Goal: Task Accomplishment & Management: Manage account settings

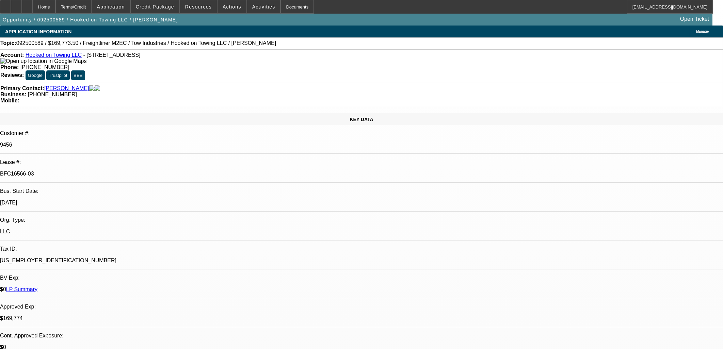
select select "0"
select select "2"
select select "0.1"
select select "4"
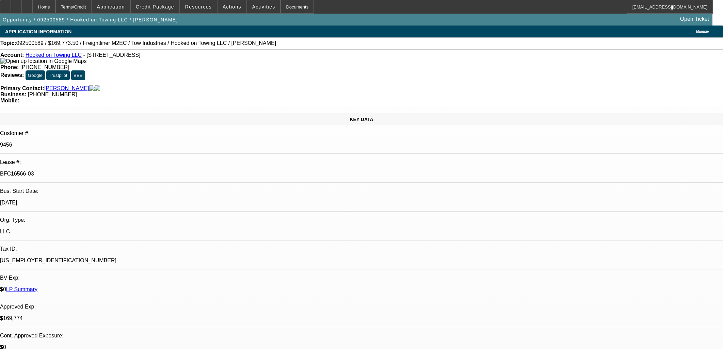
select select "0"
select select "2"
select select "0.1"
select select "4"
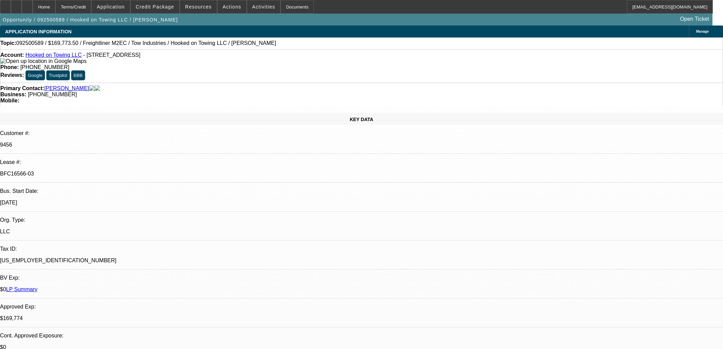
select select "0"
select select "2"
select select "0.1"
select select "4"
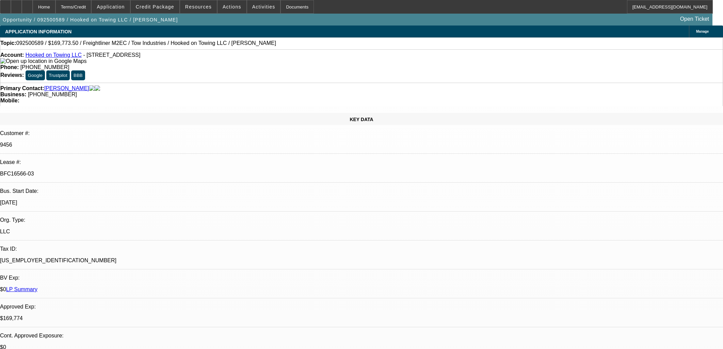
select select "0"
select select "2"
select select "0.1"
select select "4"
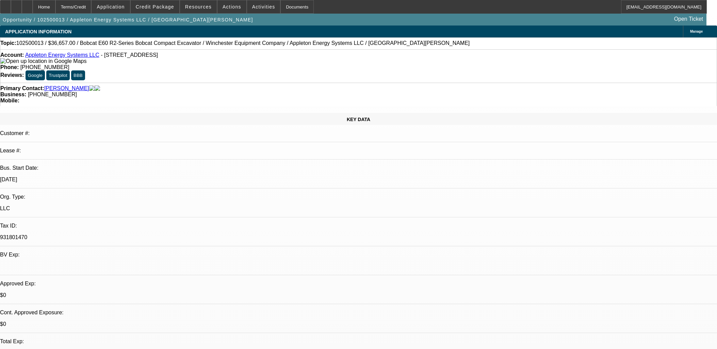
select select "0"
select select "2"
select select "0"
select select "5"
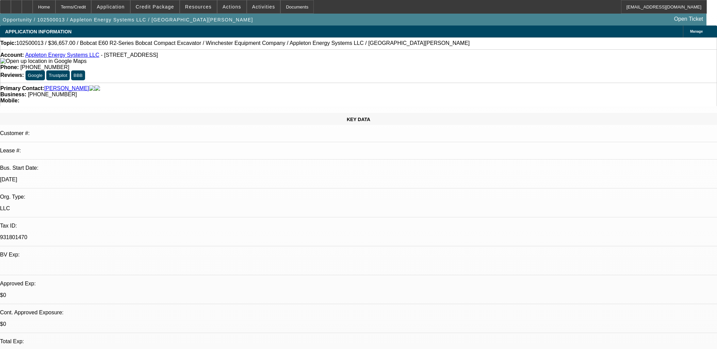
select select "0"
select select "2"
select select "0"
select select "5"
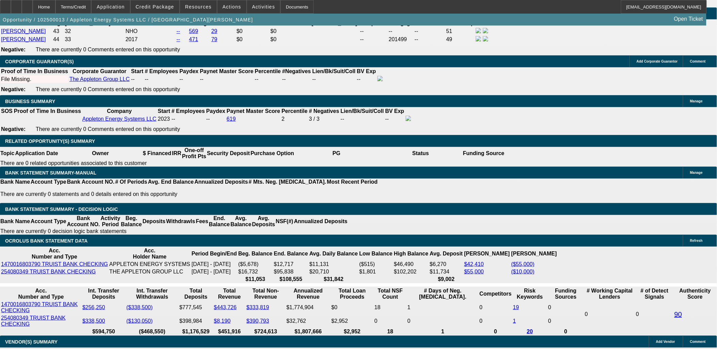
scroll to position [1021, 0]
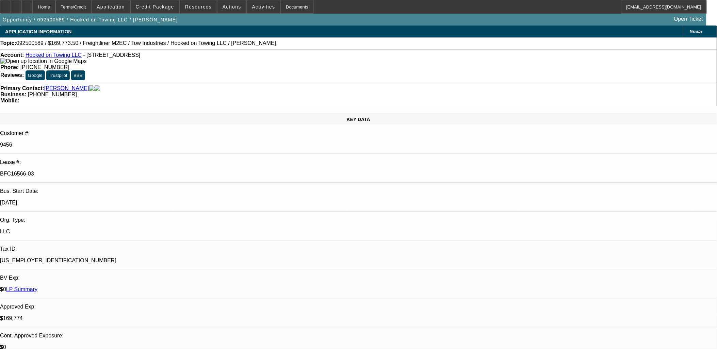
select select "0"
select select "0.1"
select select "0"
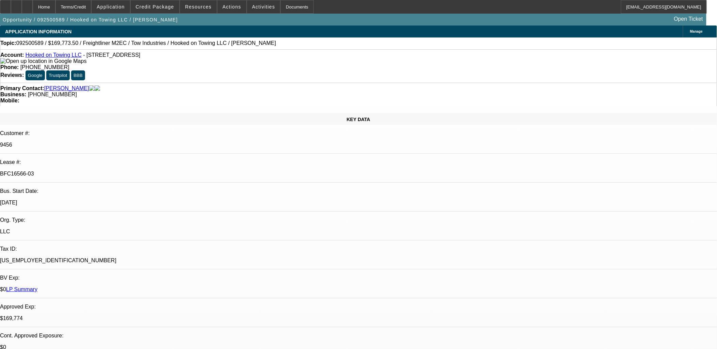
select select "0.1"
select select "0"
select select "0.1"
select select "0"
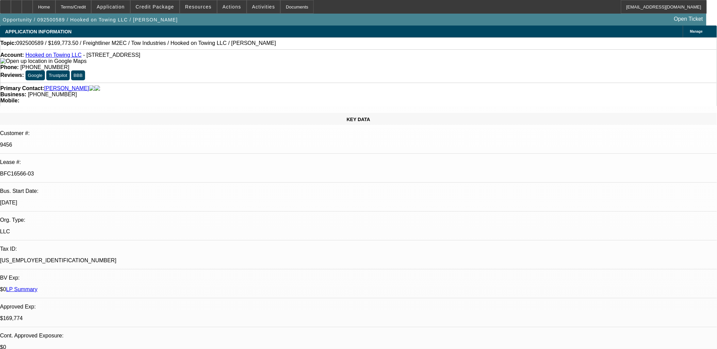
select select "0"
select select "0.1"
select select "1"
select select "2"
select select "4"
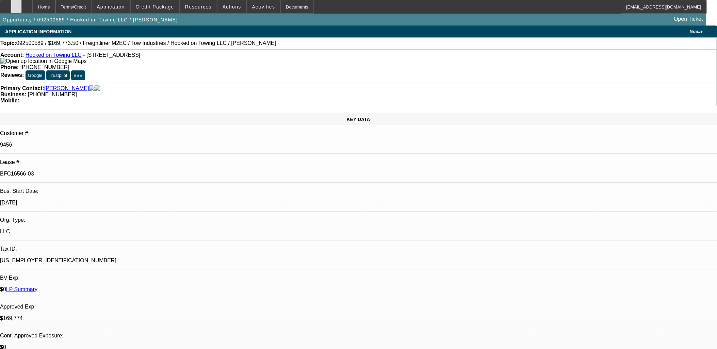
select select "1"
select select "2"
select select "4"
select select "1"
select select "2"
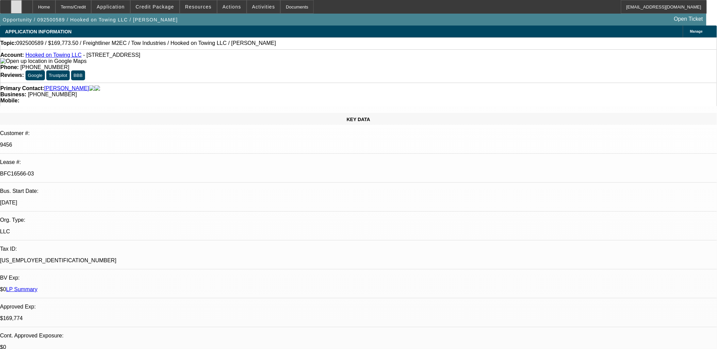
select select "4"
select select "1"
select select "2"
select select "4"
click at [11, 4] on div at bounding box center [5, 7] width 11 height 14
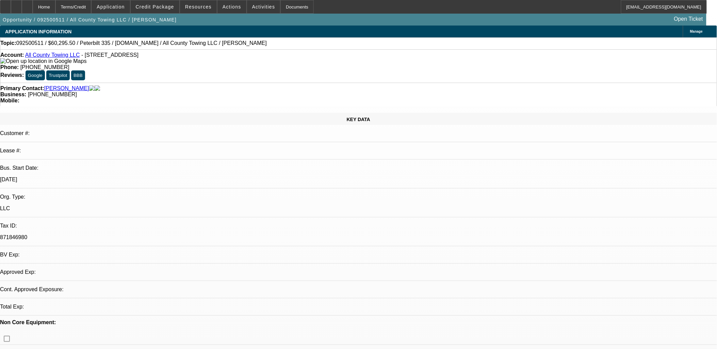
select select "0.1"
select select "2"
select select "0.1"
select select "2"
select select "0.1"
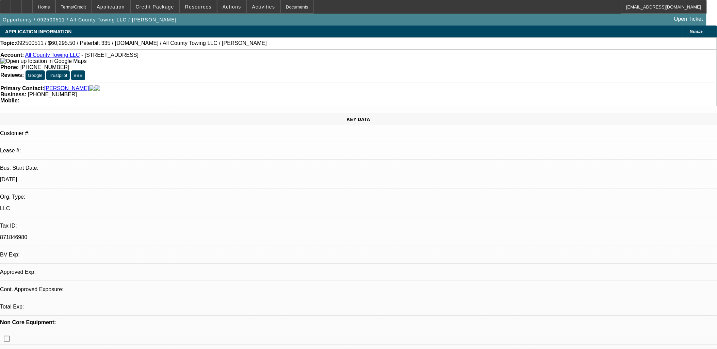
select select "2"
select select "0.1"
select select "2"
select select "0.1"
select select "1"
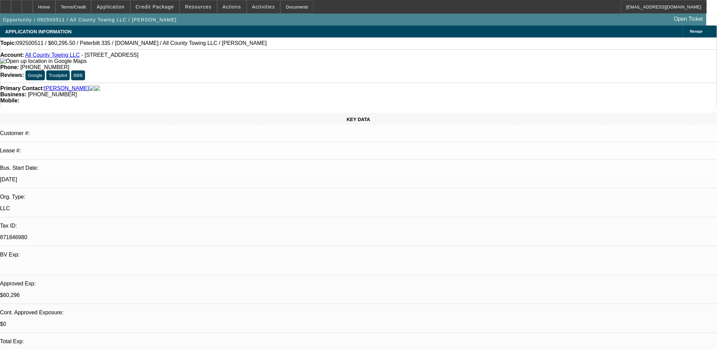
select select "2"
select select "4"
select select "1"
select select "2"
select select "4"
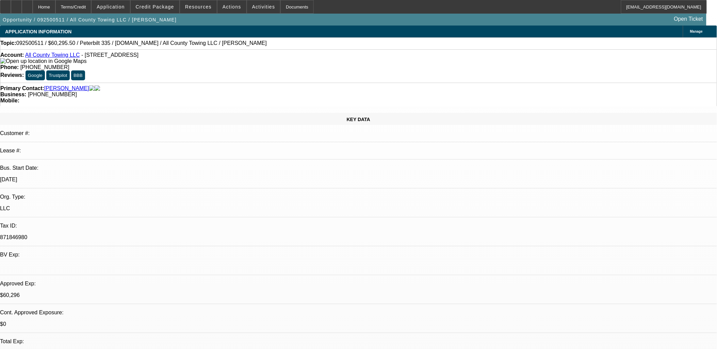
select select "1"
select select "2"
select select "4"
select select "1"
select select "2"
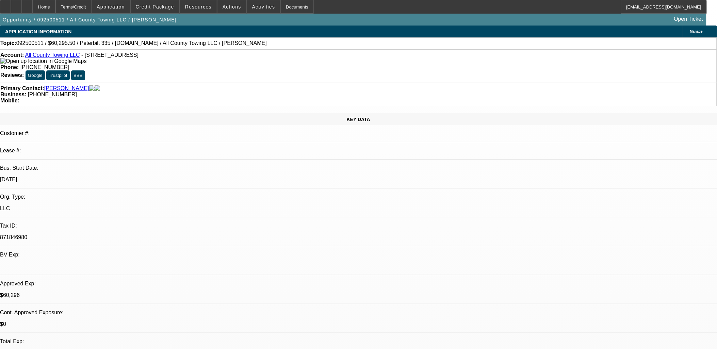
select select "4"
drag, startPoint x: 402, startPoint y: 192, endPoint x: 406, endPoint y: 192, distance: 4.1
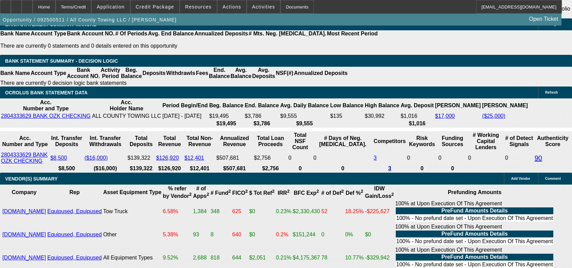
scroll to position [1172, 0]
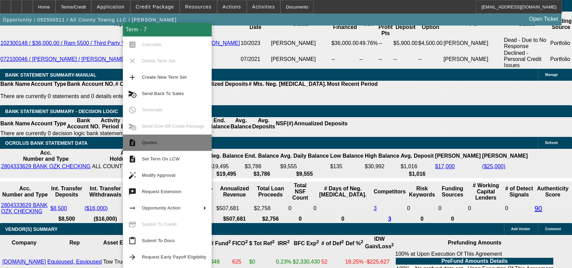
click at [161, 146] on span "Quotes" at bounding box center [174, 143] width 64 height 8
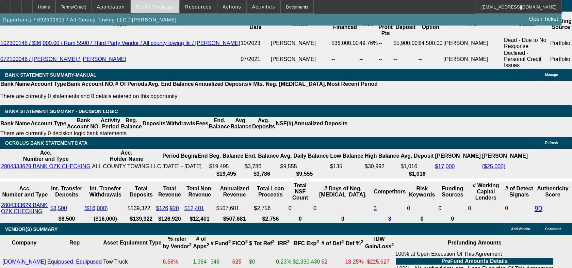
click at [173, 3] on span at bounding box center [155, 7] width 49 height 16
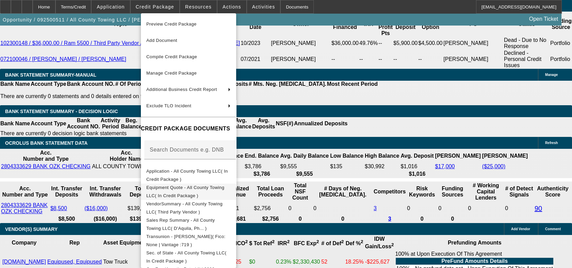
click at [182, 186] on span "Equipment Quote - All County Towing LLC( In Credit Package )" at bounding box center [188, 191] width 84 height 16
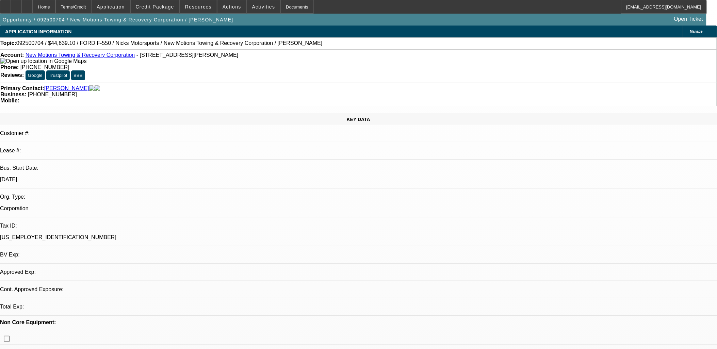
select select "0.1"
select select "2"
select select "0.1"
select select "2"
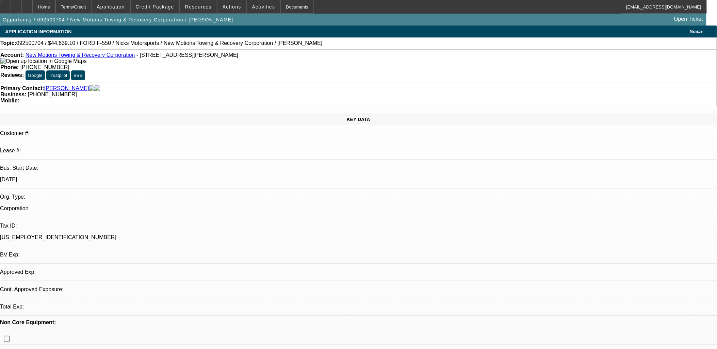
select select "0.1"
select select "1"
select select "2"
select select "4"
select select "1"
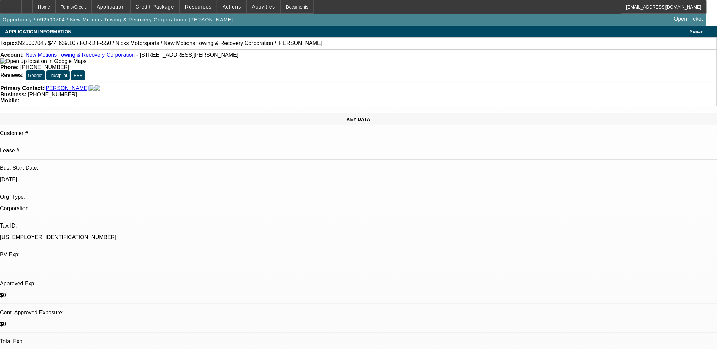
select select "2"
select select "4"
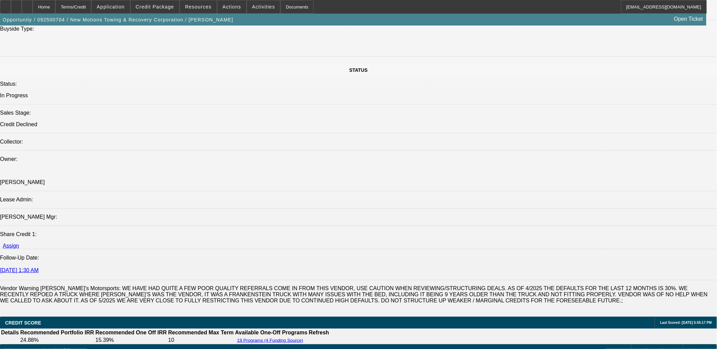
scroll to position [756, 0]
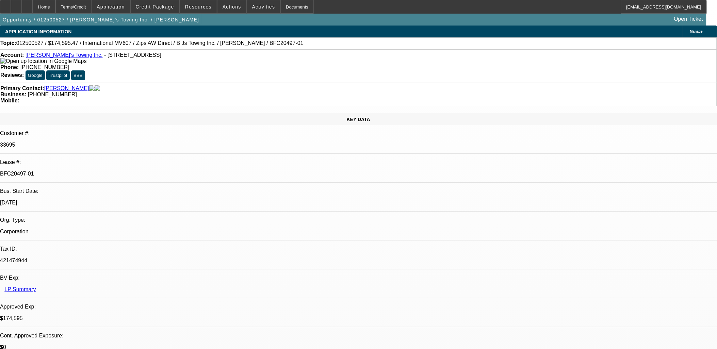
select select "0"
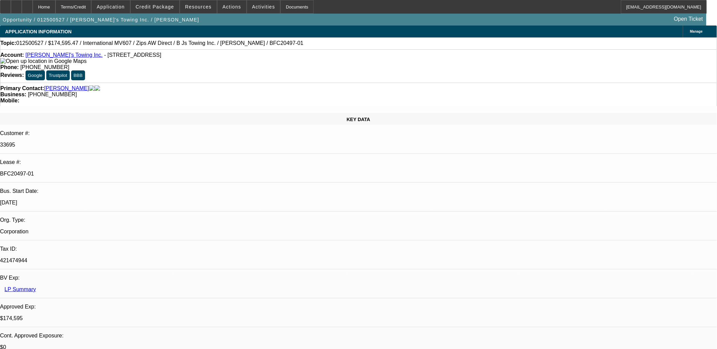
select select "0"
select select "0.1"
select select "1"
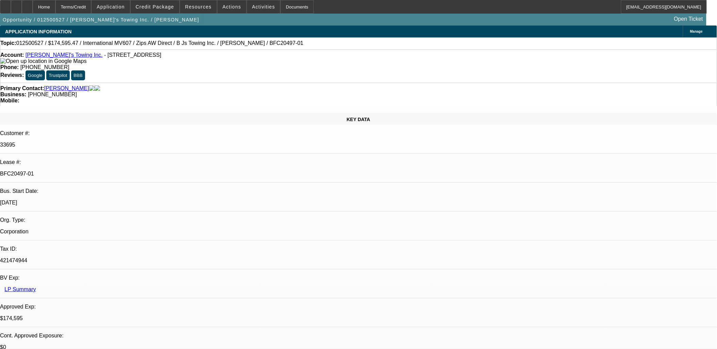
select select "2"
select select "6"
select select "1"
select select "2"
select select "6"
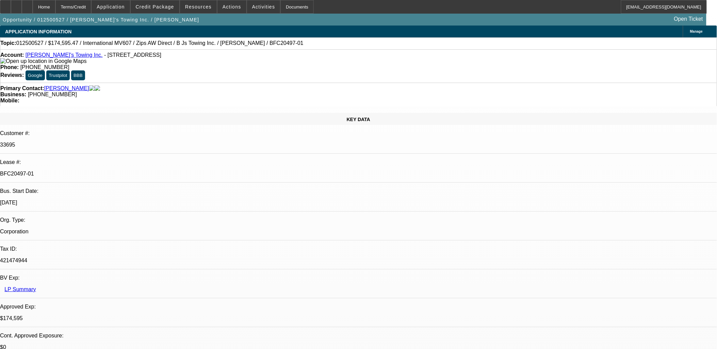
select select "1"
select select "2"
select select "6"
select select "1"
select select "2"
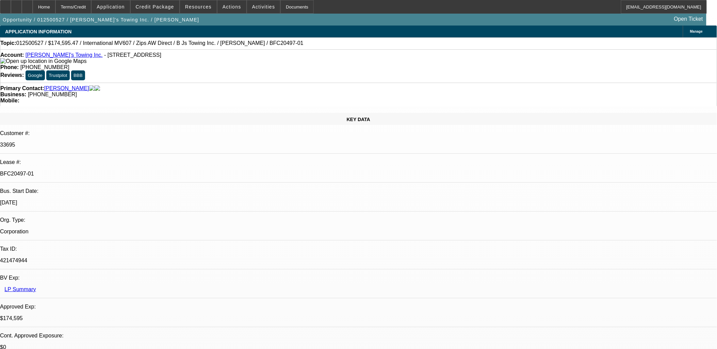
select select "4"
click at [11, 8] on div at bounding box center [5, 7] width 11 height 14
select select "0"
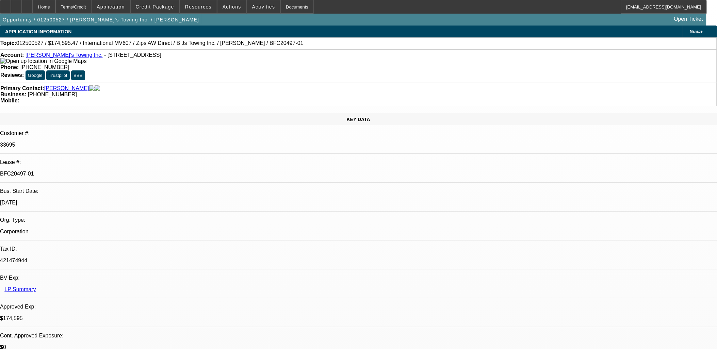
select select "0"
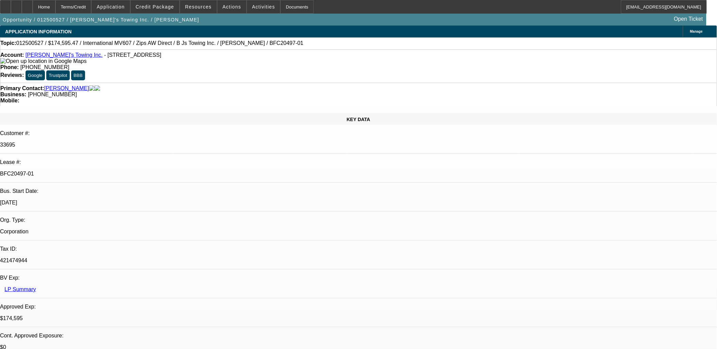
select select "0.1"
select select "1"
select select "2"
select select "6"
select select "1"
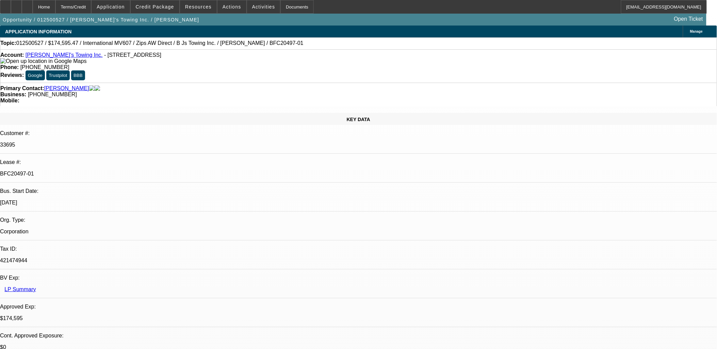
select select "2"
select select "6"
select select "1"
select select "2"
select select "6"
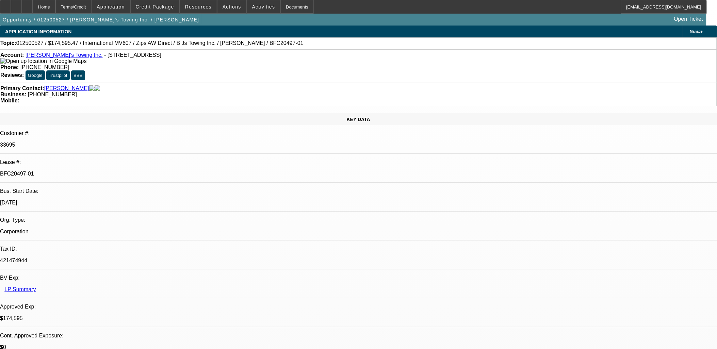
select select "1"
select select "2"
select select "4"
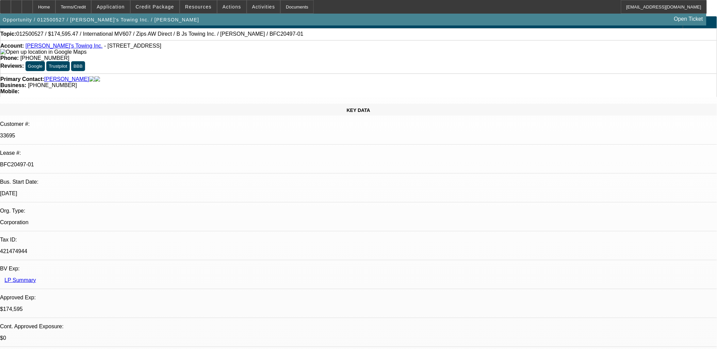
scroll to position [38, 0]
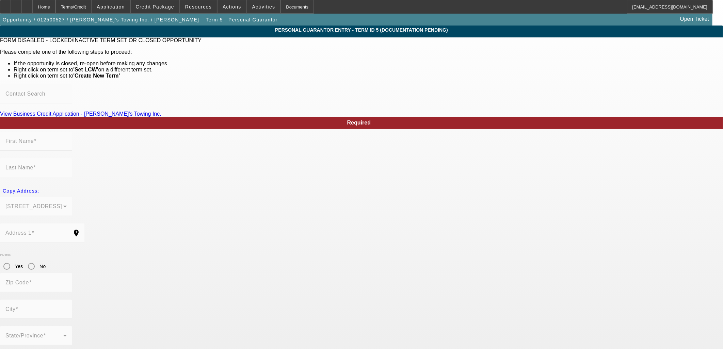
type input "[PERSON_NAME]"
type input "[STREET_ADDRESS]"
radio input "true"
type input "52361"
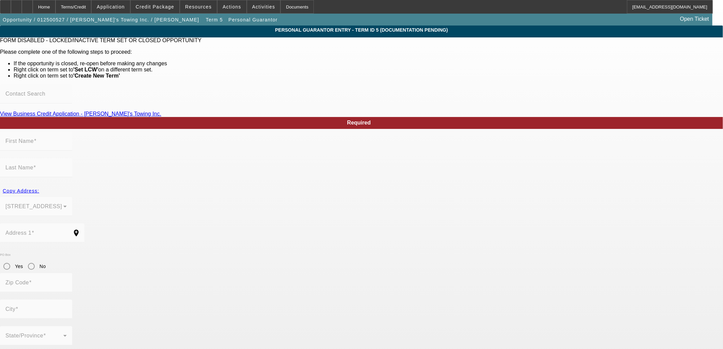
type input "[GEOGRAPHIC_DATA]"
type input "[PHONE_NUMBER]"
type input "50"
type input "485-64-8976"
type input "[EMAIL_ADDRESS][US_STATE][DOMAIN_NAME]"
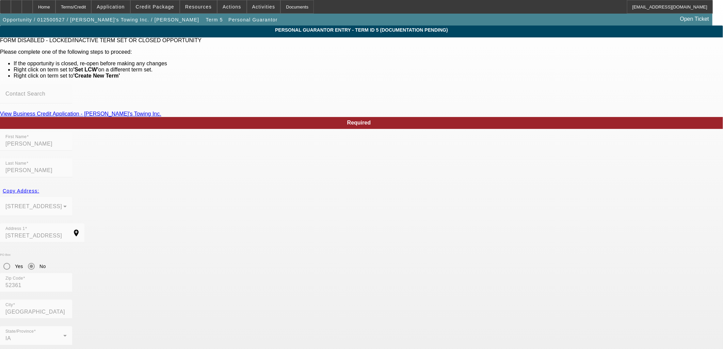
click at [55, 7] on div "Home" at bounding box center [44, 7] width 23 height 14
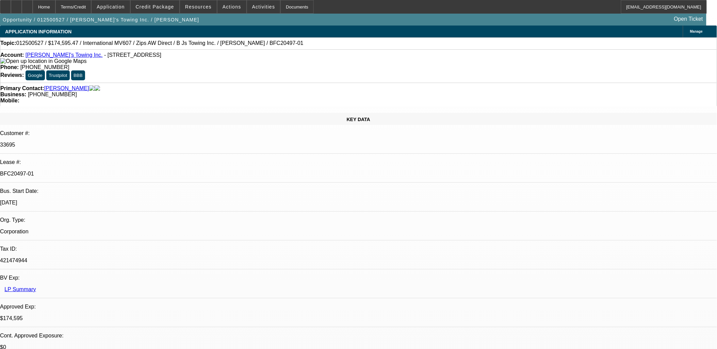
select select "0"
select select "2"
select select "0"
select select "6"
select select "0"
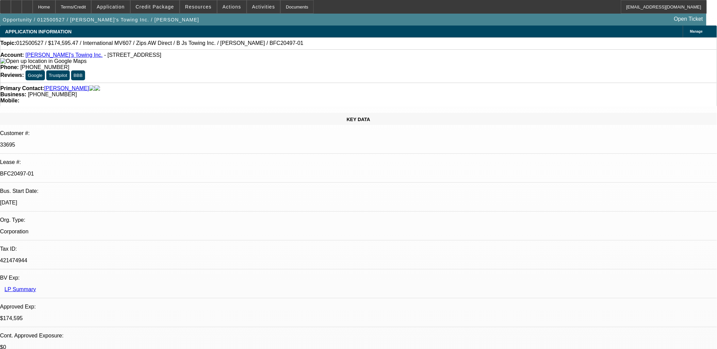
select select "2"
select select "0"
select select "6"
select select "0"
select select "2"
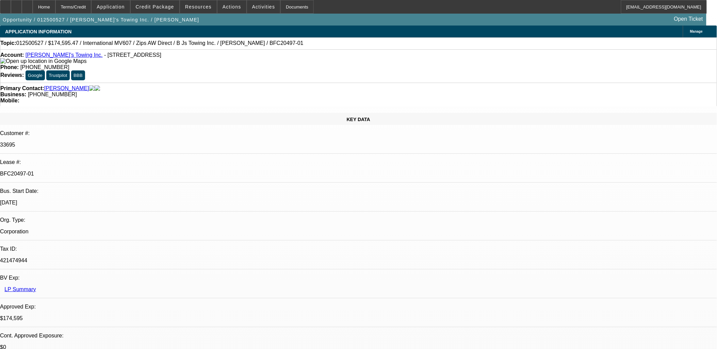
select select "0"
select select "6"
select select "0"
select select "2"
select select "0.1"
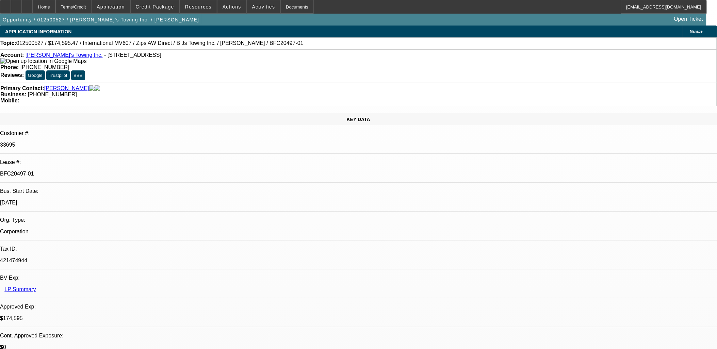
select select "4"
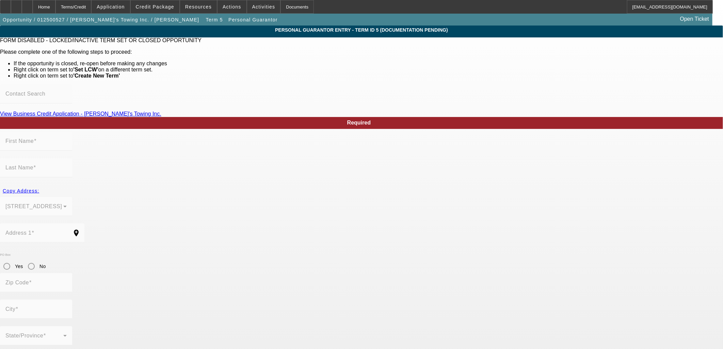
type input "Susan"
type input "Jones"
type input "1509 W Welsh St"
radio input "true"
type input "52361"
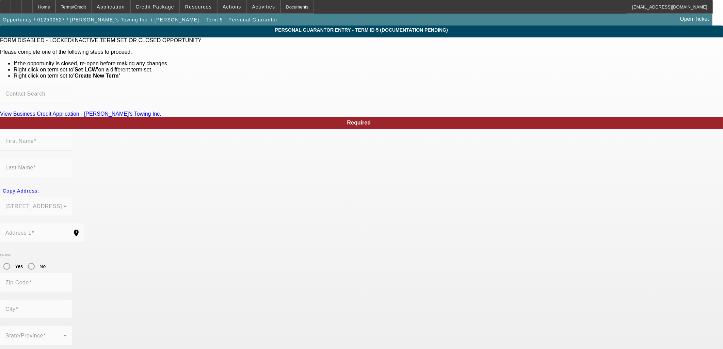
type input "Williamsburg"
type input "(319) 430-3976"
type input "50"
type input "483-76-4867"
type input "bjstow@iowatelecom.net"
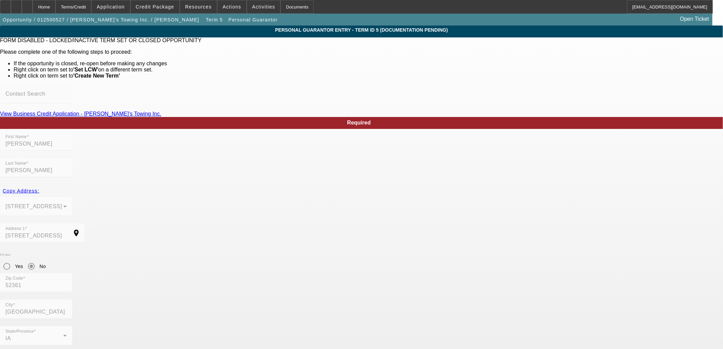
click at [55, 9] on div "Home" at bounding box center [44, 7] width 23 height 14
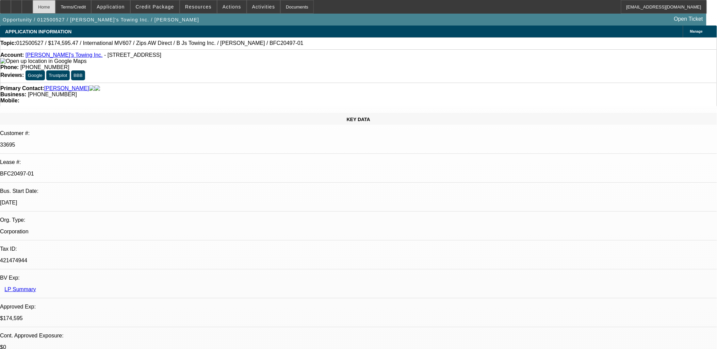
select select "0"
select select "2"
select select "0"
select select "6"
select select "0"
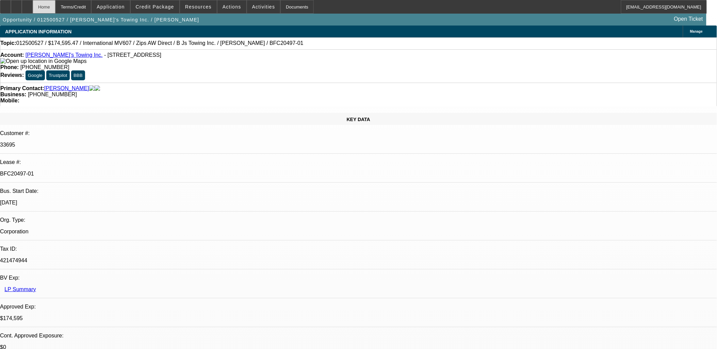
select select "2"
select select "0"
select select "6"
select select "0"
select select "2"
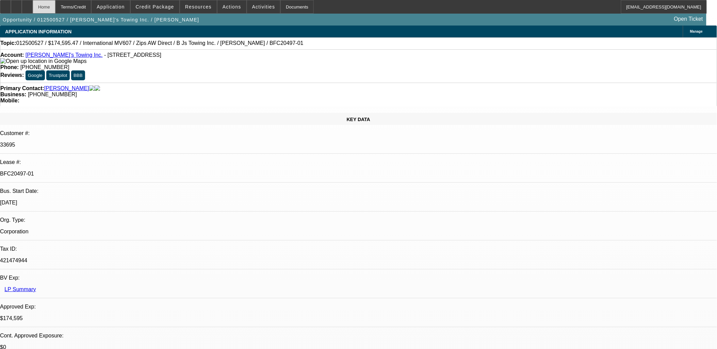
select select "0"
select select "6"
select select "0"
select select "2"
select select "0.1"
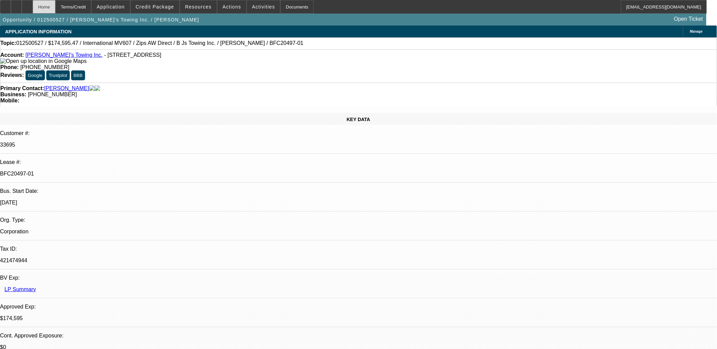
select select "4"
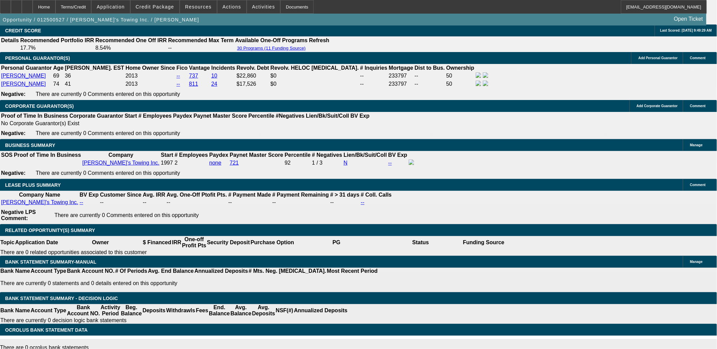
scroll to position [1079, 0]
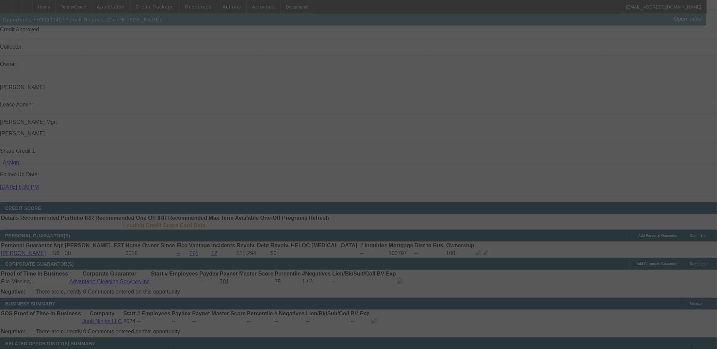
scroll to position [1009, 0]
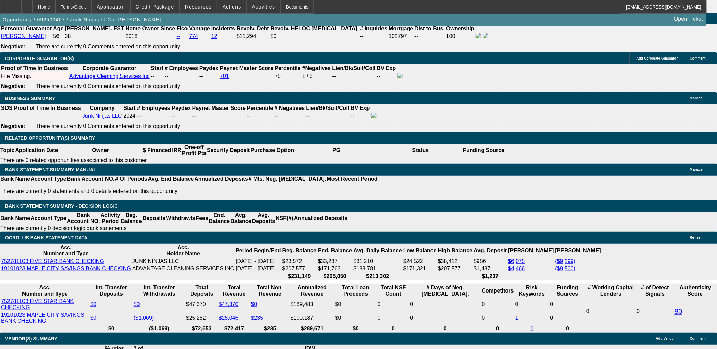
select select "0"
select select "0.1"
select select "0.15"
select select "0"
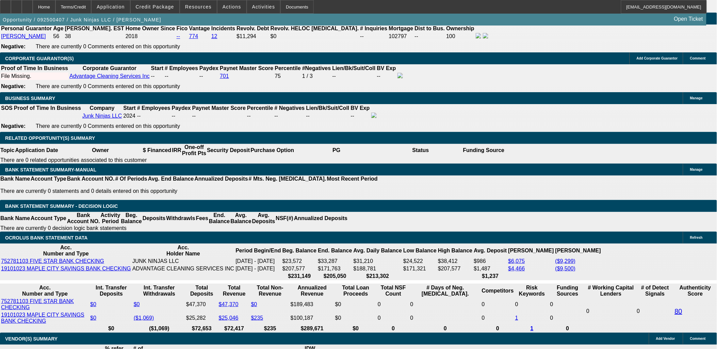
select select "0.1"
select select "0.15"
select select "0"
select select "0.1"
select select "0.15"
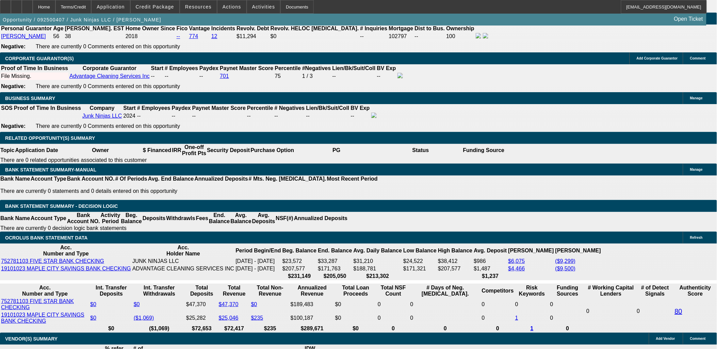
select select "0"
select select "0.1"
select select "1"
select select "4"
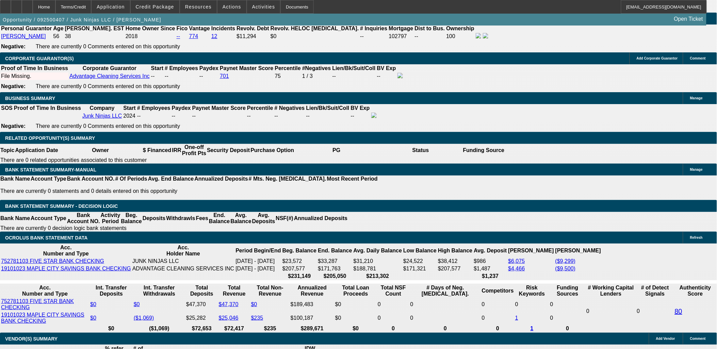
select select "1"
select select "4"
select select "1"
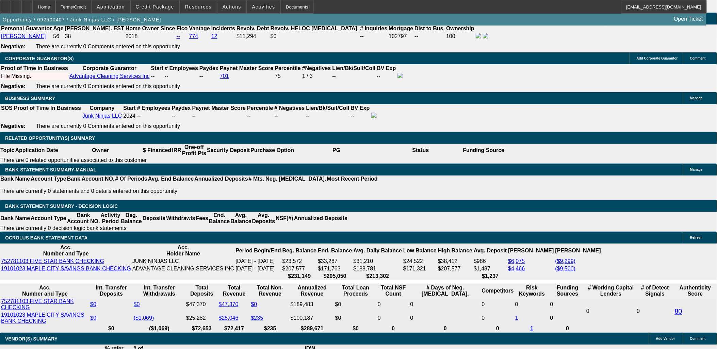
select select "4"
select select "1"
select select "4"
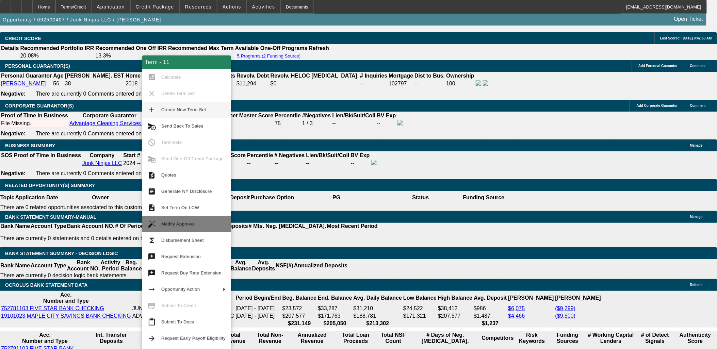
scroll to position [982, 0]
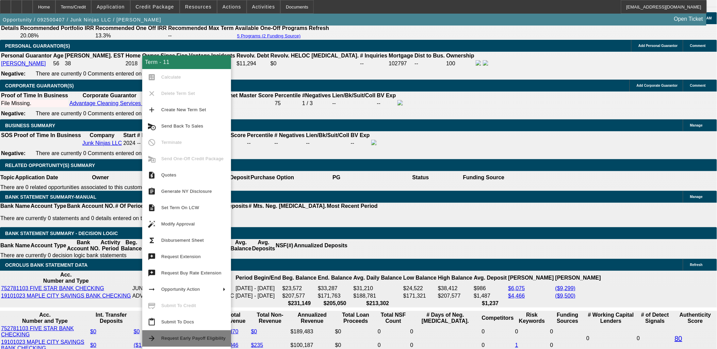
click at [196, 342] on span "Request Early Payoff Eligibility" at bounding box center [193, 339] width 64 height 8
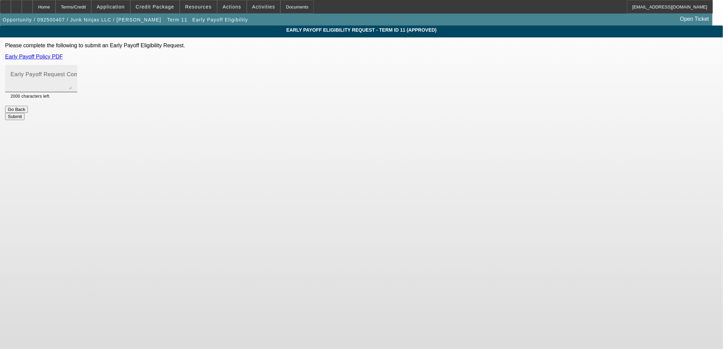
click at [92, 76] on mat-label "Early Payoff Request Comment" at bounding box center [51, 74] width 81 height 6
click at [72, 76] on textarea "Early Payoff Request Comment" at bounding box center [41, 81] width 61 height 16
type textarea "early payoff"
click at [25, 113] on button "Submit" at bounding box center [14, 116] width 19 height 7
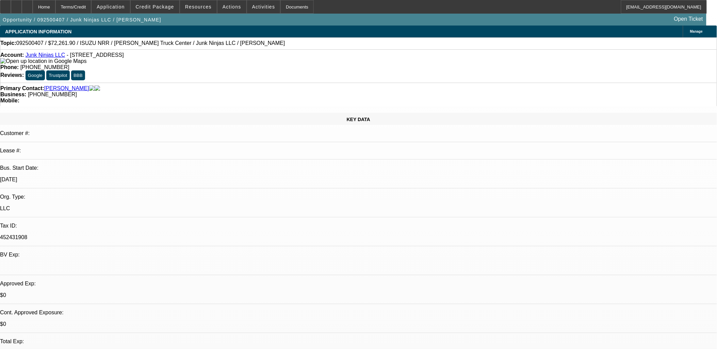
select select "0"
select select "0.1"
select select "4"
select select "0.15"
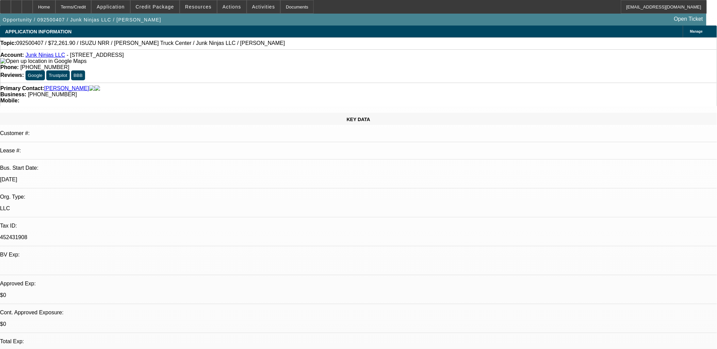
select select "0"
select select "0.1"
select select "4"
select select "0.15"
select select "0"
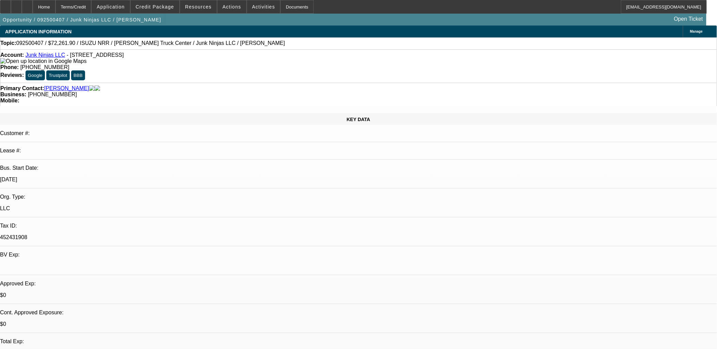
select select "0.1"
select select "4"
select select "0.15"
select select "0"
select select "0.1"
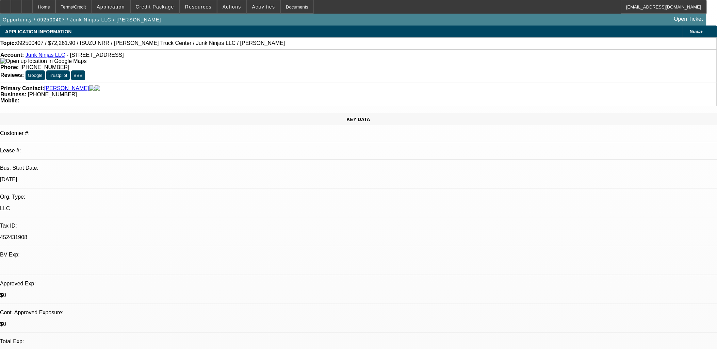
select select "4"
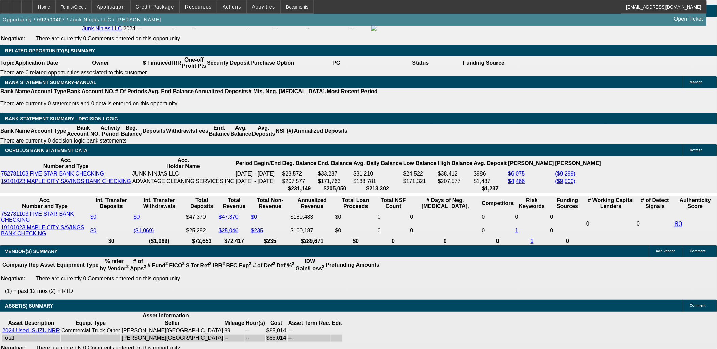
scroll to position [1059, 0]
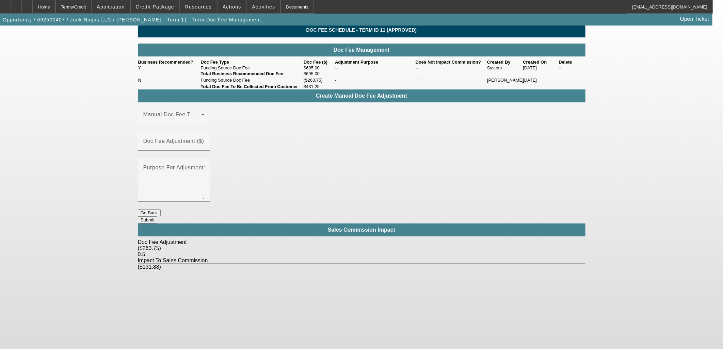
click at [161, 209] on button "Go Back" at bounding box center [149, 212] width 23 height 7
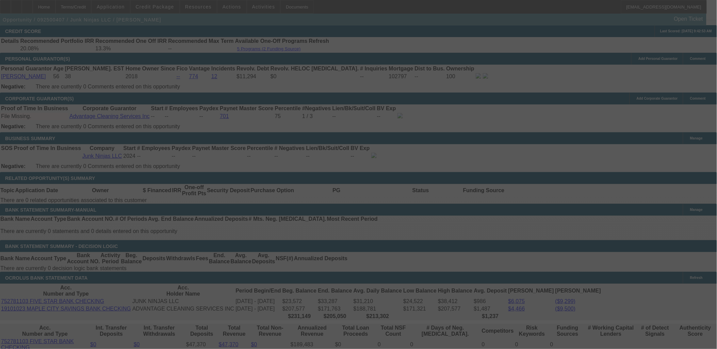
scroll to position [1049, 0]
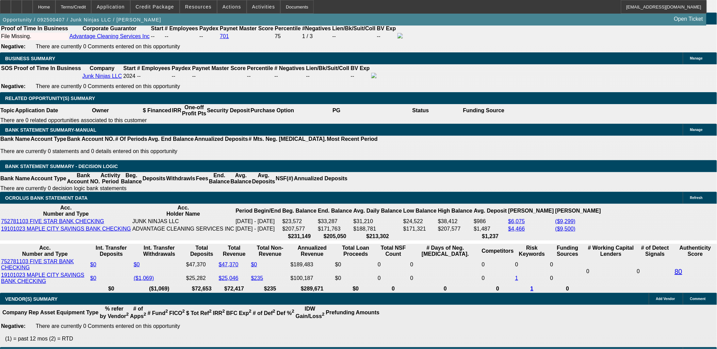
select select "0"
select select "0.1"
select select "4"
select select "0.15"
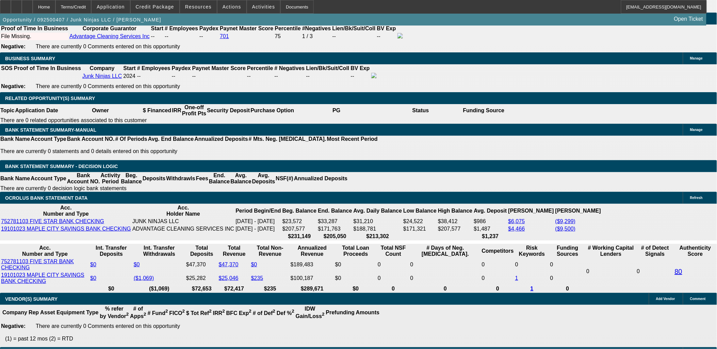
select select "0"
select select "0.1"
select select "4"
select select "0.15"
select select "0"
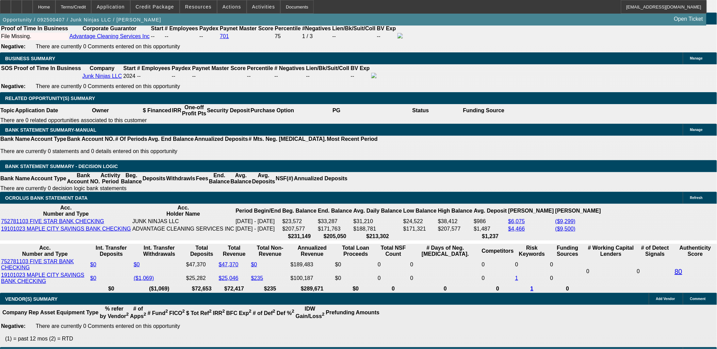
select select "0.1"
select select "4"
select select "0.15"
select select "0"
select select "0.1"
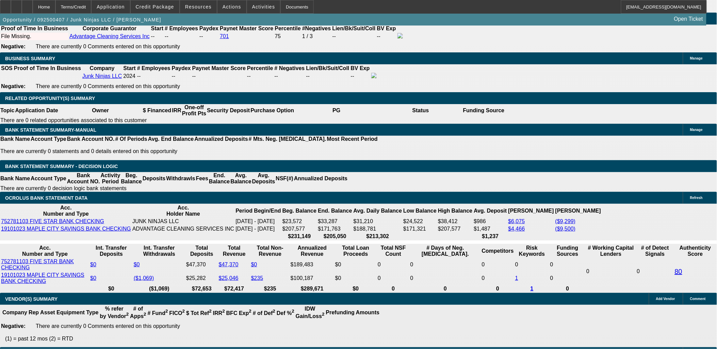
select select "4"
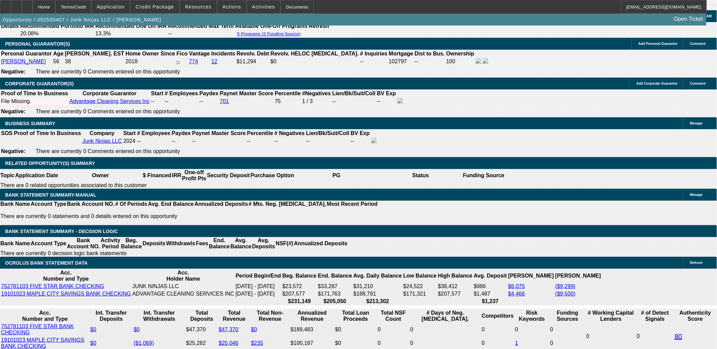
scroll to position [1004, 0]
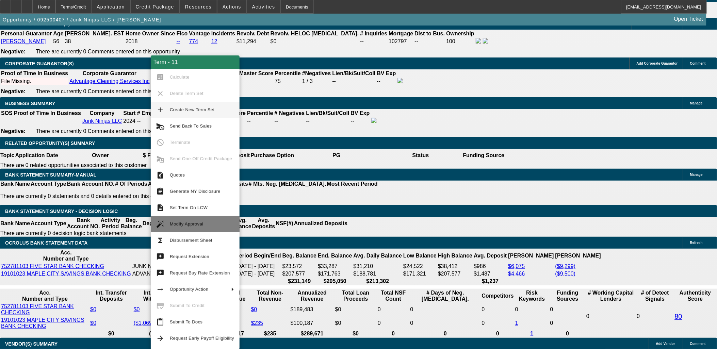
click at [200, 223] on span "Modify Approval" at bounding box center [187, 224] width 34 height 5
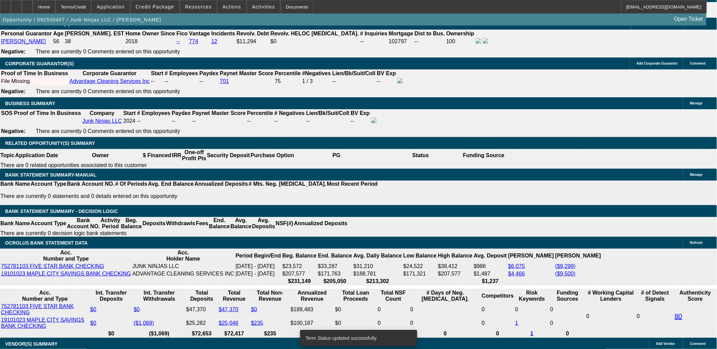
select select "0"
select select "0.1"
select select "4"
select select "0"
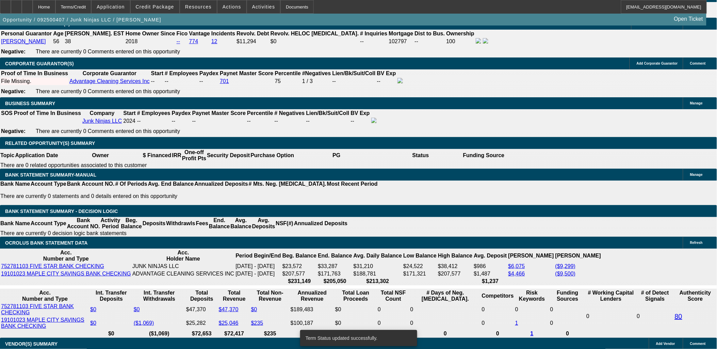
select select "0"
select select "0.1"
select select "4"
select select "0.15"
select select "0"
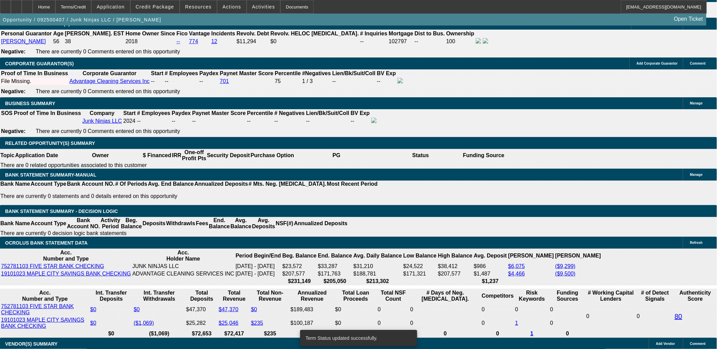
select select "0.1"
select select "4"
select select "0.15"
select select "0"
select select "0.1"
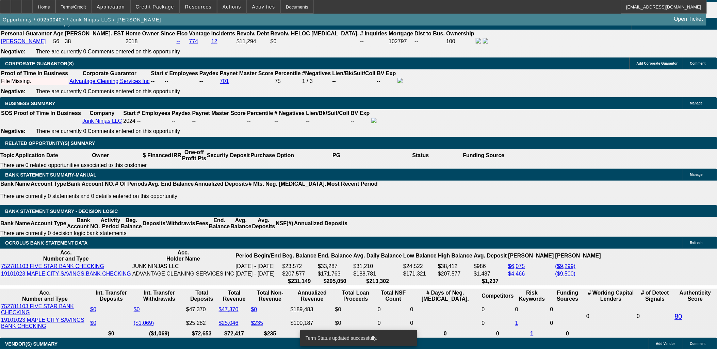
select select "4"
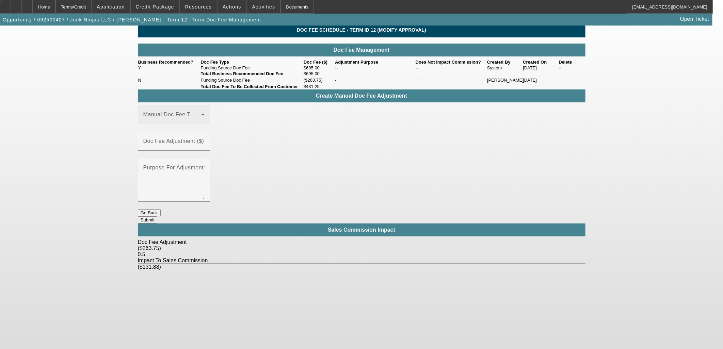
click at [201, 121] on span at bounding box center [172, 117] width 58 height 8
click at [191, 161] on span "Funding Source Doc Fee" at bounding box center [176, 161] width 64 height 8
click at [205, 145] on input "Doc Fee Adjustment ($)" at bounding box center [173, 144] width 61 height 8
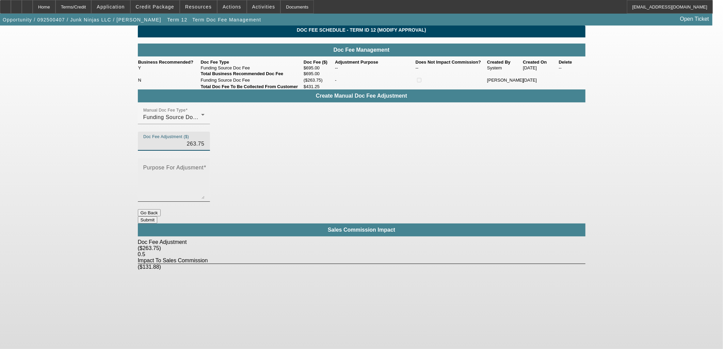
type input "$263.75"
click at [205, 166] on textarea "Purpose For Adjusment" at bounding box center [173, 182] width 61 height 33
type textarea "+"
click at [157, 216] on button "Submit" at bounding box center [147, 219] width 19 height 7
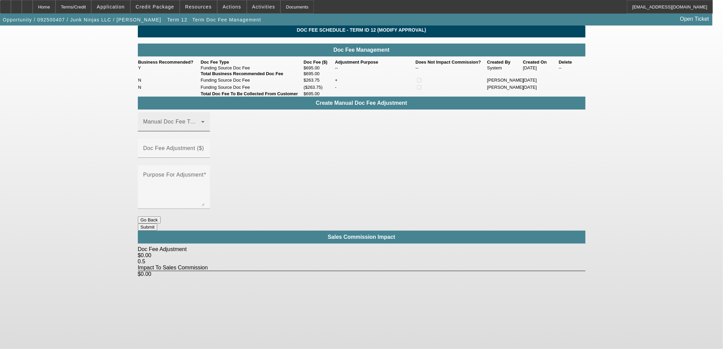
click at [201, 129] on span at bounding box center [172, 124] width 58 height 8
click at [195, 168] on span "Funding Source Doc Fee" at bounding box center [176, 171] width 64 height 8
click at [204, 147] on mat-label "Doc Fee Adjustment ($)" at bounding box center [173, 148] width 61 height 6
click at [205, 147] on input "Doc Fee Adjustment ($)" at bounding box center [173, 151] width 61 height 8
click at [161, 216] on button "Go Back" at bounding box center [149, 219] width 23 height 7
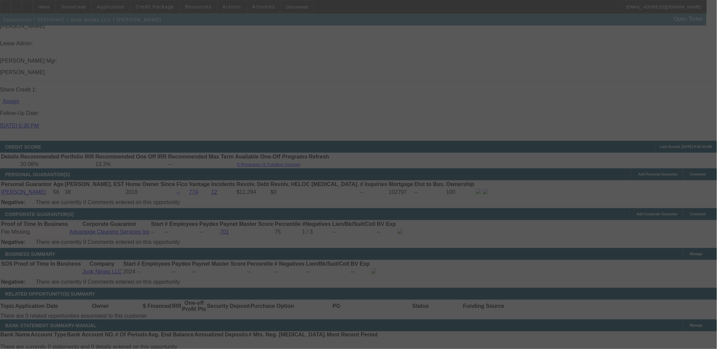
scroll to position [905, 0]
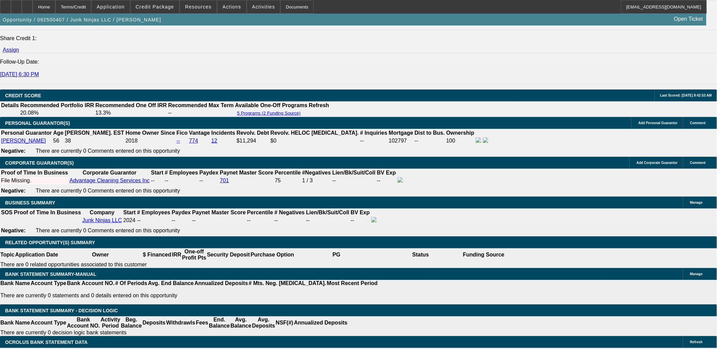
select select "0"
select select "0.1"
select select "4"
select select "0"
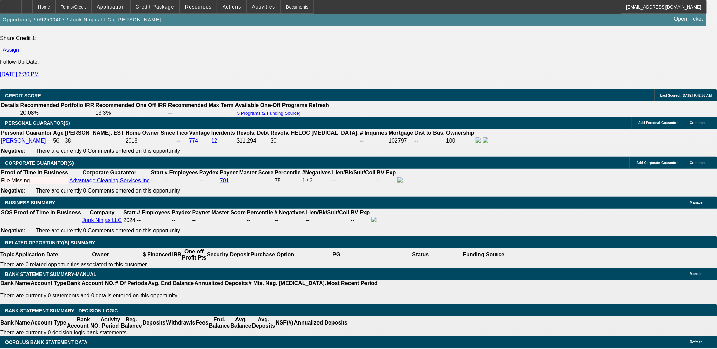
select select "0"
select select "0.1"
select select "4"
select select "0.15"
select select "0"
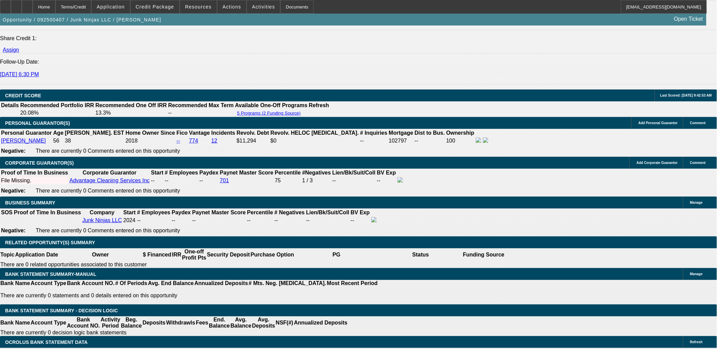
select select "0.1"
select select "4"
select select "0.15"
select select "0"
select select "0.1"
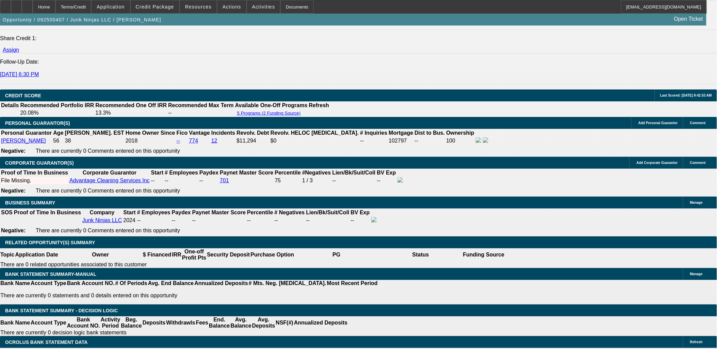
select select "4"
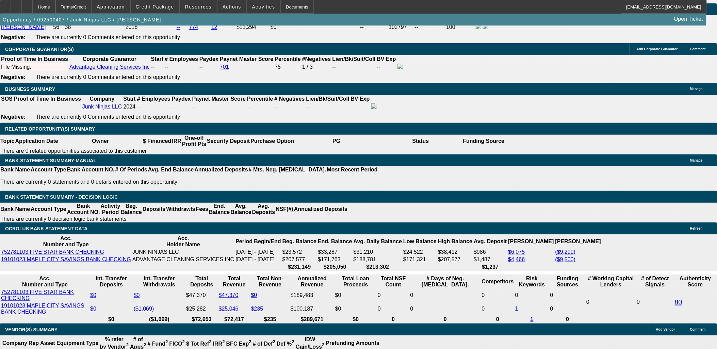
type input "UNKNOWN"
type input "10"
type input "$1,453.21"
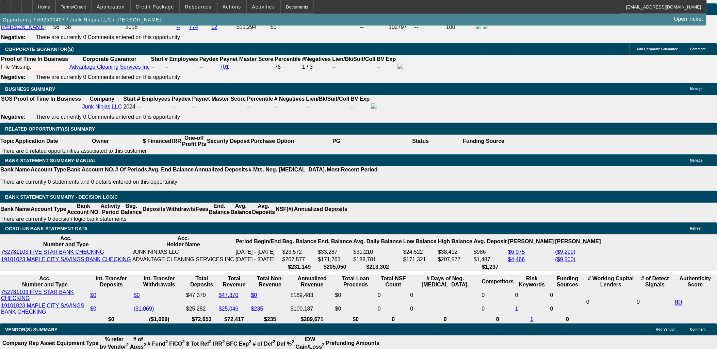
type input "10."
type input "$1,806.30"
type input "10.5"
type input "$1,827.28"
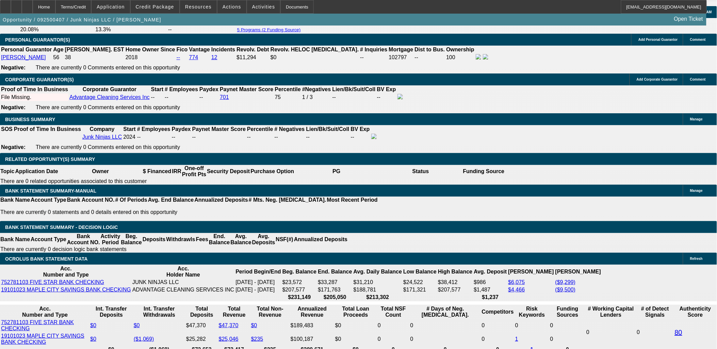
scroll to position [943, 0]
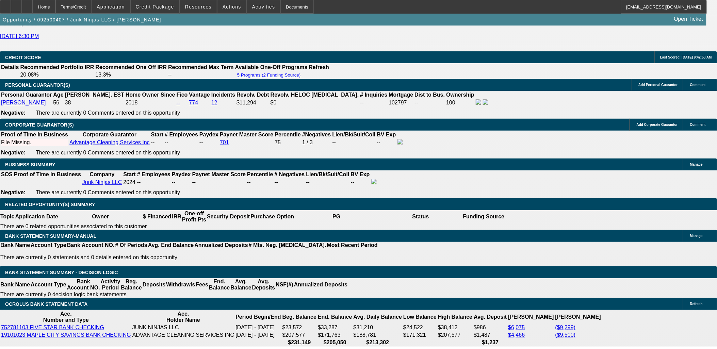
type input "10.5"
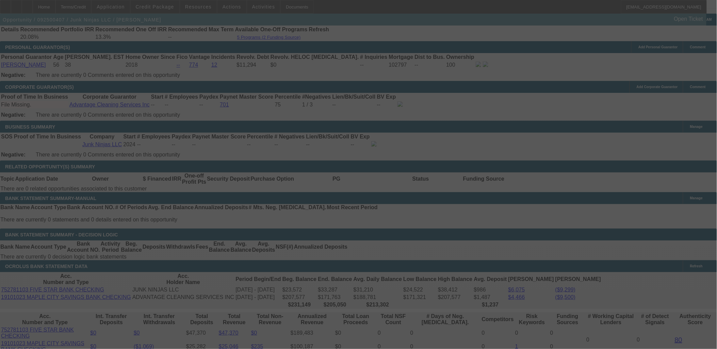
scroll to position [1001, 0]
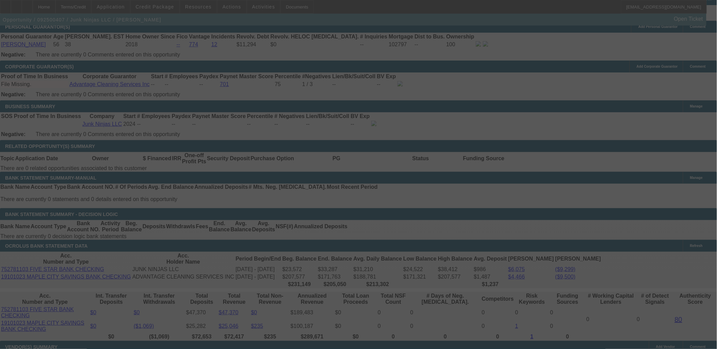
select select "0"
select select "0.1"
select select "4"
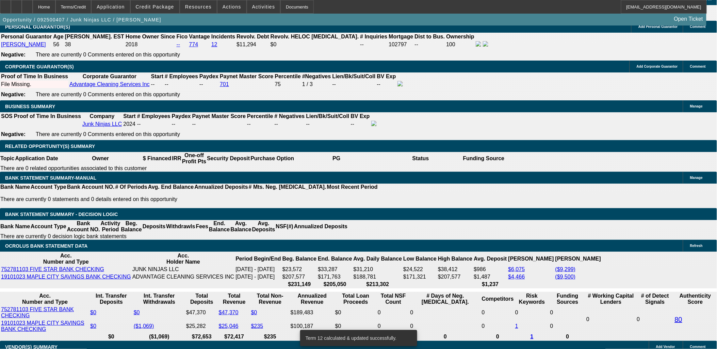
type input "UNKNOWN"
type input "1"
type input "$1,453.21"
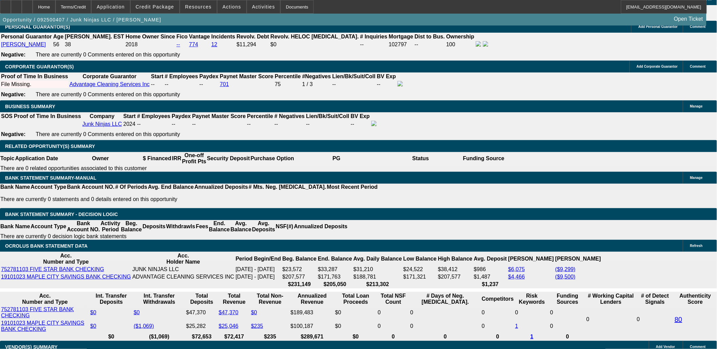
type input "10."
type input "$1,806.30"
type input "10.5"
type input "$1,827.28"
type input "10.55"
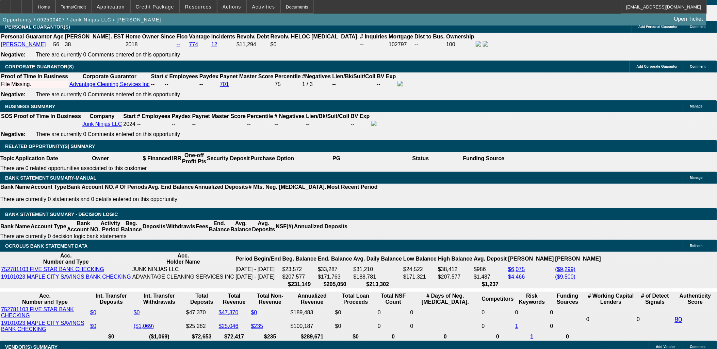
type input "$1,829.39"
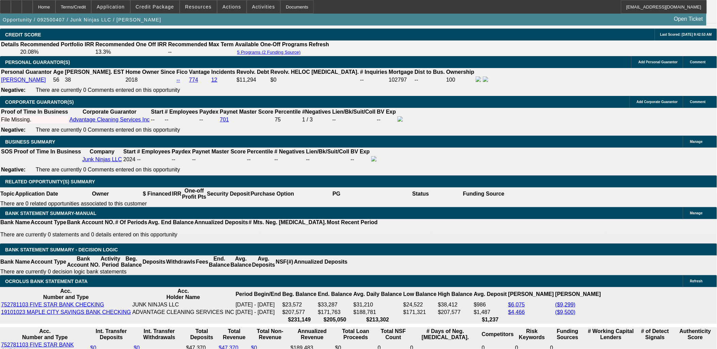
scroll to position [925, 0]
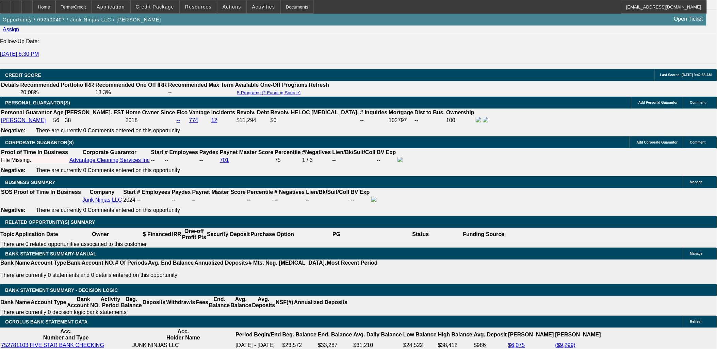
type input "10.55"
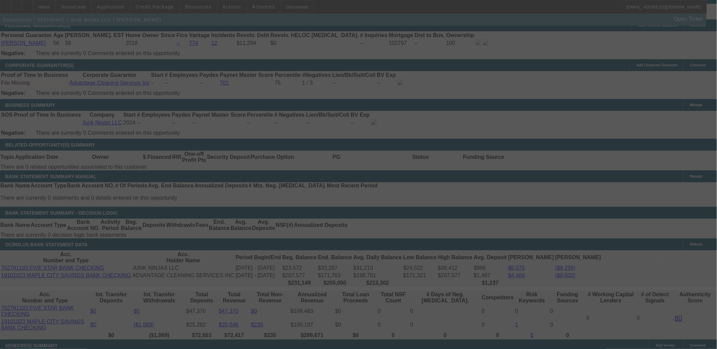
scroll to position [1039, 0]
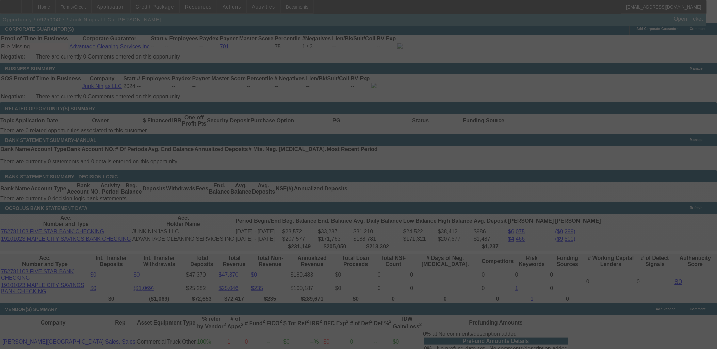
select select "0"
select select "0.1"
select select "4"
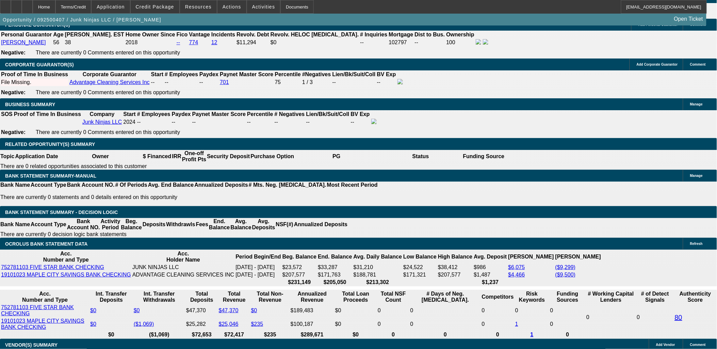
scroll to position [1001, 0]
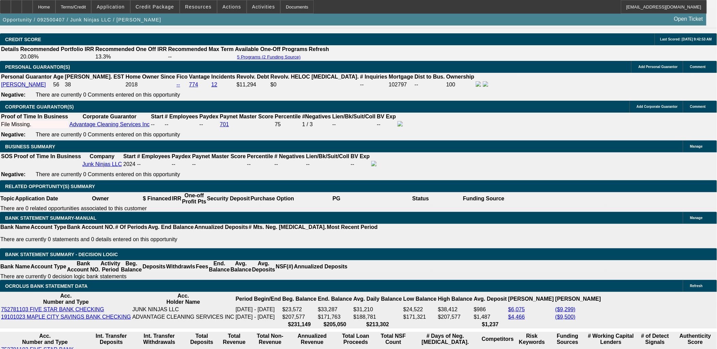
scroll to position [925, 0]
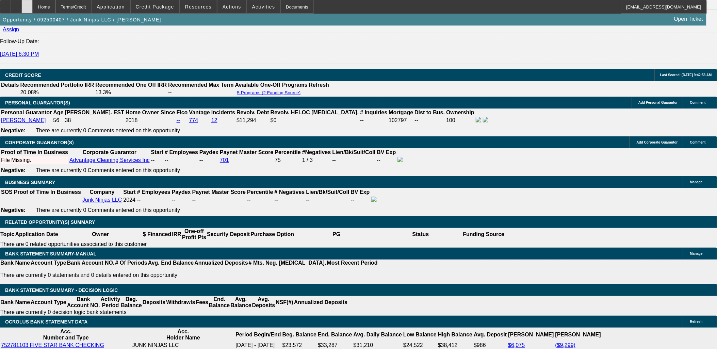
click at [27, 4] on icon at bounding box center [27, 4] width 0 height 0
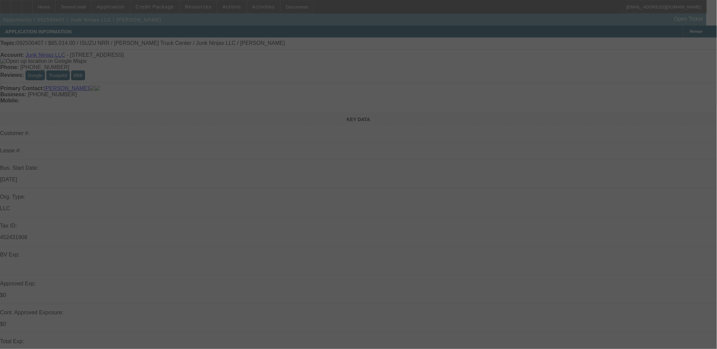
select select "0"
select select "0.1"
select select "0"
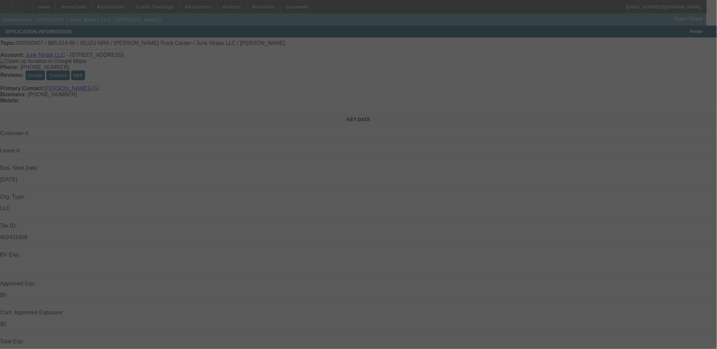
select select "0.1"
select select "0.15"
select select "0"
select select "0.1"
select select "0.15"
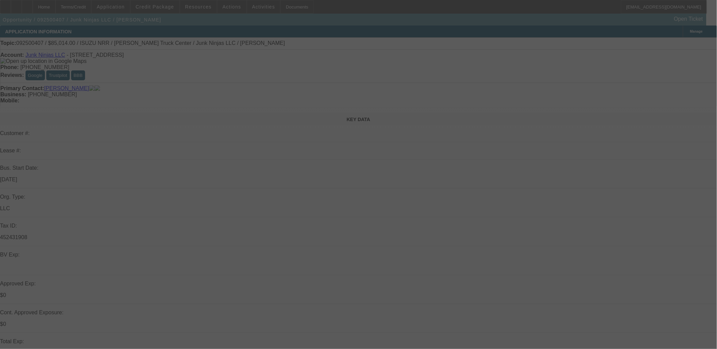
select select "0"
select select "0.1"
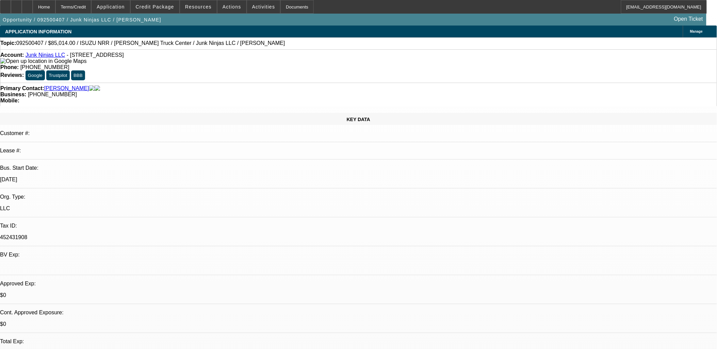
select select "1"
select select "4"
select select "1"
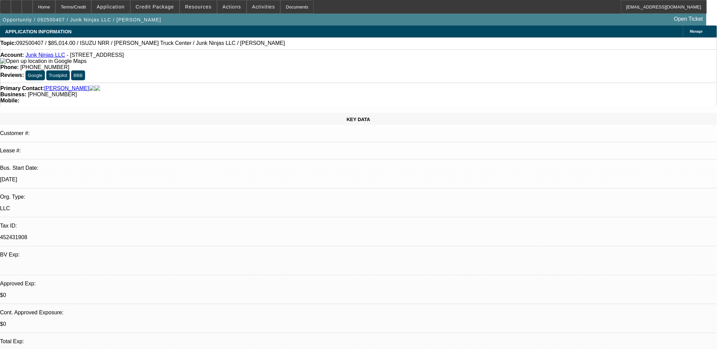
select select "4"
select select "1"
select select "4"
select select "1"
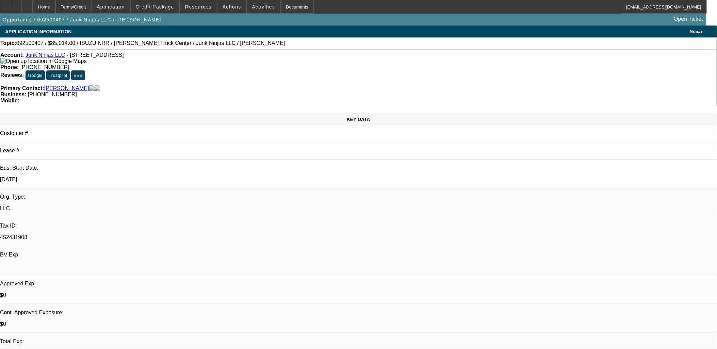
select select "1"
select select "4"
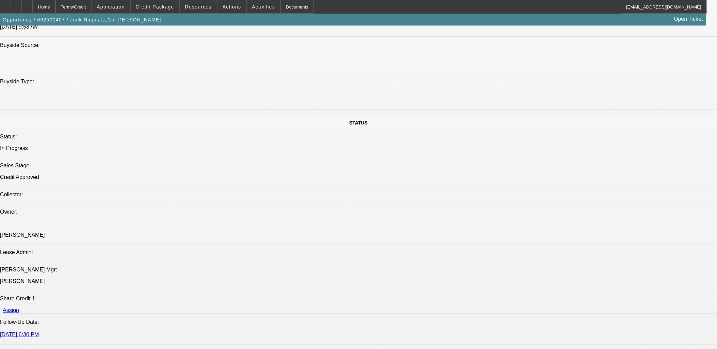
scroll to position [832, 0]
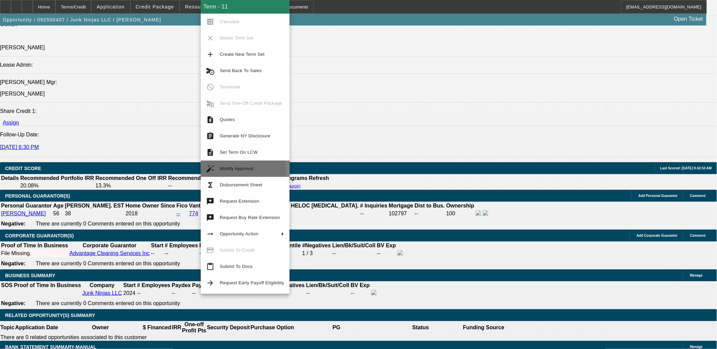
click at [237, 170] on span "Modify Approval" at bounding box center [237, 168] width 34 height 5
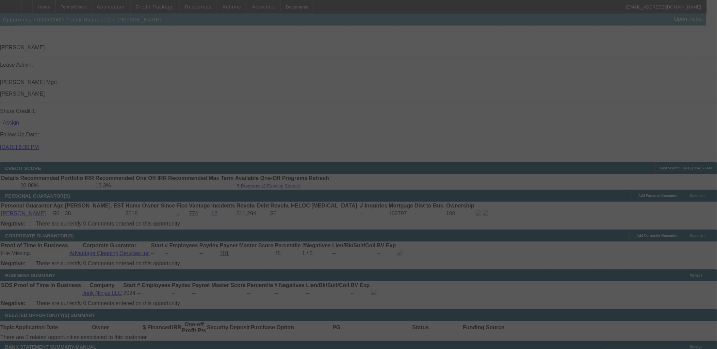
scroll to position [852, 0]
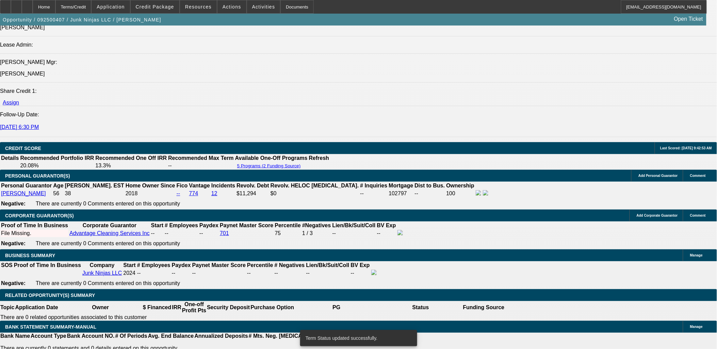
select select "0"
select select "0.1"
select select "4"
select select "0"
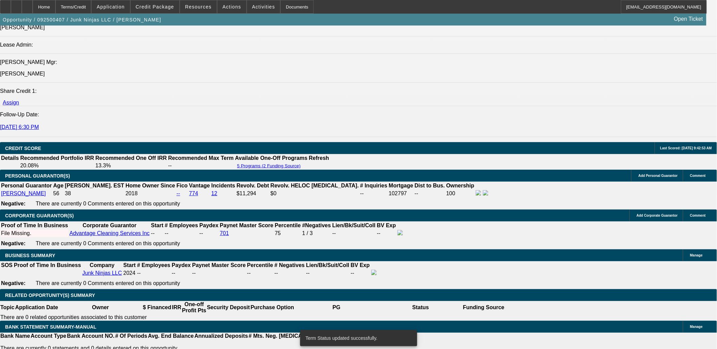
select select "0"
select select "0.1"
select select "4"
select select "0"
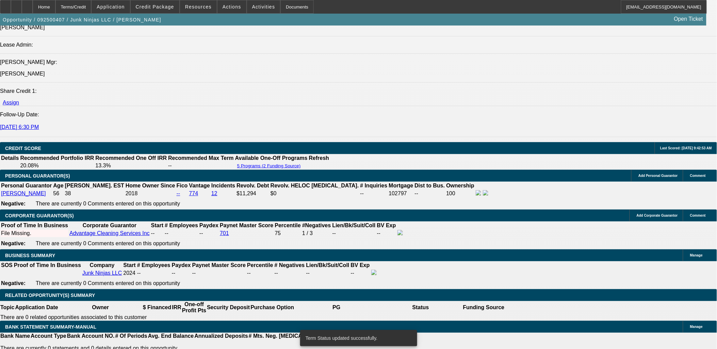
select select "0.1"
select select "4"
select select "0.15"
select select "0"
select select "0.1"
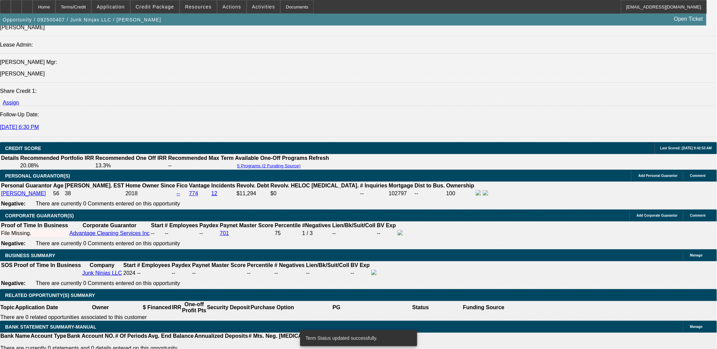
select select "4"
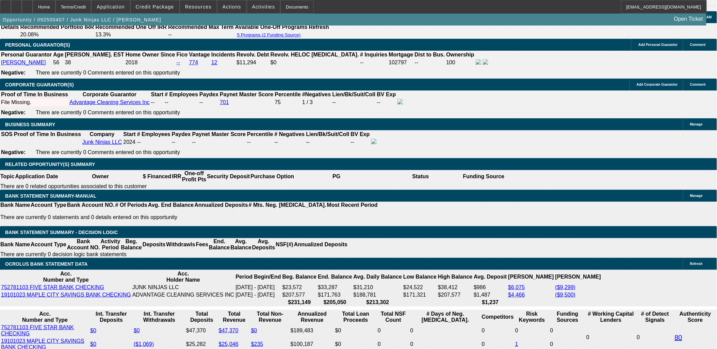
scroll to position [965, 0]
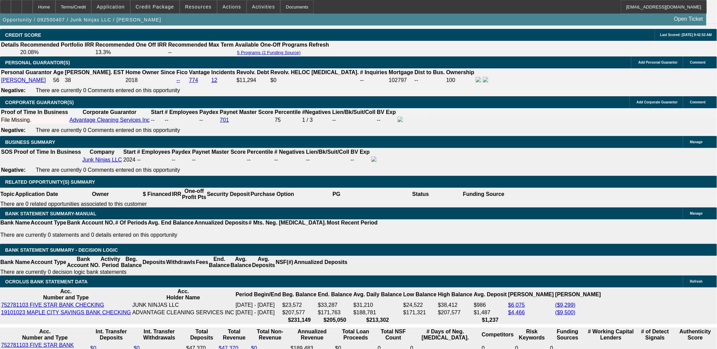
type input "UNKNOWN"
type input "10."
type input "$1,806.30"
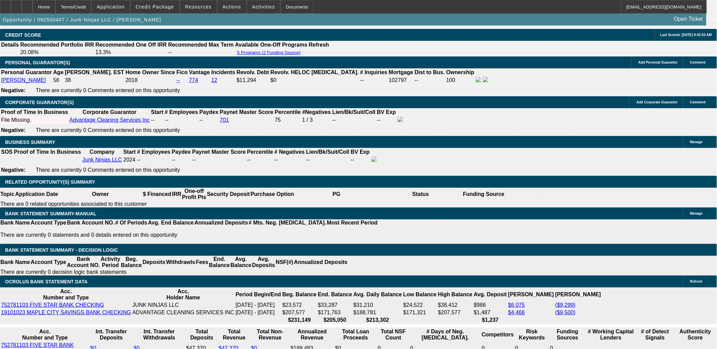
type input "10.5"
type input "$1,827.28"
type input "10.5"
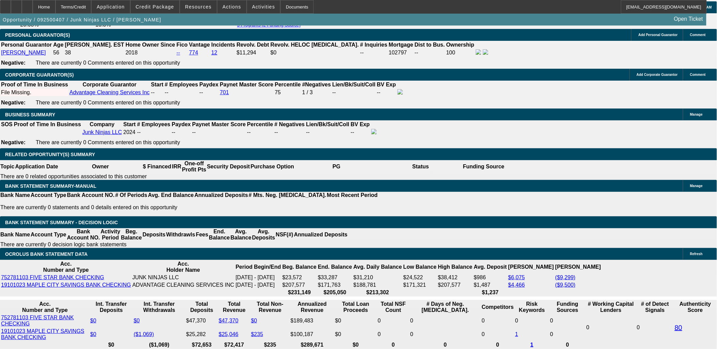
scroll to position [1041, 0]
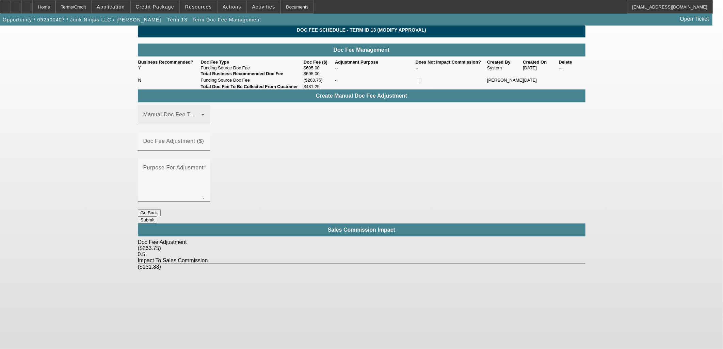
click at [185, 121] on span at bounding box center [172, 117] width 58 height 8
click at [191, 170] on div "Funding Source Doc Fee" at bounding box center [183, 161] width 91 height 22
click at [175, 168] on mat-option "Funding Source Doc Fee" at bounding box center [183, 161] width 91 height 16
click at [204, 138] on mat-label "Doc Fee Adjustment ($)" at bounding box center [173, 141] width 61 height 6
click at [205, 140] on input "Doc Fee Adjustment ($)" at bounding box center [173, 144] width 61 height 8
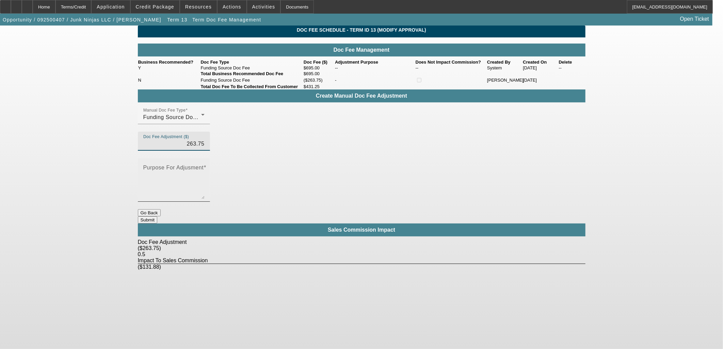
type input "$263.75"
click at [205, 166] on textarea "Purpose For Adjusment" at bounding box center [173, 182] width 61 height 33
type textarea "+"
click at [157, 216] on button "Submit" at bounding box center [147, 219] width 19 height 7
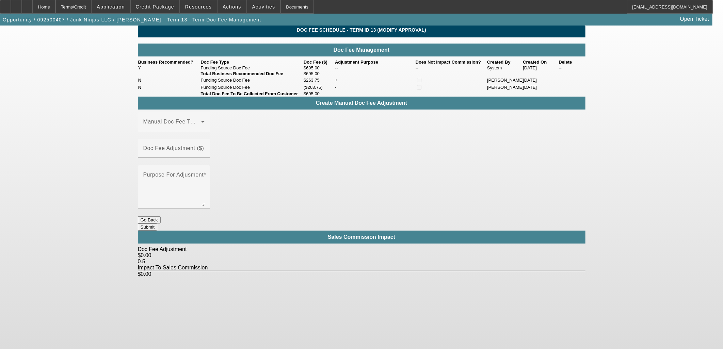
click at [161, 216] on button "Go Back" at bounding box center [149, 219] width 23 height 7
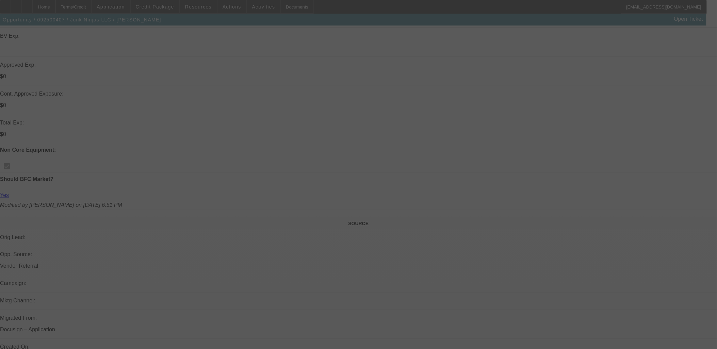
scroll to position [302, 0]
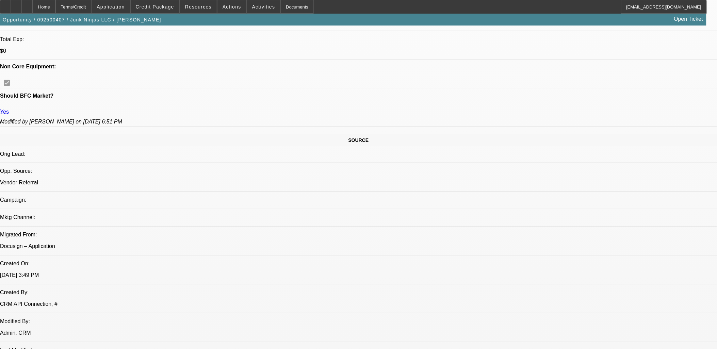
select select "0"
select select "0.1"
select select "4"
select select "0"
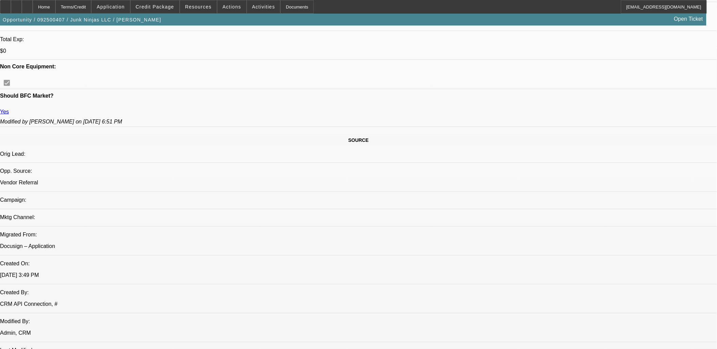
select select "0"
select select "0.1"
select select "4"
select select "0"
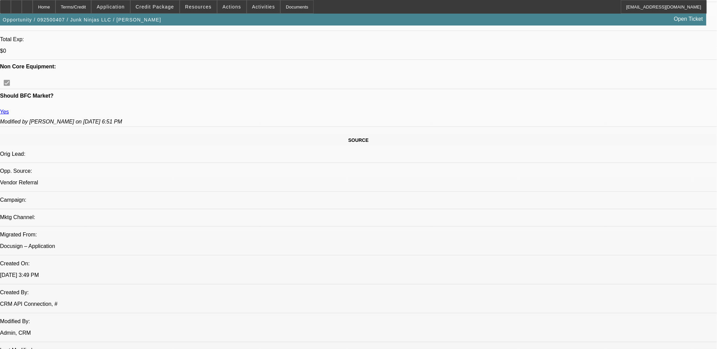
select select "0.1"
select select "4"
select select "0.15"
select select "0"
select select "0.1"
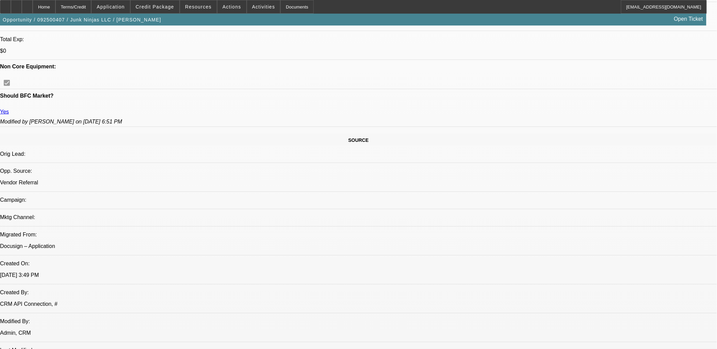
select select "4"
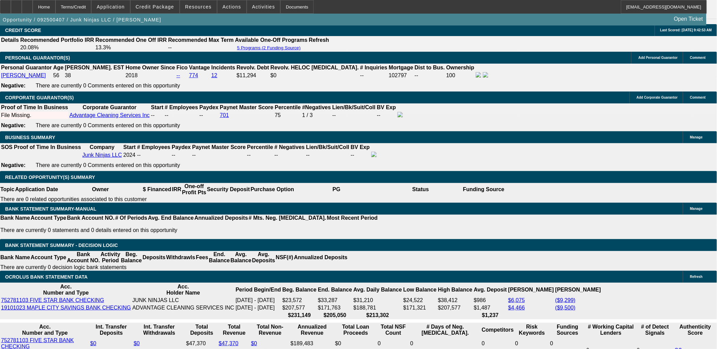
scroll to position [983, 0]
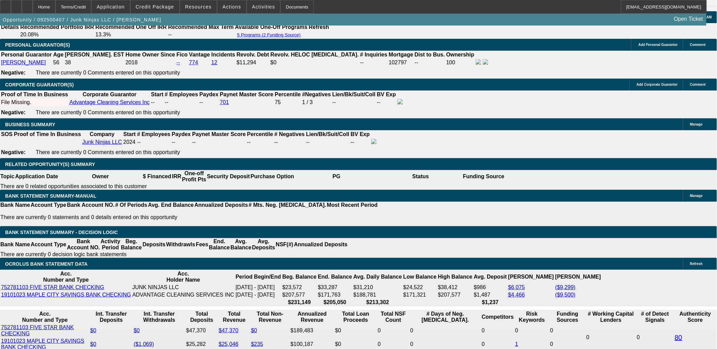
type input "UNKNOWN"
type input "10."
type input "$1,806.30"
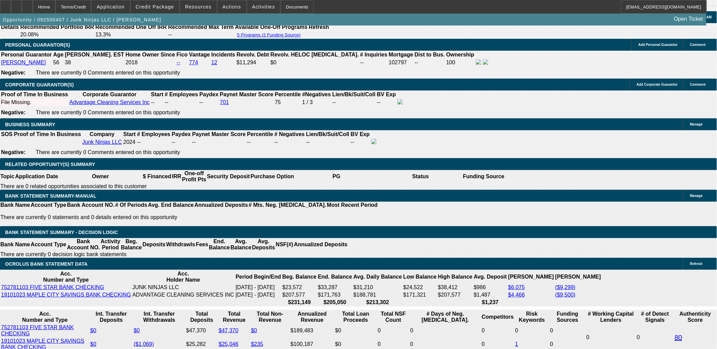
type input "10.5"
type input "$1,827.28"
type input "10.55"
type input "$1,829.39"
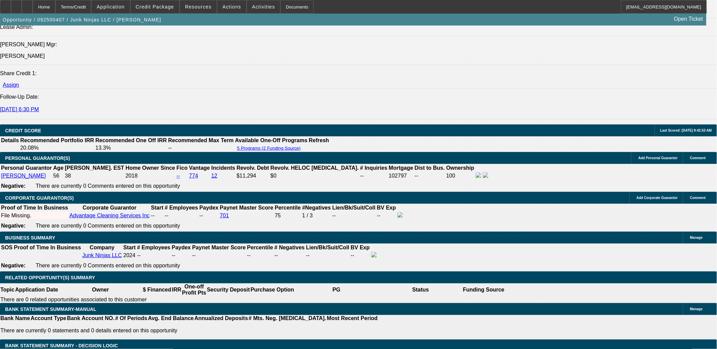
type input "10.55"
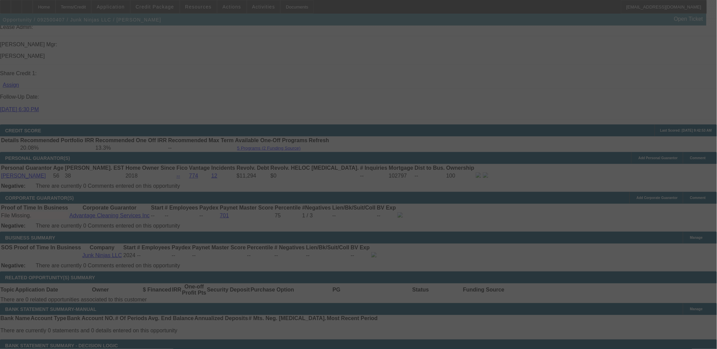
scroll to position [890, 0]
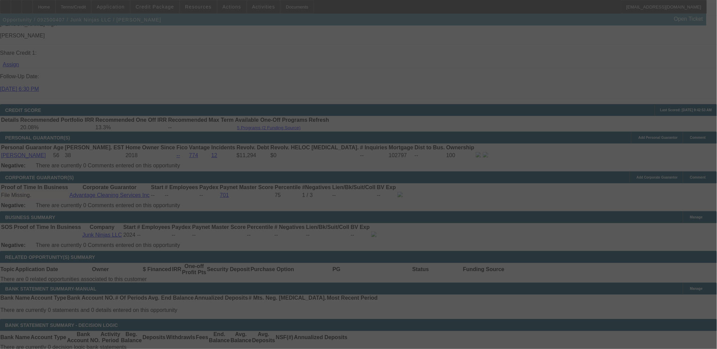
select select "0"
select select "0.1"
select select "4"
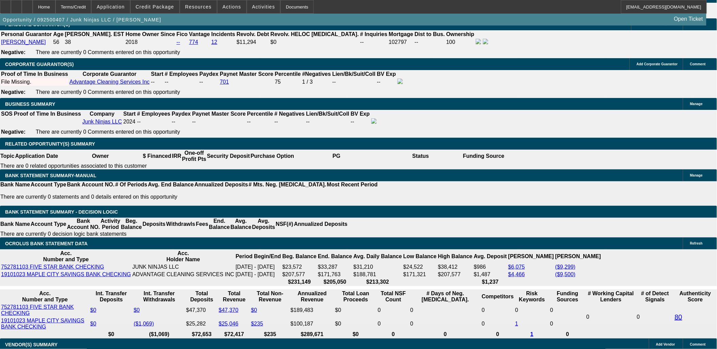
scroll to position [965, 0]
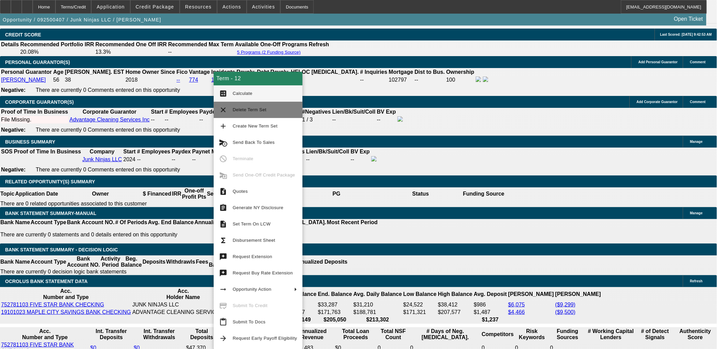
click at [251, 114] on span "Delete Term Set" at bounding box center [265, 110] width 64 height 8
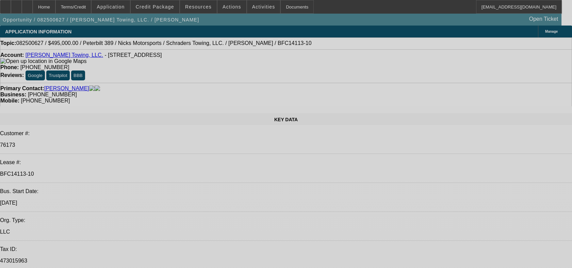
select select "0"
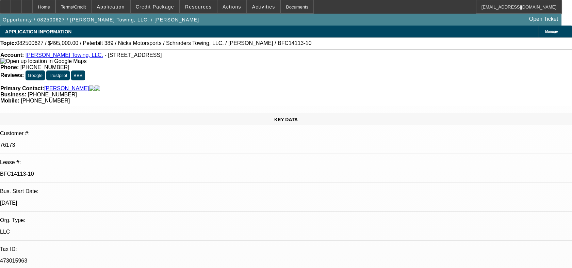
select select "2"
select select "0.1"
select select "0"
select select "2"
select select "0.1"
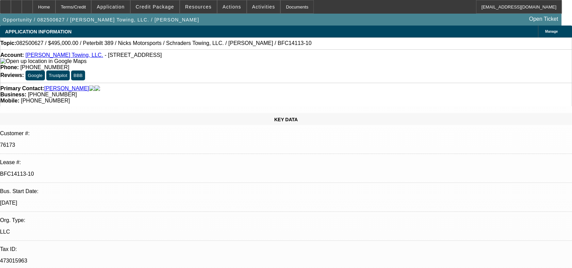
select select "0"
select select "2"
select select "0.1"
select select "0"
select select "2"
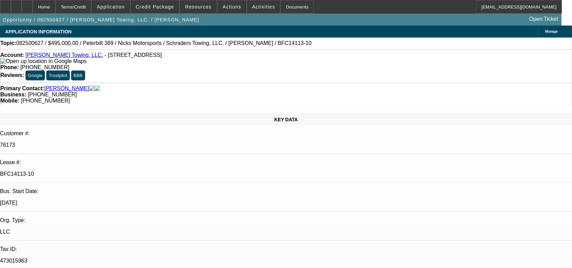
select select "0.1"
select select "1"
select select "2"
select select "4"
select select "1"
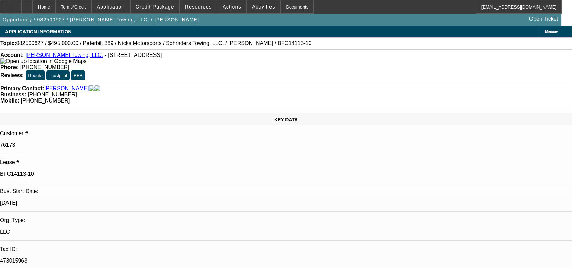
select select "2"
select select "4"
select select "1"
select select "2"
select select "4"
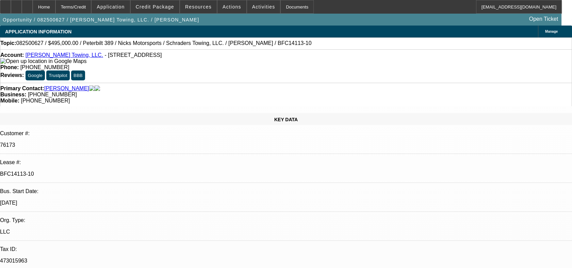
select select "1"
select select "2"
select select "4"
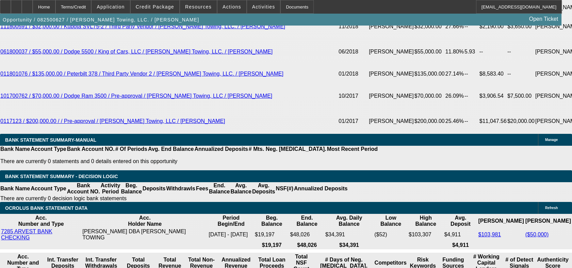
scroll to position [1437, 0]
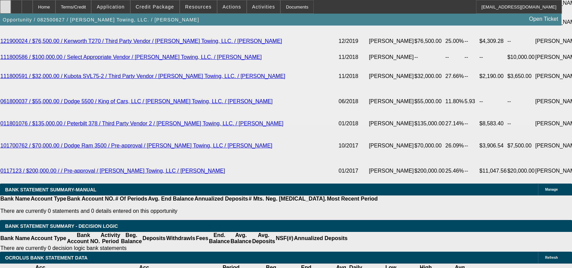
click at [5, 4] on icon at bounding box center [5, 4] width 0 height 0
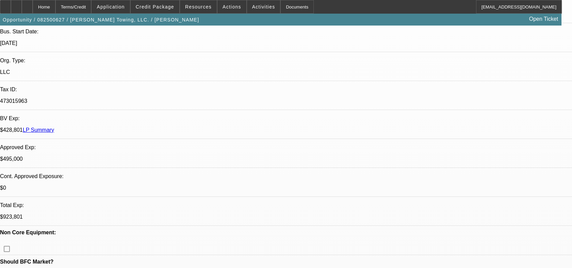
scroll to position [76, 0]
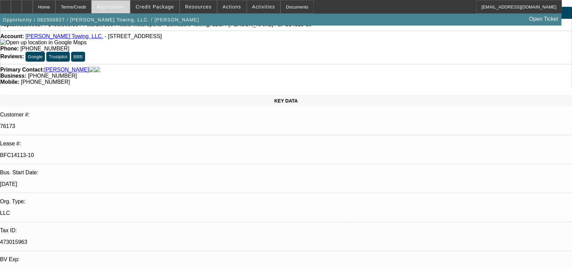
scroll to position [0, 0]
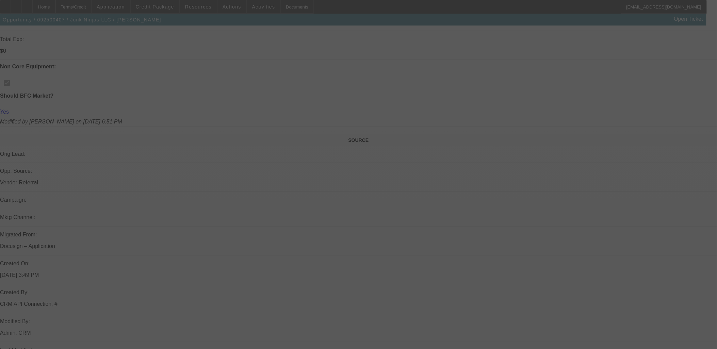
scroll to position [530, 0]
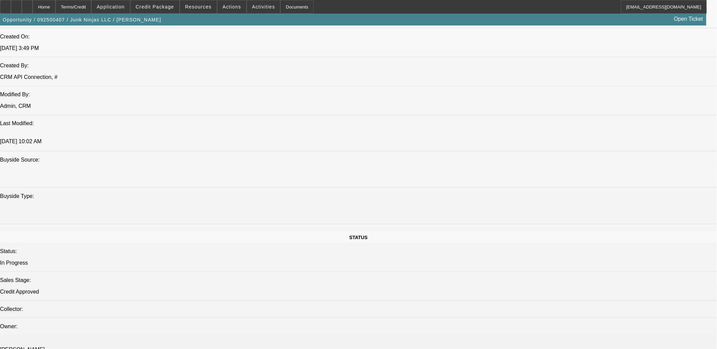
select select "0"
select select "0.1"
select select "0"
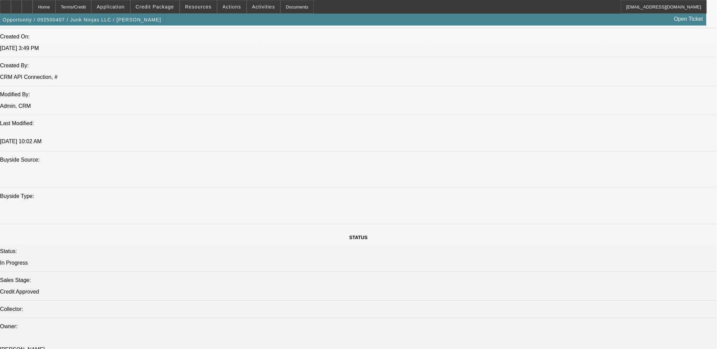
select select "0.1"
select select "0.15"
select select "0"
select select "0.1"
select select "0.15"
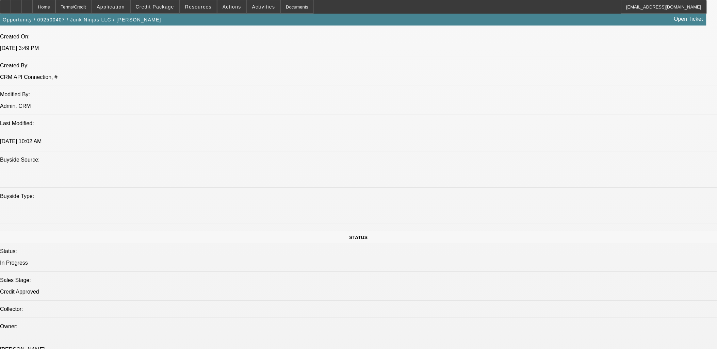
select select "0"
select select "0.1"
select select "1"
select select "4"
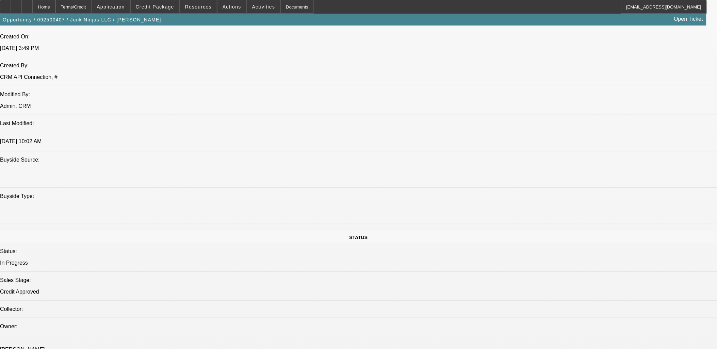
select select "1"
select select "4"
select select "1"
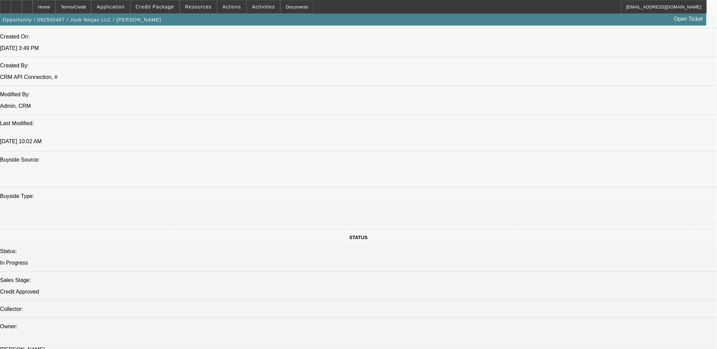
select select "4"
select select "1"
select select "4"
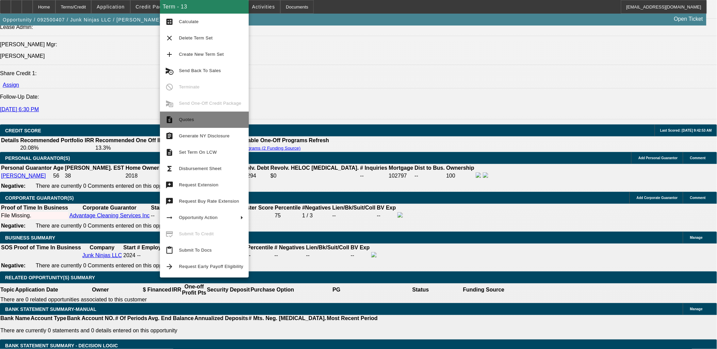
click at [196, 119] on span "Quotes" at bounding box center [211, 120] width 64 height 8
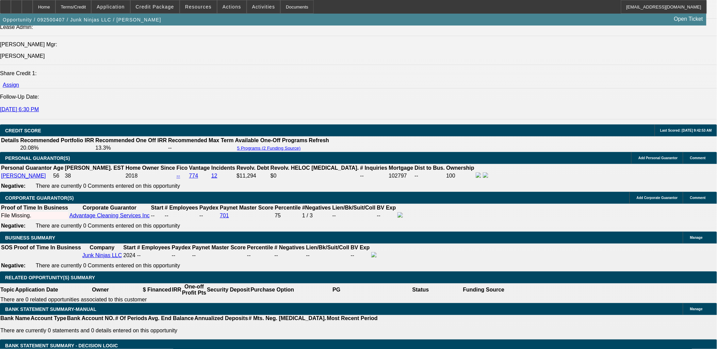
scroll to position [890, 0]
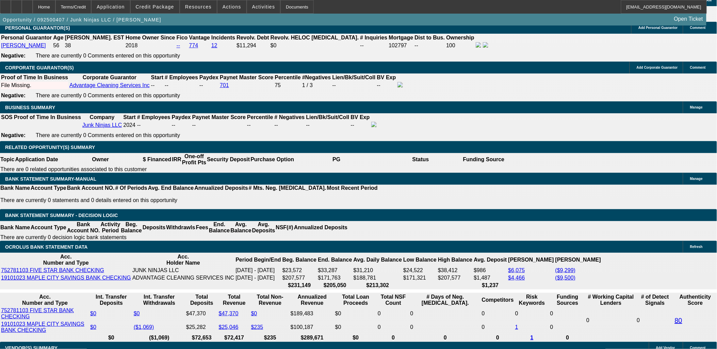
scroll to position [1041, 0]
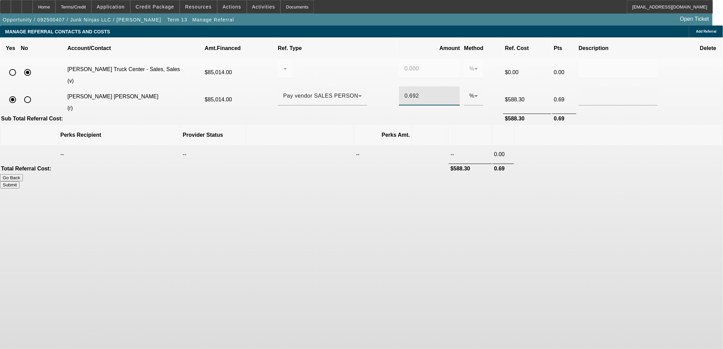
click at [404, 92] on input "0.692" at bounding box center [429, 96] width 50 height 8
click at [489, 221] on body "Home Terms/Credit Application Credit Package Resources Actions Activities Docum…" at bounding box center [361, 174] width 723 height 349
click at [409, 92] on input "0.60" at bounding box center [429, 96] width 50 height 8
click at [454, 203] on body "Home Terms/Credit Application Credit Package Resources Actions Activities Docum…" at bounding box center [361, 174] width 723 height 349
click at [417, 92] on input "0.59" at bounding box center [429, 96] width 50 height 8
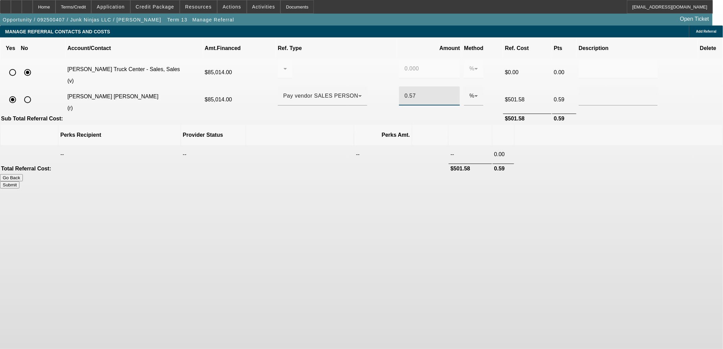
click at [469, 220] on body "Home Terms/Credit Application Credit Package Resources Actions Activities Docum…" at bounding box center [361, 174] width 723 height 349
click at [410, 92] on input "0.57" at bounding box center [429, 96] width 50 height 8
click at [481, 226] on body "Home Terms/Credit Application Credit Package Resources Actions Activities Docum…" at bounding box center [361, 174] width 723 height 349
click at [409, 92] on input "0.58" at bounding box center [429, 96] width 50 height 8
click at [449, 296] on body "Home Terms/Credit Application Credit Package Resources Actions Activities Docum…" at bounding box center [361, 174] width 723 height 349
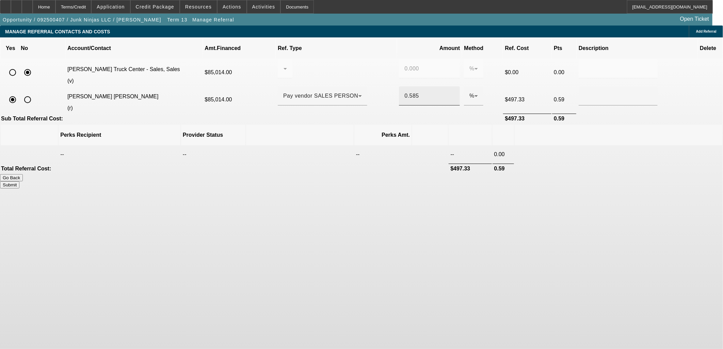
click at [407, 92] on input "0.585" at bounding box center [429, 96] width 50 height 8
type input "0.589"
click at [427, 288] on body "Home Terms/Credit Application Credit Package Resources Actions Activities Docum…" at bounding box center [361, 174] width 723 height 349
click at [19, 181] on button "Submit" at bounding box center [9, 184] width 19 height 7
type input "0.000"
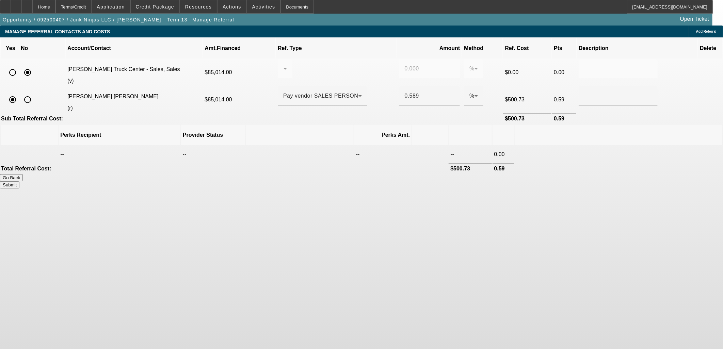
type input "0.589"
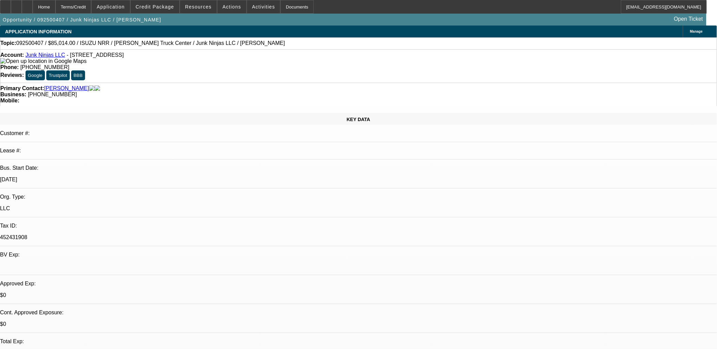
select select "0"
select select "0.1"
select select "4"
select select "0"
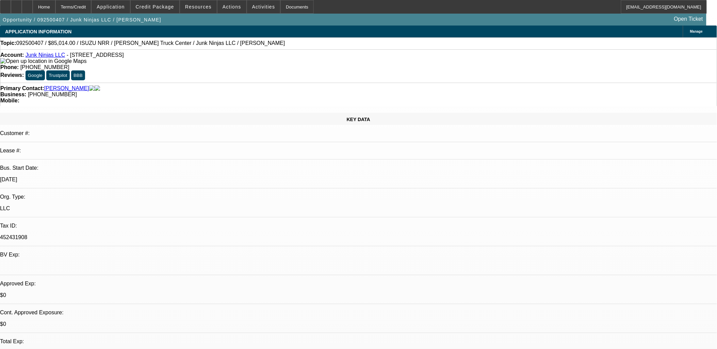
select select "0"
select select "0.1"
select select "4"
select select "0.15"
select select "0"
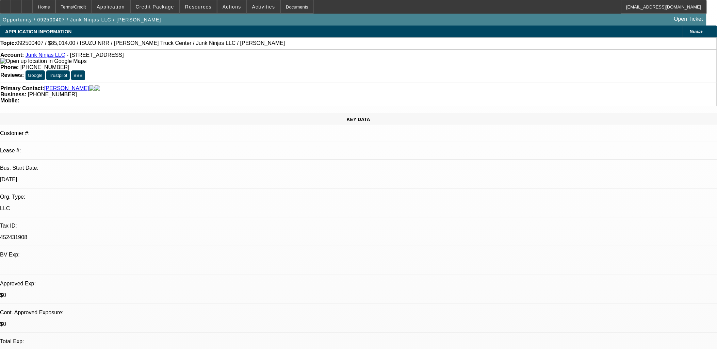
select select "0.1"
select select "4"
select select "0.15"
select select "0"
select select "0.1"
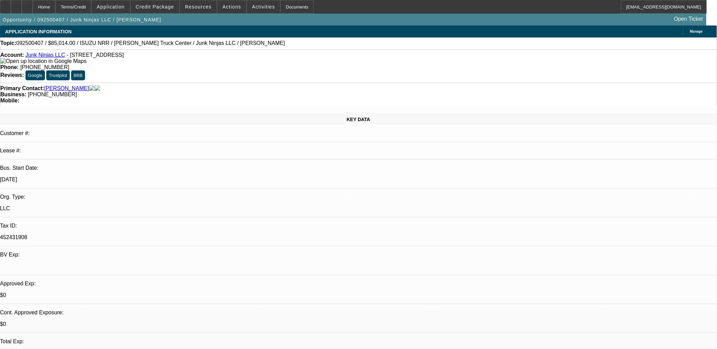
select select "4"
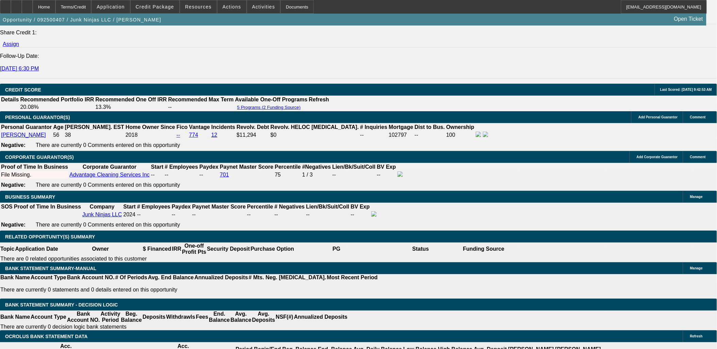
scroll to position [907, 0]
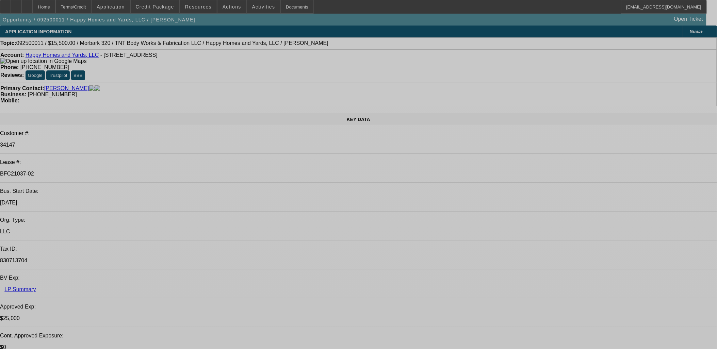
select select "0"
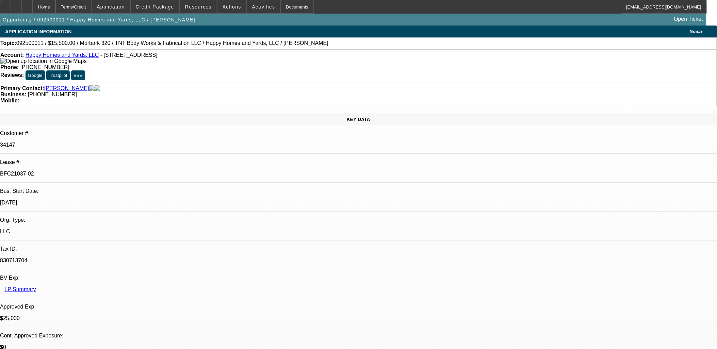
select select "0"
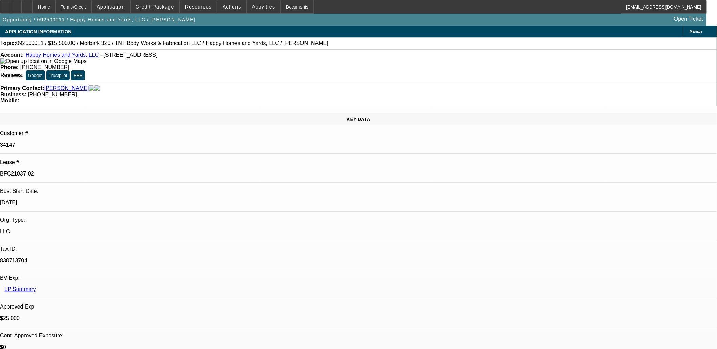
select select "0"
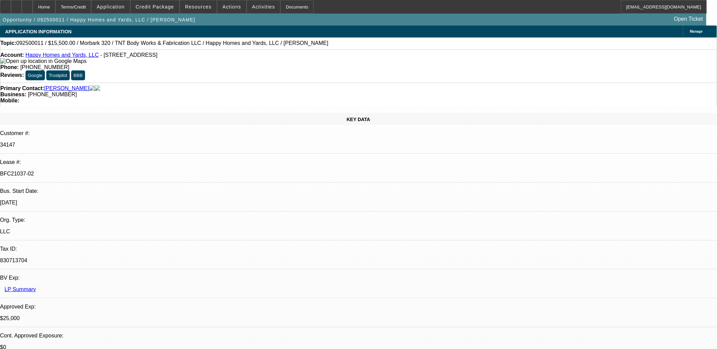
select select "0"
select select "1"
select select "3"
select select "6"
select select "1"
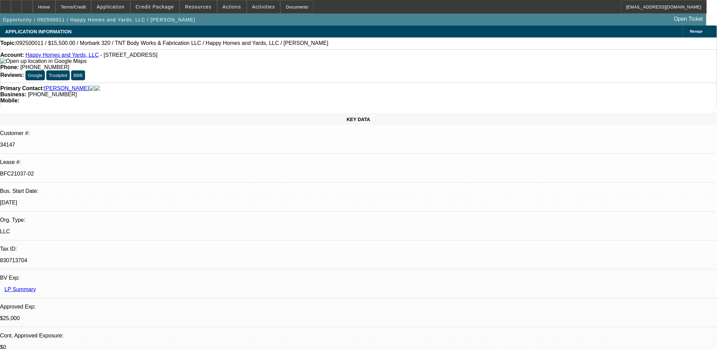
select select "3"
select select "6"
select select "1"
select select "3"
select select "6"
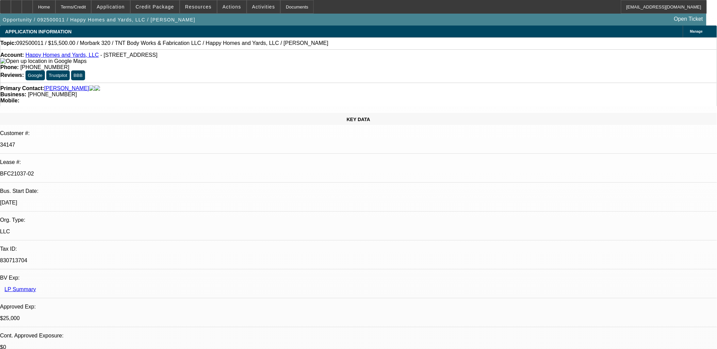
select select "1"
select select "6"
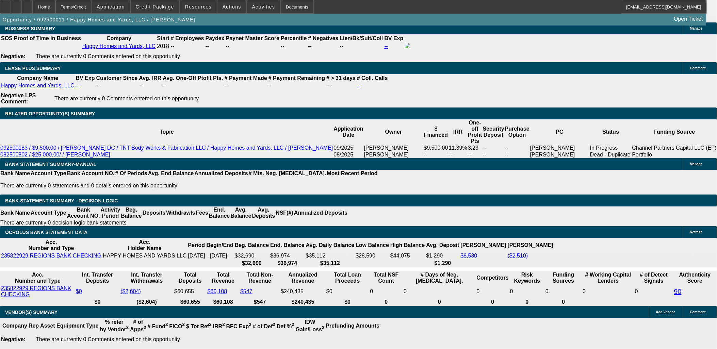
scroll to position [945, 0]
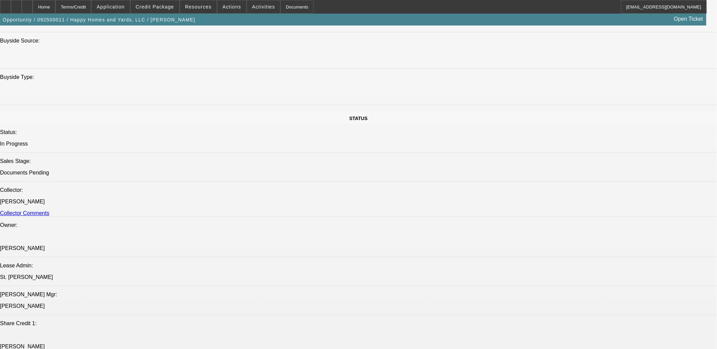
scroll to position [606, 0]
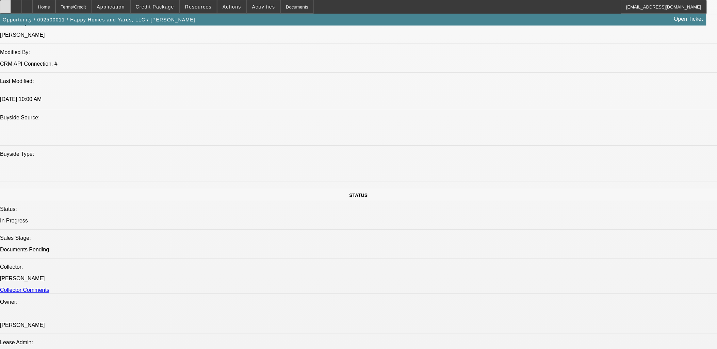
click at [5, 4] on icon at bounding box center [5, 4] width 0 height 0
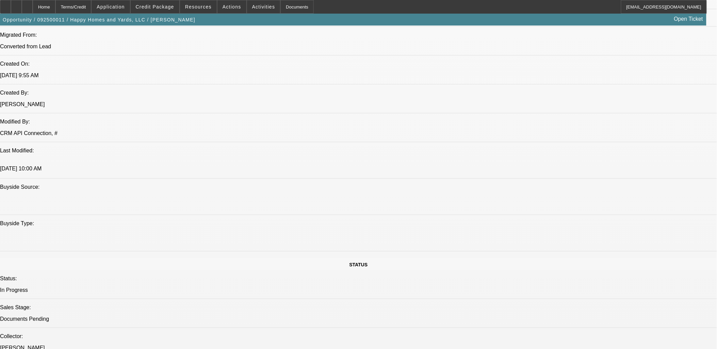
scroll to position [379, 0]
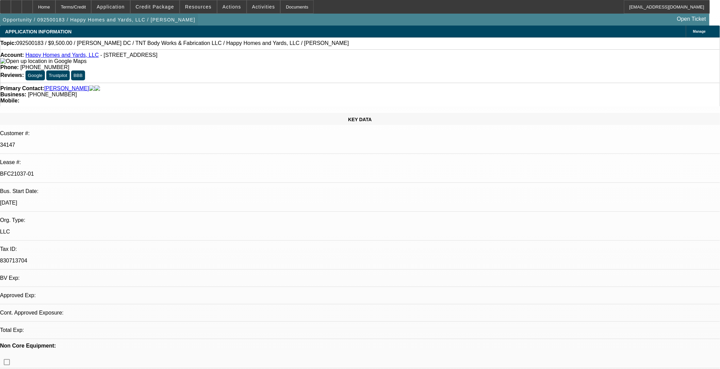
select select "0"
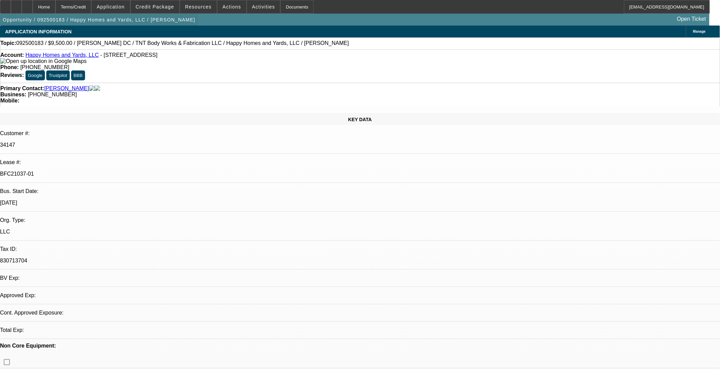
select select "0"
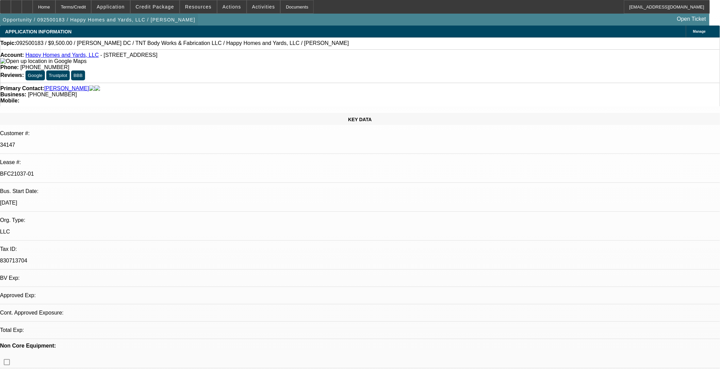
select select "0"
select select "1"
select select "6"
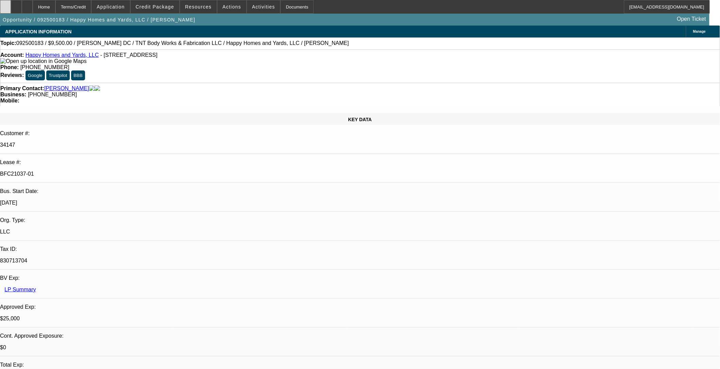
select select "1"
select select "6"
select select "1"
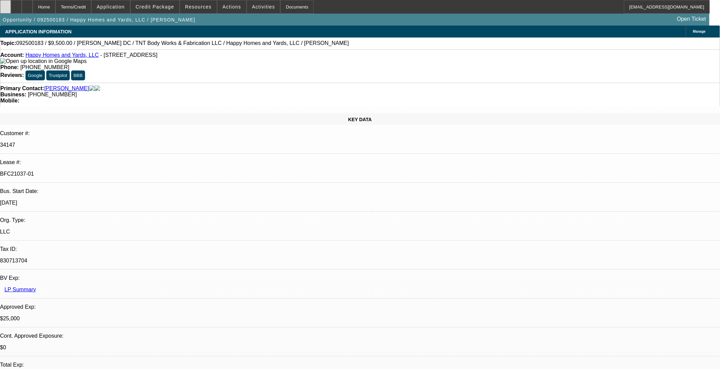
select select "6"
select select "1"
select select "6"
click at [11, 9] on div at bounding box center [5, 7] width 11 height 14
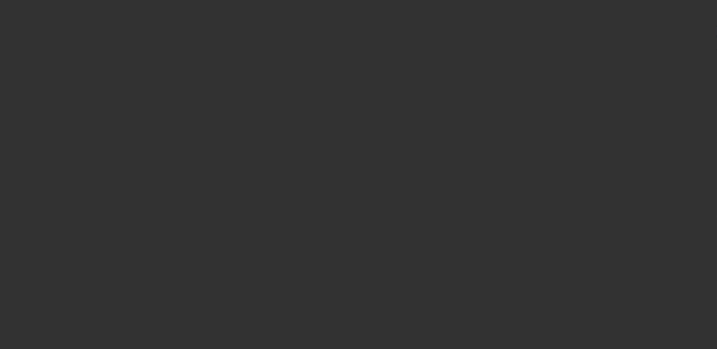
select select "0.1"
select select "2"
select select "0.1"
select select "2"
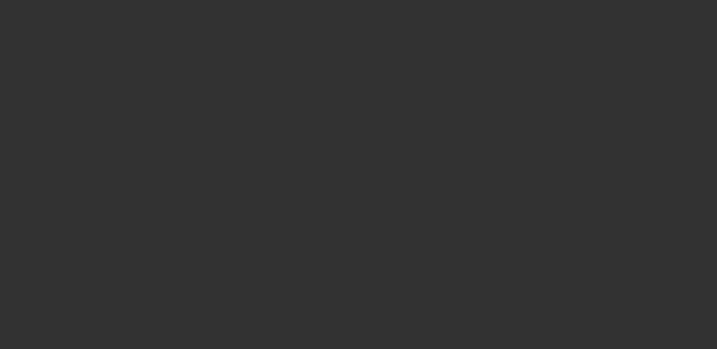
select select "0.1"
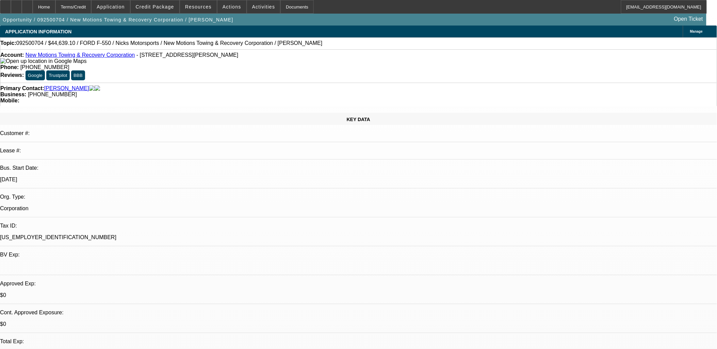
select select "1"
select select "2"
select select "4"
select select "1"
select select "2"
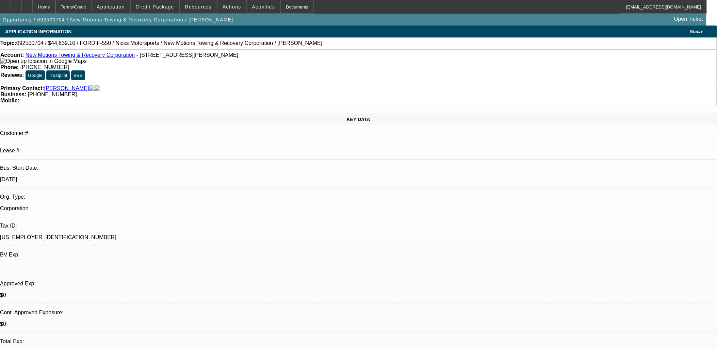
select select "4"
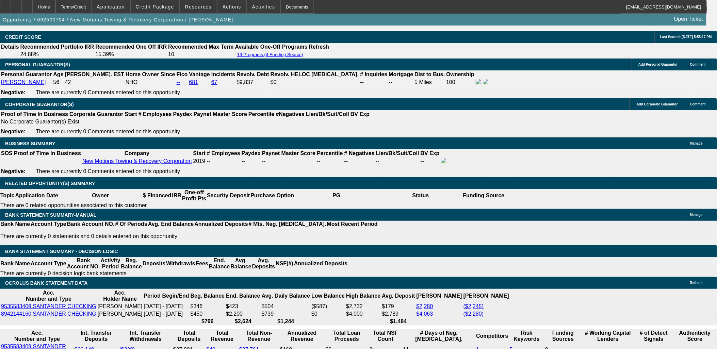
scroll to position [1003, 0]
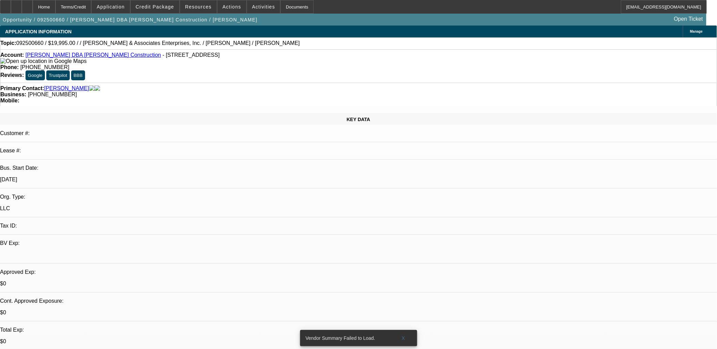
select select "0"
select select "2"
select select "0.1"
select select "4"
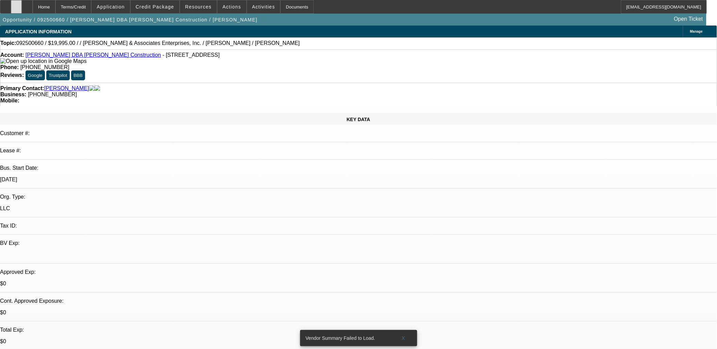
click at [22, 11] on div at bounding box center [16, 7] width 11 height 14
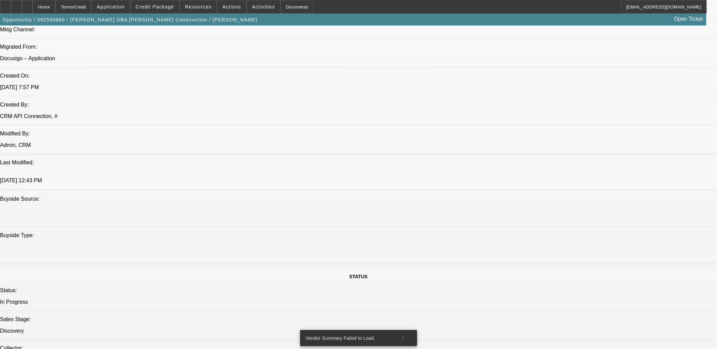
scroll to position [529, 0]
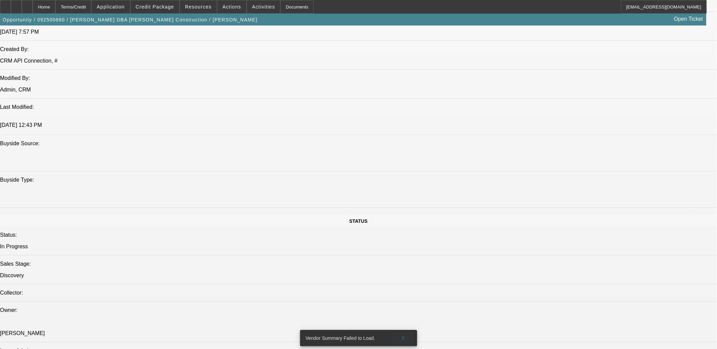
click at [406, 335] on span at bounding box center [404, 338] width 22 height 16
click at [16, 4] on icon at bounding box center [16, 4] width 0 height 0
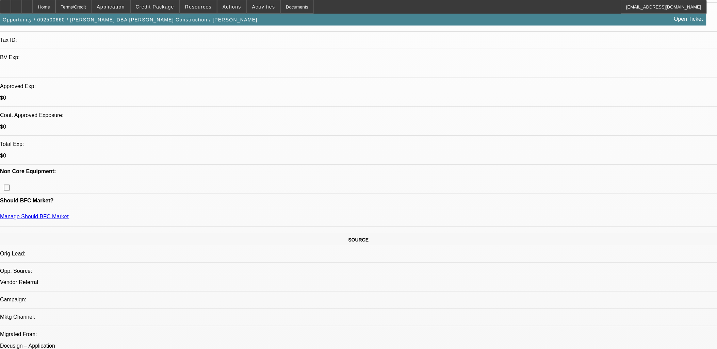
scroll to position [264, 0]
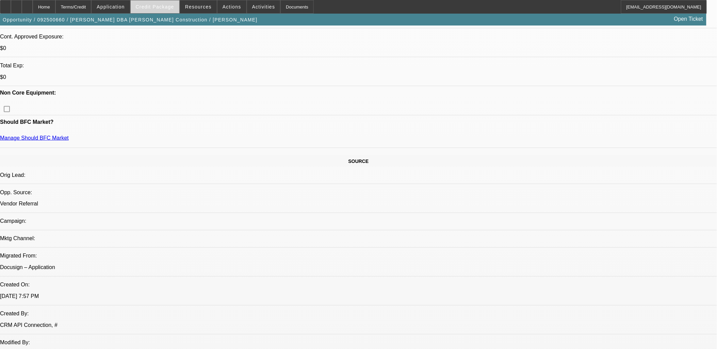
click at [166, 9] on span "Credit Package" at bounding box center [155, 6] width 38 height 5
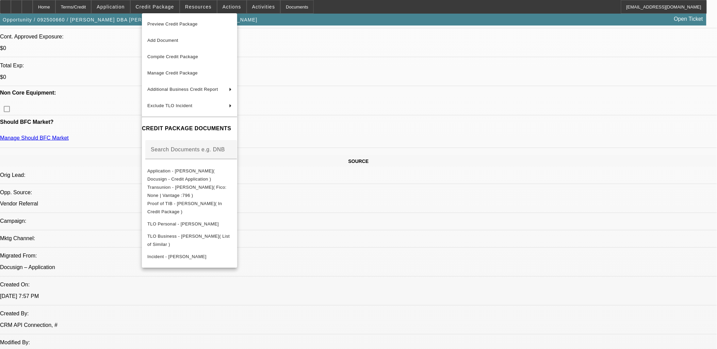
click at [377, 200] on div at bounding box center [358, 174] width 717 height 349
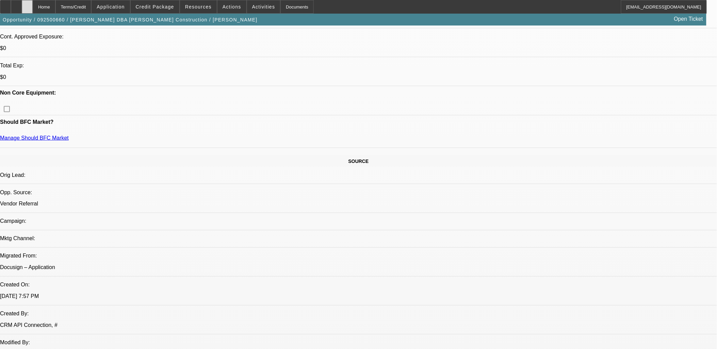
click at [27, 4] on icon at bounding box center [27, 4] width 0 height 0
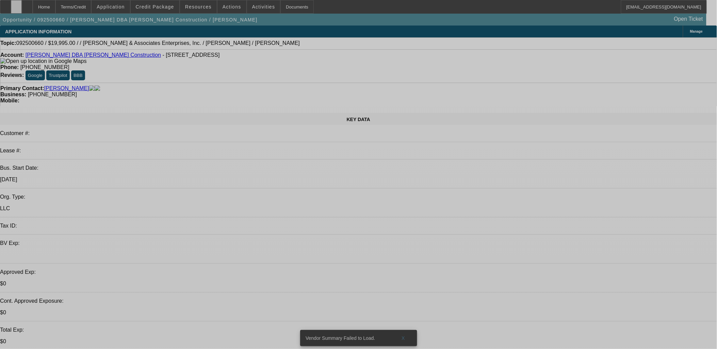
select select "0"
select select "2"
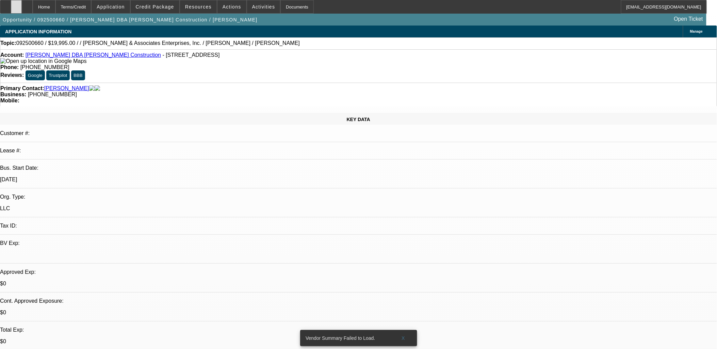
select select "0.1"
select select "1"
select select "2"
select select "4"
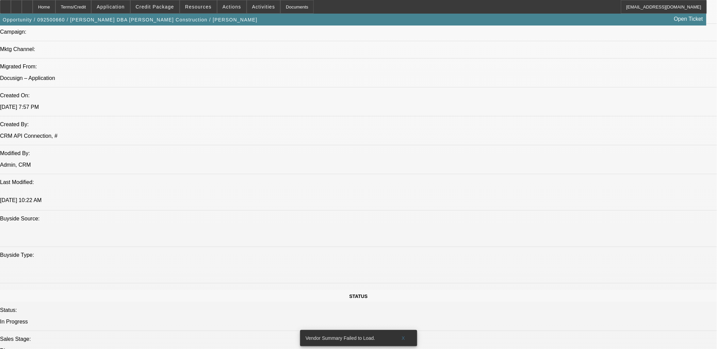
scroll to position [189, 0]
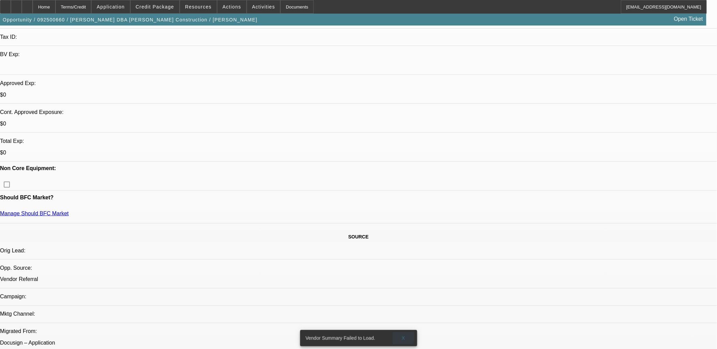
click at [402, 336] on span "X" at bounding box center [404, 338] width 4 height 5
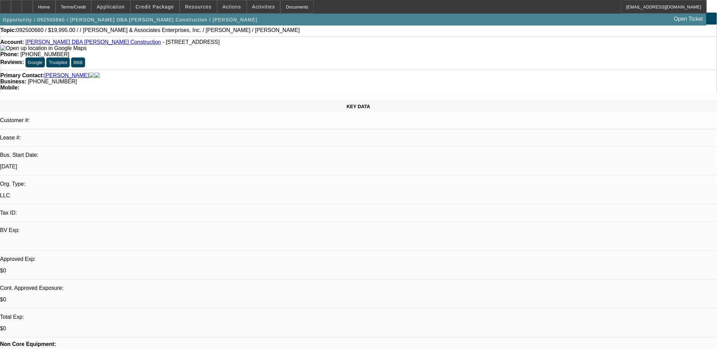
scroll to position [0, 0]
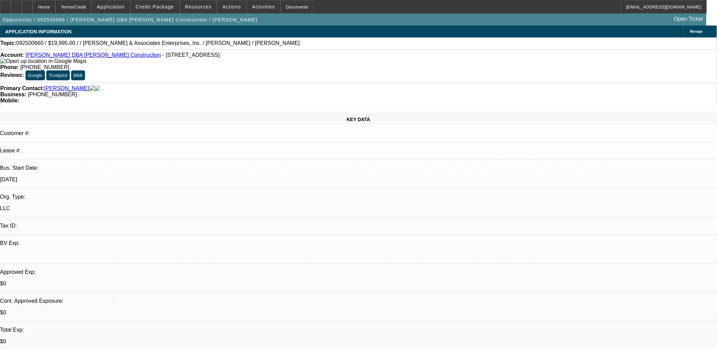
drag, startPoint x: 290, startPoint y: 205, endPoint x: 280, endPoint y: 196, distance: 13.3
click at [163, 8] on span "Credit Package" at bounding box center [155, 6] width 38 height 5
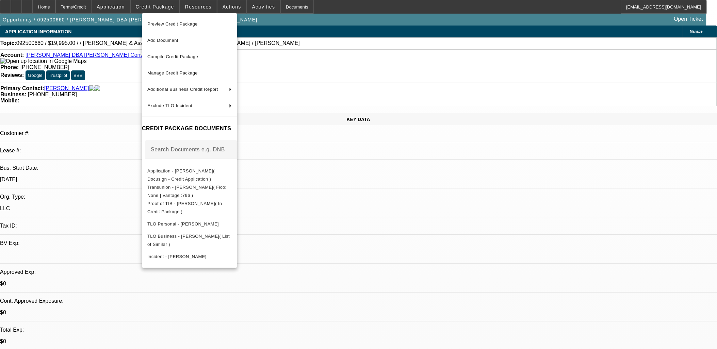
click at [374, 209] on div at bounding box center [358, 174] width 717 height 349
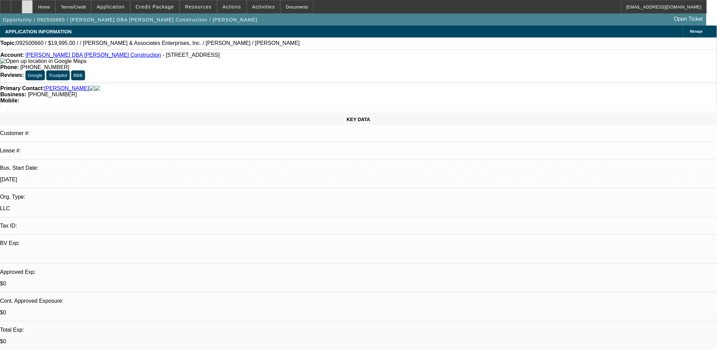
click at [33, 7] on div at bounding box center [27, 7] width 11 height 14
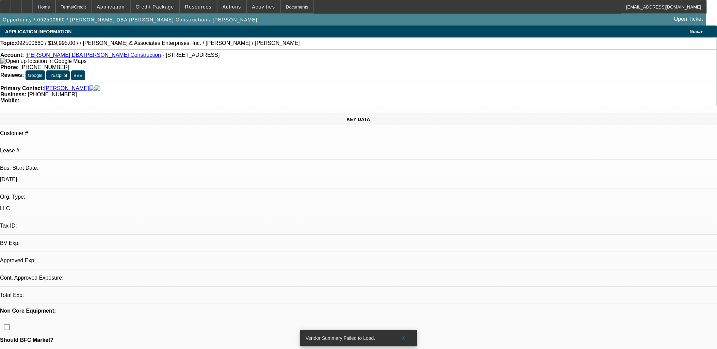
select select "0"
select select "2"
select select "0.1"
select select "1"
select select "2"
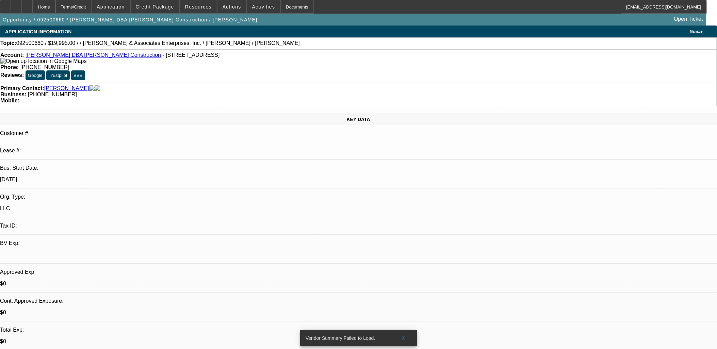
select select "4"
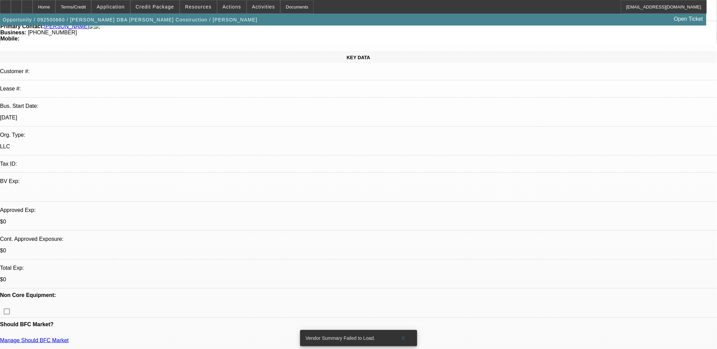
scroll to position [113, 0]
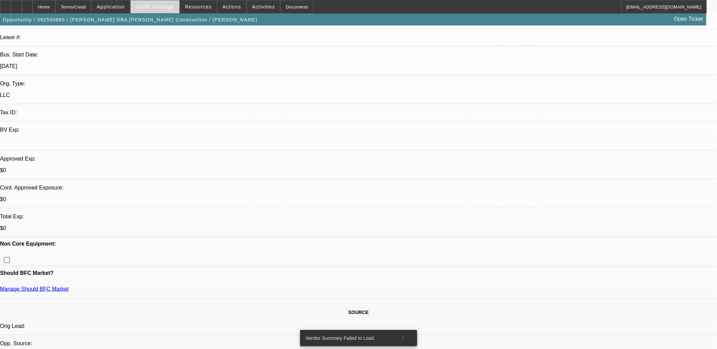
click at [162, 9] on span "Credit Package" at bounding box center [155, 6] width 38 height 5
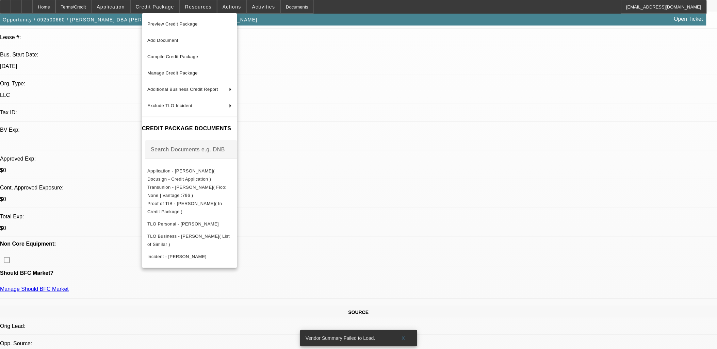
click at [370, 240] on div at bounding box center [358, 174] width 717 height 349
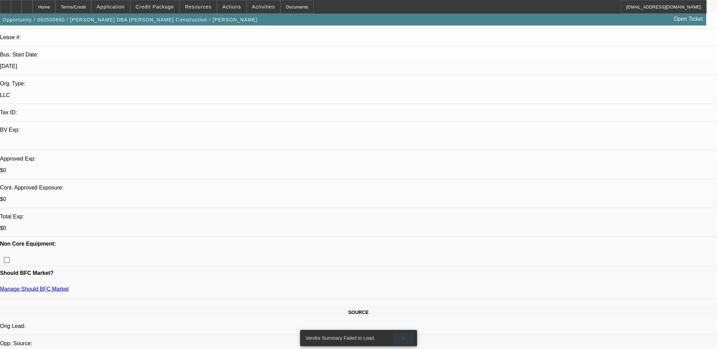
click at [403, 336] on span "X" at bounding box center [404, 338] width 4 height 5
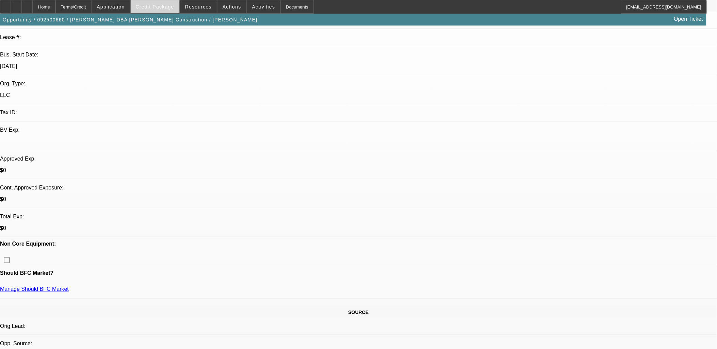
click at [165, 7] on span "Credit Package" at bounding box center [155, 6] width 38 height 5
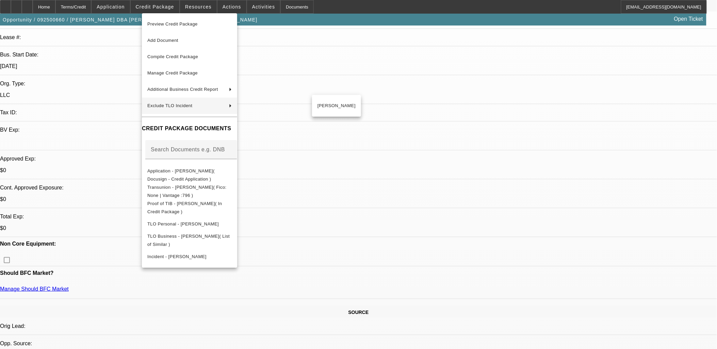
click at [402, 88] on div at bounding box center [358, 174] width 717 height 349
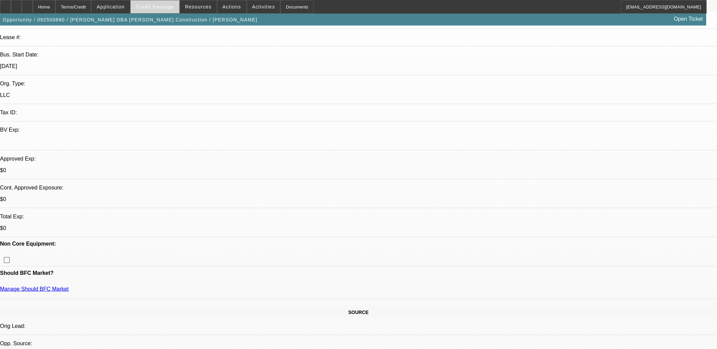
click at [164, 7] on span "Credit Package" at bounding box center [155, 6] width 38 height 5
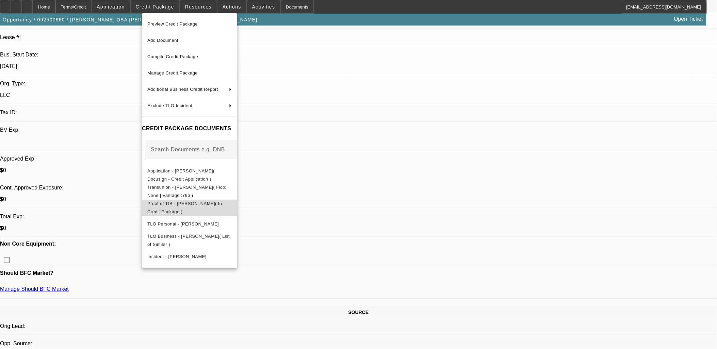
click at [189, 199] on button "Proof of TIB - Ernest Crews( In Credit Package )" at bounding box center [189, 207] width 95 height 16
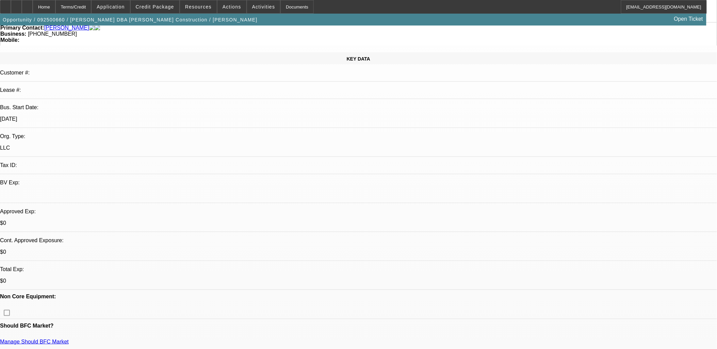
scroll to position [0, 0]
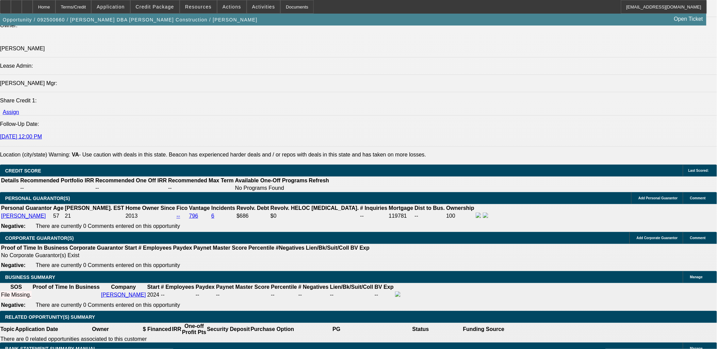
scroll to position [832, 0]
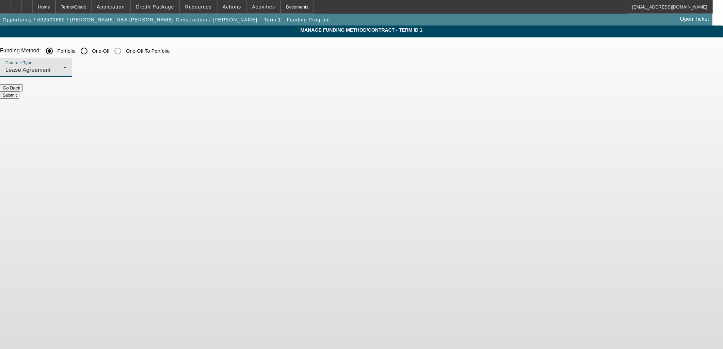
click at [51, 70] on span "Lease Agreement" at bounding box center [27, 70] width 45 height 6
click at [263, 141] on div at bounding box center [361, 174] width 723 height 349
click at [91, 53] on input "One-Off" at bounding box center [84, 51] width 14 height 14
radio input "true"
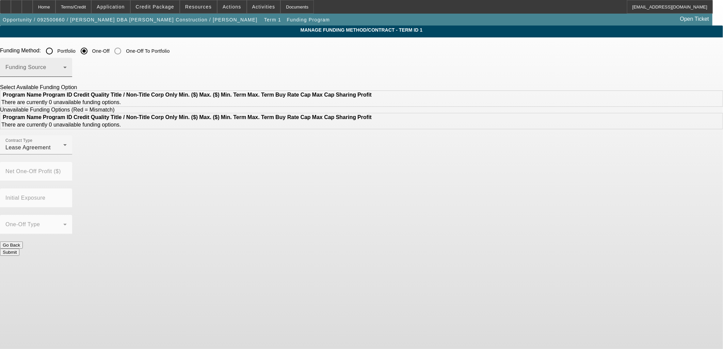
click at [63, 70] on span at bounding box center [34, 70] width 58 height 8
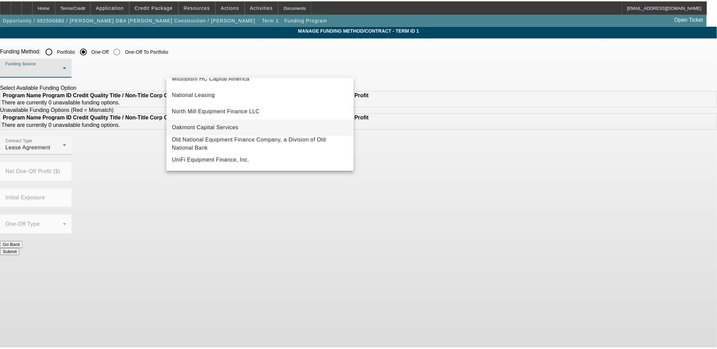
scroll to position [193, 0]
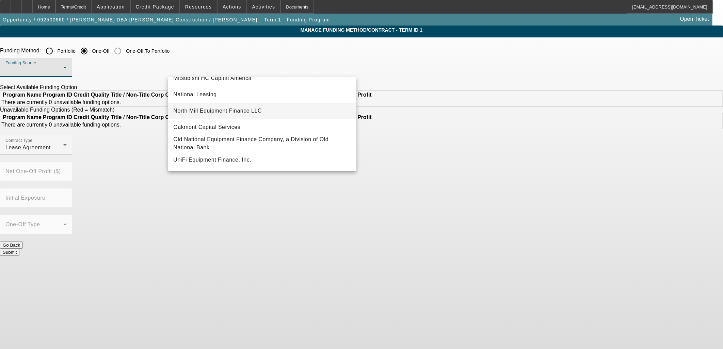
click at [213, 107] on span "North Mill Equipment Finance LLC" at bounding box center [217, 111] width 88 height 8
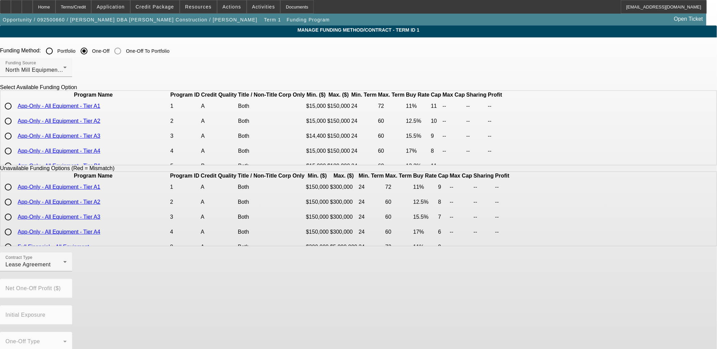
click at [15, 113] on input "radio" at bounding box center [8, 106] width 14 height 14
radio input "true"
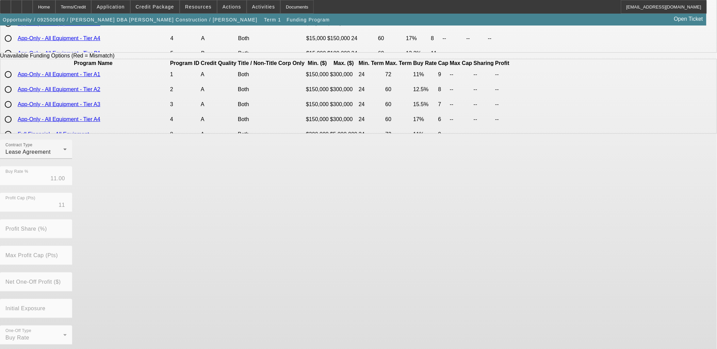
scroll to position [114, 0]
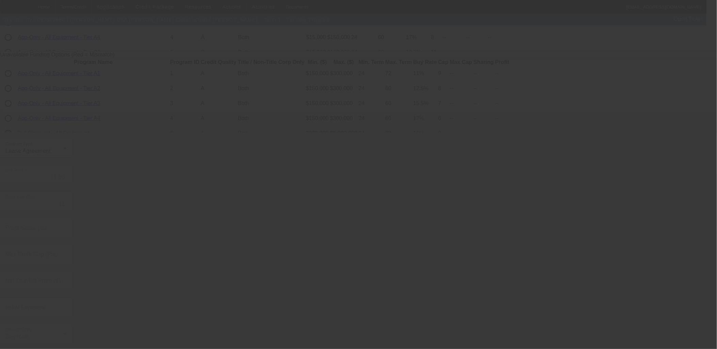
radio input "true"
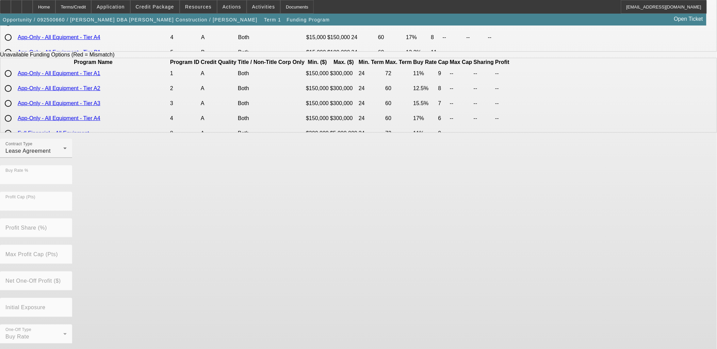
scroll to position [0, 0]
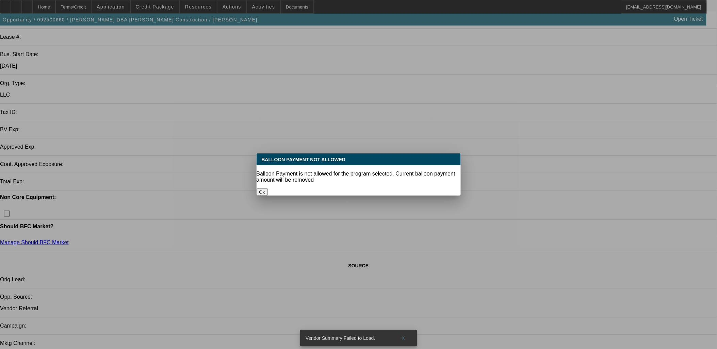
select select "0"
select select "2"
select select "0.1"
select select "4"
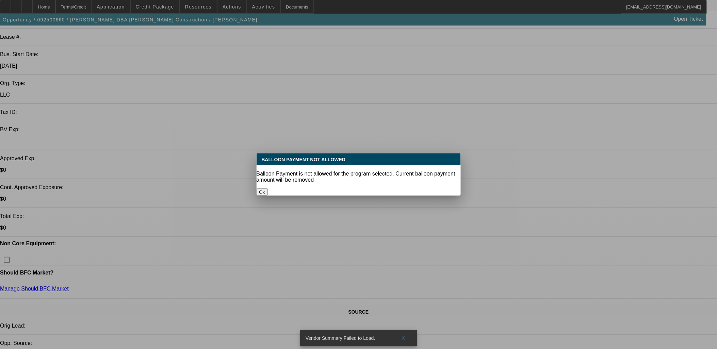
click at [268, 189] on button "Ok" at bounding box center [262, 192] width 11 height 7
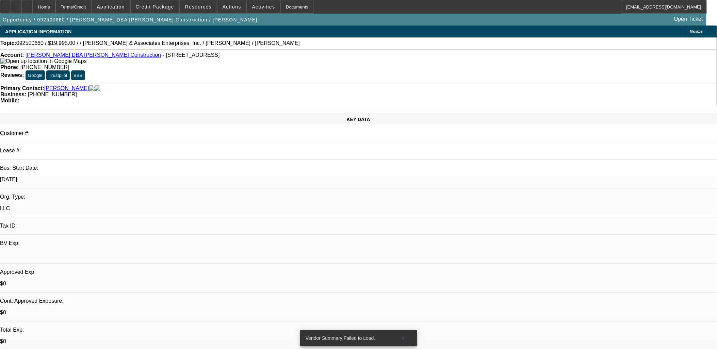
scroll to position [114, 0]
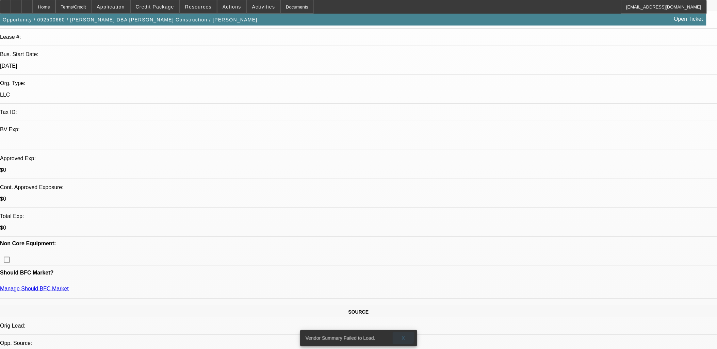
click at [402, 331] on span at bounding box center [404, 338] width 22 height 16
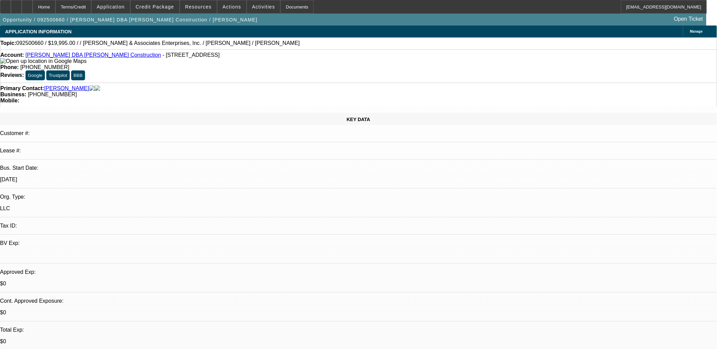
click at [690, 30] on span "Manage" at bounding box center [696, 32] width 13 height 4
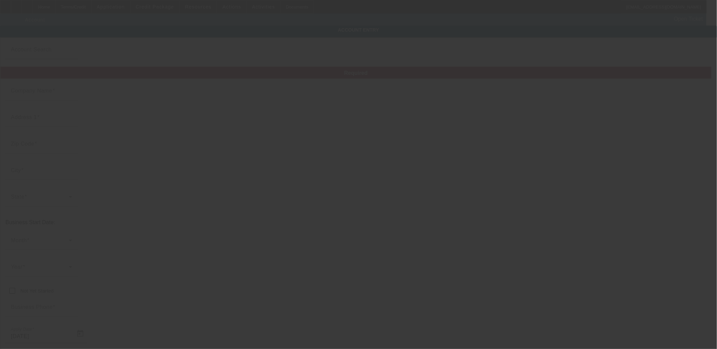
type input "9/29/2025"
type input "Ernest Crews"
type input "1295 Mount Calvary Rd"
type input "24528"
type input "Brookneal"
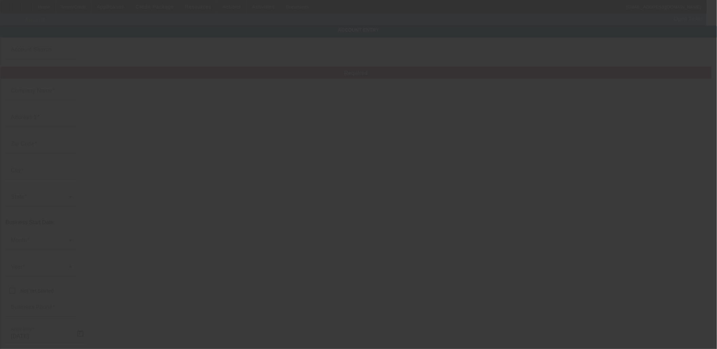
type input "(434) 665-2962"
type input "Pete Crews Construction"
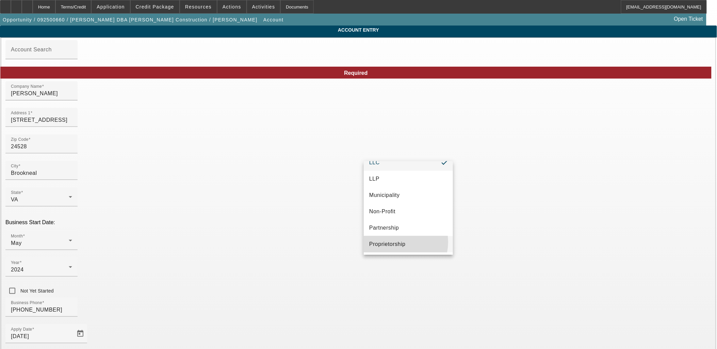
click at [394, 242] on span "Proprietorship" at bounding box center [387, 244] width 36 height 8
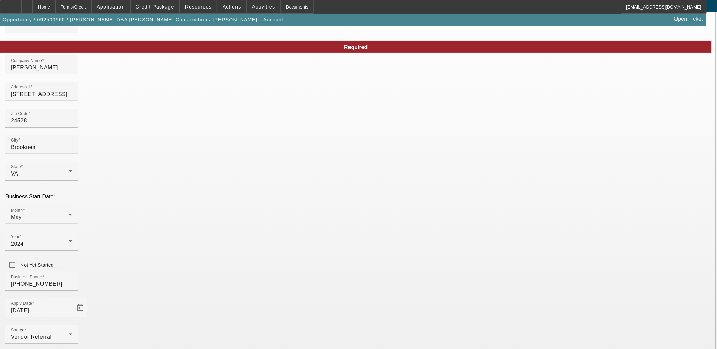
scroll to position [50, 0]
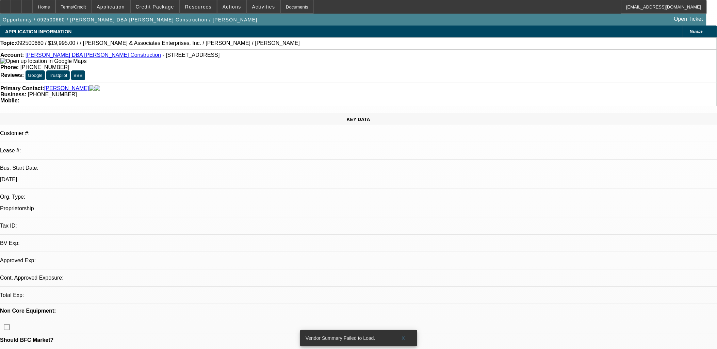
select select "0"
select select "2"
select select "0.1"
select select "4"
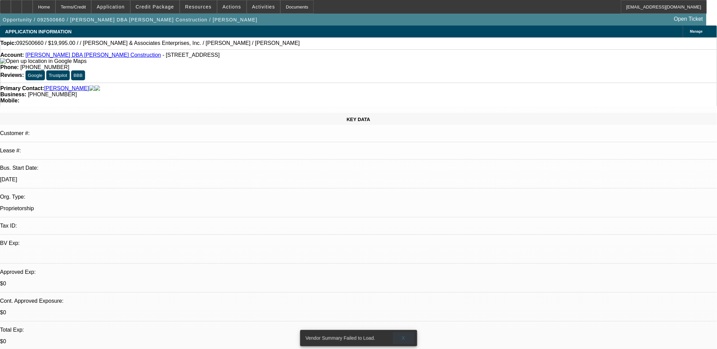
click at [404, 336] on span "X" at bounding box center [404, 338] width 4 height 5
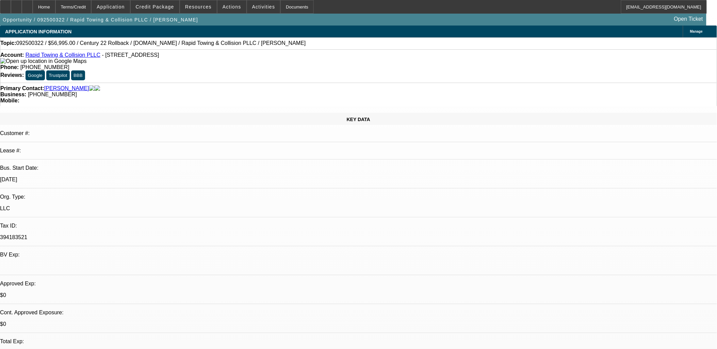
select select "0"
select select "2"
select select "0"
select select "2"
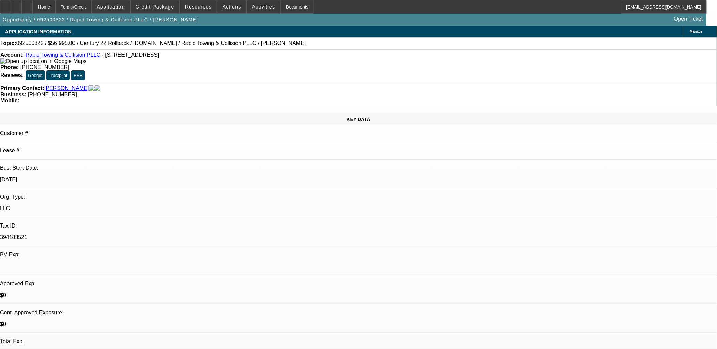
select select "0.1"
select select "0.2"
select select "2"
select select "0.1"
select select "0.2"
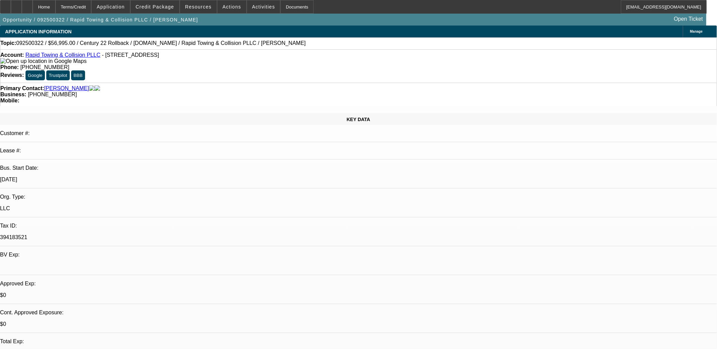
select select "2"
select select "0.1"
select select "1"
select select "2"
select select "6"
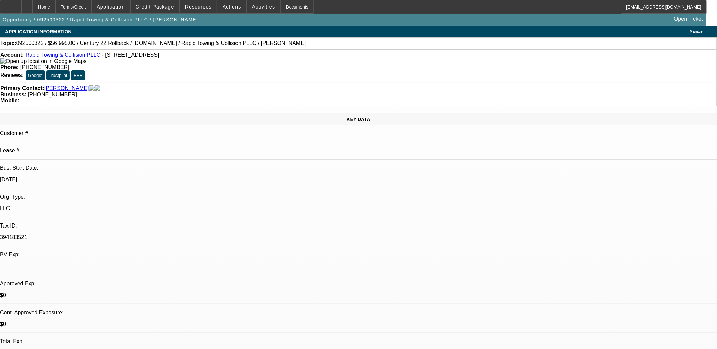
select select "1"
select select "2"
select select "4"
select select "1"
select select "2"
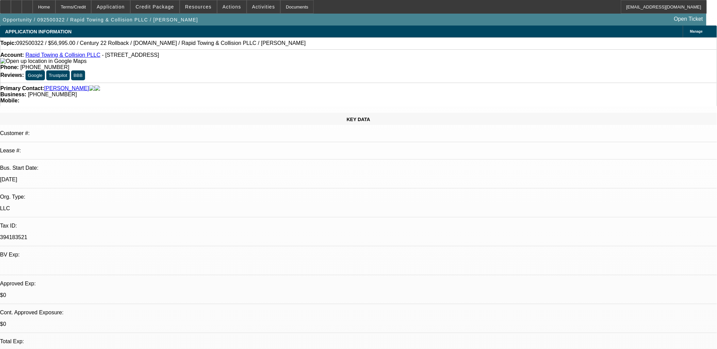
select select "4"
select select "1"
select select "2"
select select "4"
click at [230, 9] on span at bounding box center [231, 7] width 29 height 16
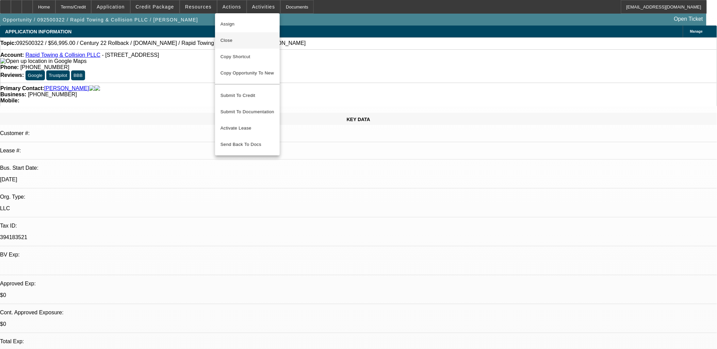
click at [237, 40] on span "Close" at bounding box center [248, 40] width 54 height 8
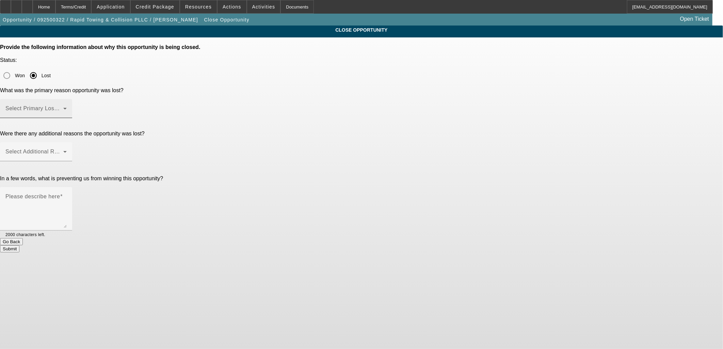
click at [63, 107] on span at bounding box center [34, 111] width 58 height 8
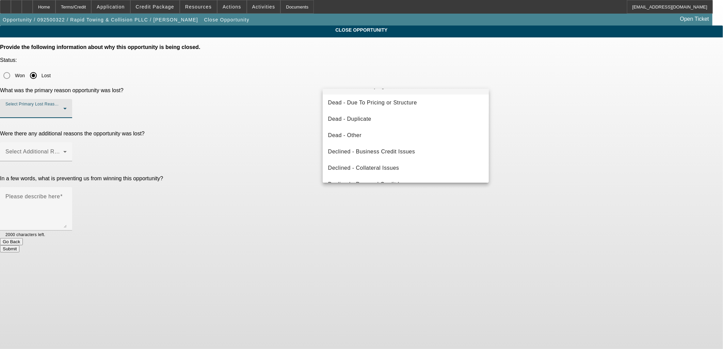
scroll to position [91, 0]
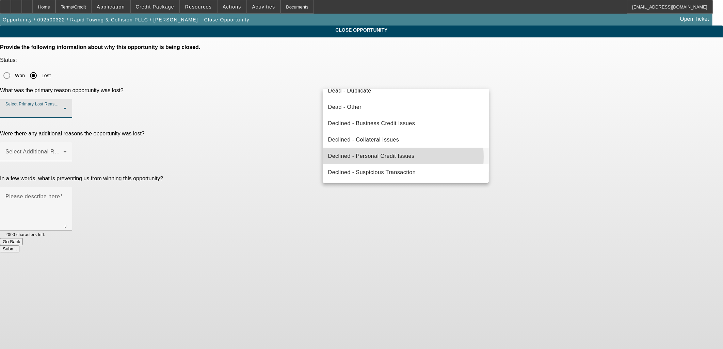
drag, startPoint x: 383, startPoint y: 157, endPoint x: 381, endPoint y: 152, distance: 5.1
click at [384, 157] on span "Declined - Personal Credit Issues" at bounding box center [371, 156] width 86 height 8
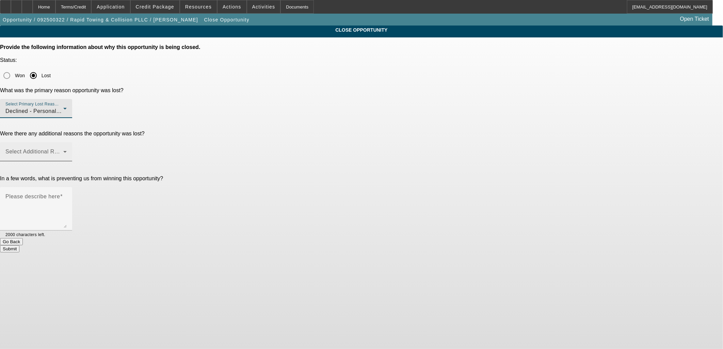
click at [63, 150] on span at bounding box center [34, 154] width 58 height 8
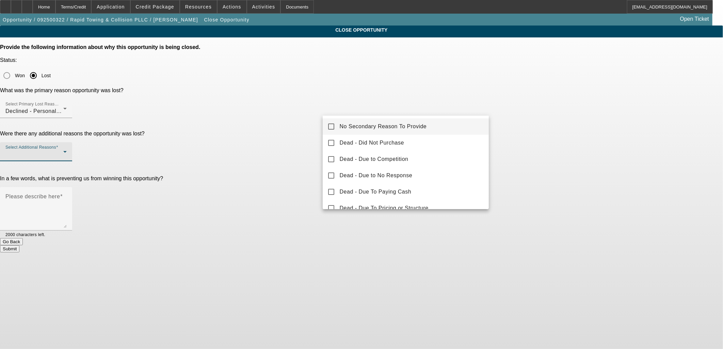
click at [368, 134] on mat-option "No Secondary Reason To Provide" at bounding box center [406, 126] width 166 height 16
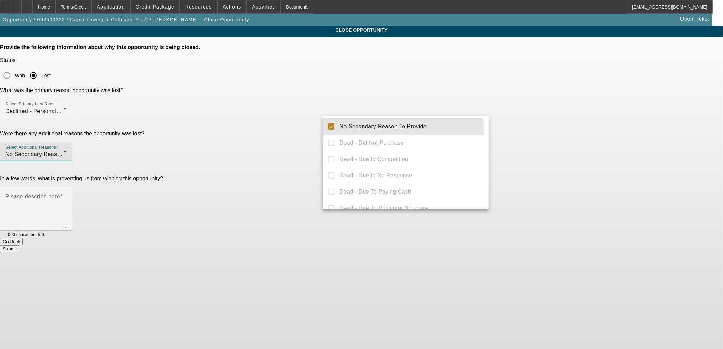
click at [295, 117] on div at bounding box center [361, 174] width 723 height 349
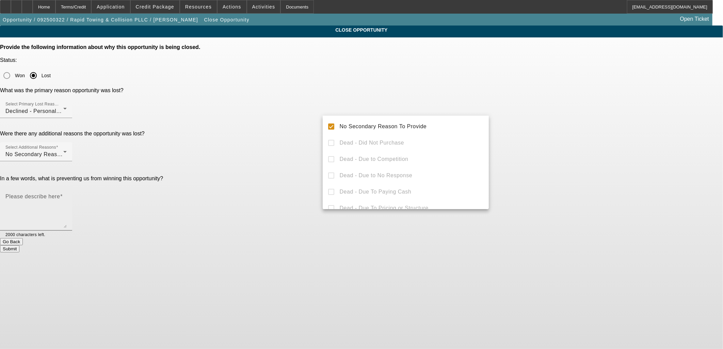
click at [67, 195] on textarea "Please describe here" at bounding box center [35, 211] width 61 height 33
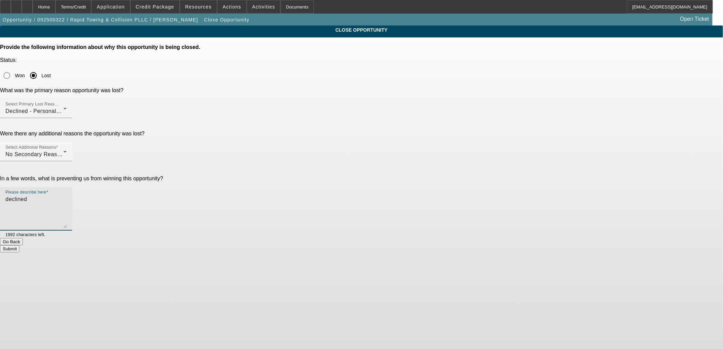
type textarea "declined"
click at [19, 245] on button "Submit" at bounding box center [9, 248] width 19 height 7
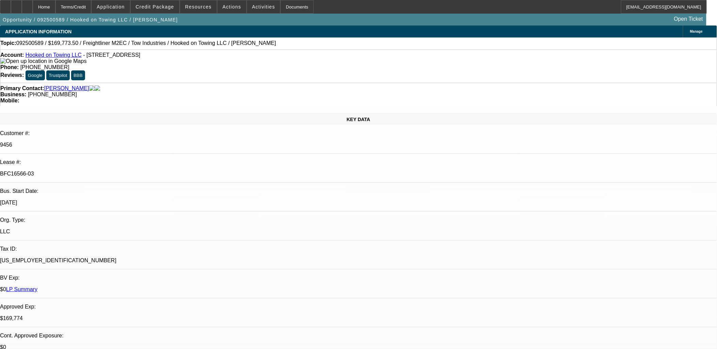
select select "0"
select select "2"
select select "0.1"
select select "4"
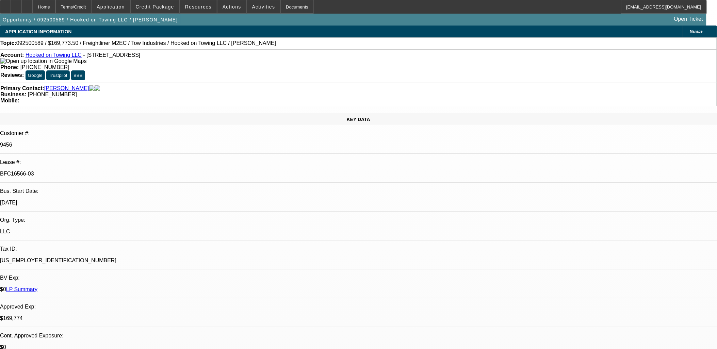
select select "0"
select select "2"
select select "0.1"
select select "4"
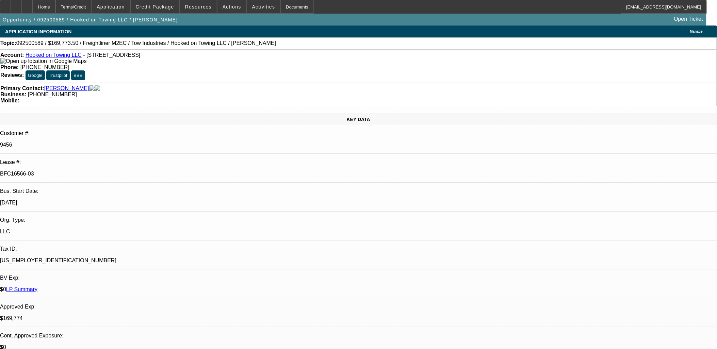
select select "0"
select select "2"
select select "0.1"
select select "4"
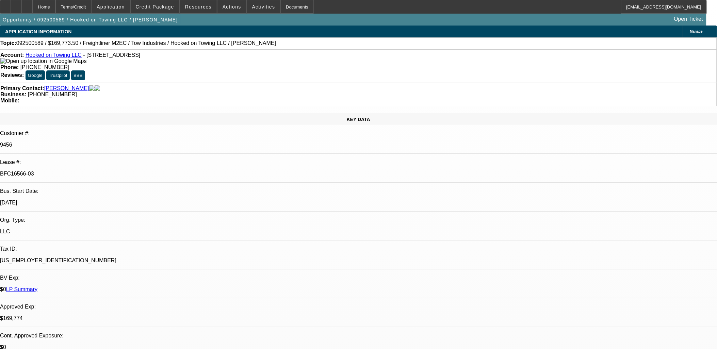
select select "0"
select select "2"
select select "0.1"
select select "4"
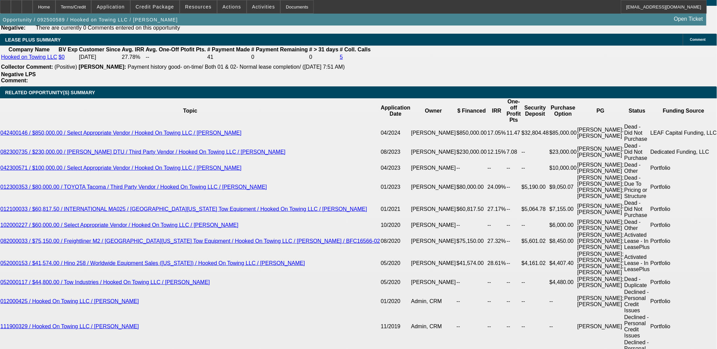
scroll to position [1210, 0]
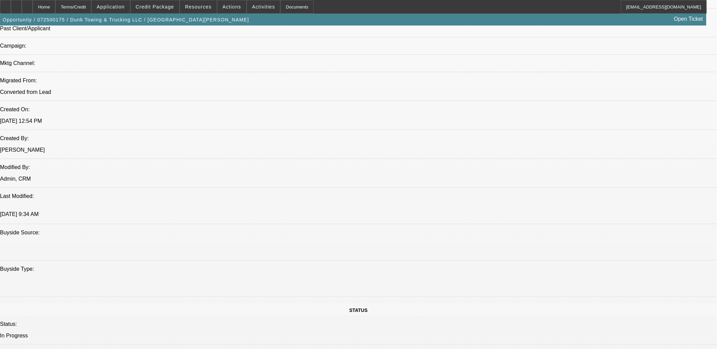
select select "0"
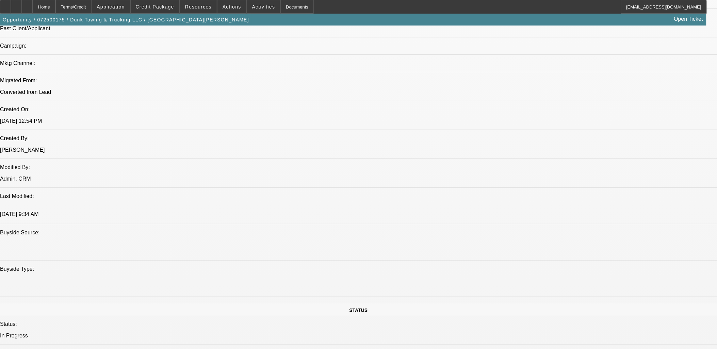
select select "0"
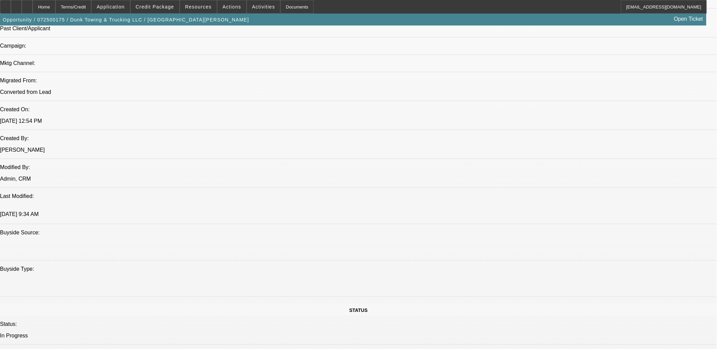
select select "0"
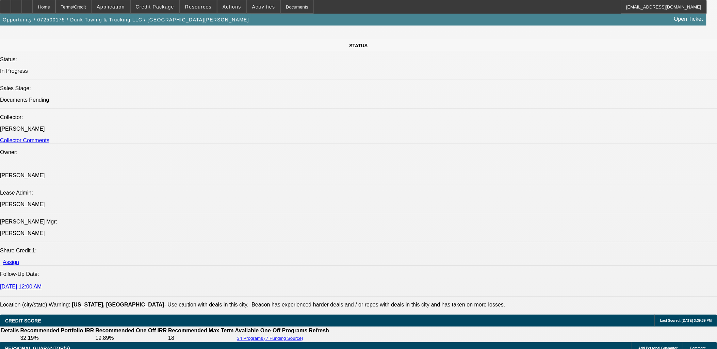
select select "1"
select select "3"
select select "6"
select select "1"
select select "3"
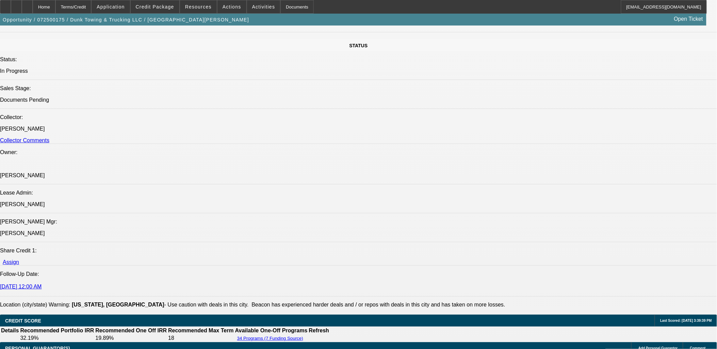
select select "6"
select select "1"
select select "3"
select select "6"
select select "1"
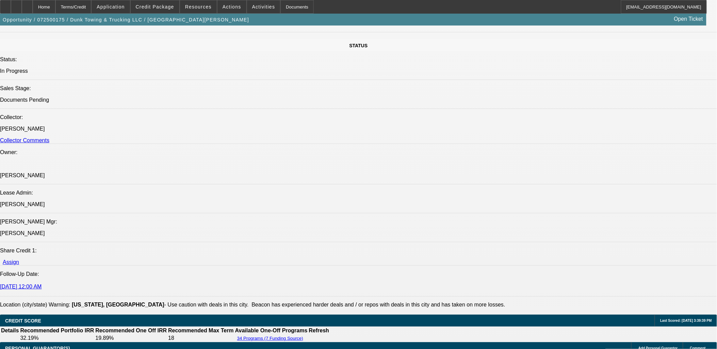
select select "3"
select select "6"
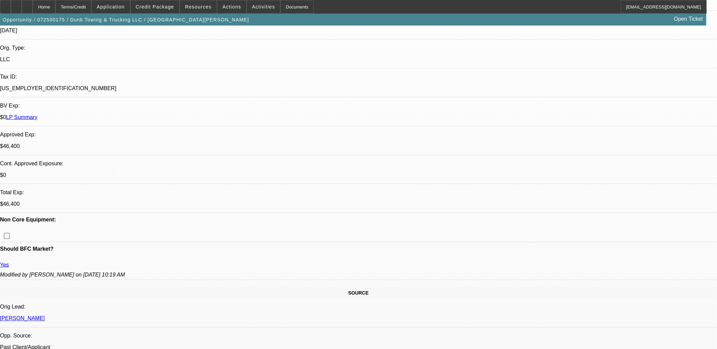
scroll to position [0, 0]
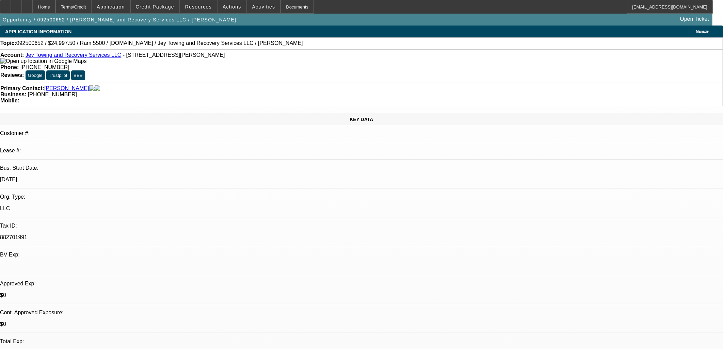
select select "0"
select select "2"
select select "0"
select select "1"
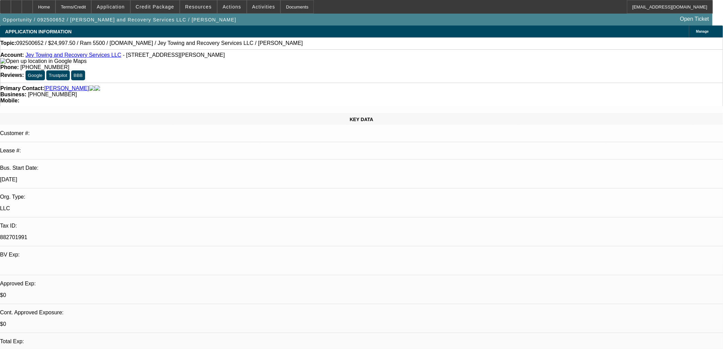
select select "0"
select select "2"
select select "0"
select select "1"
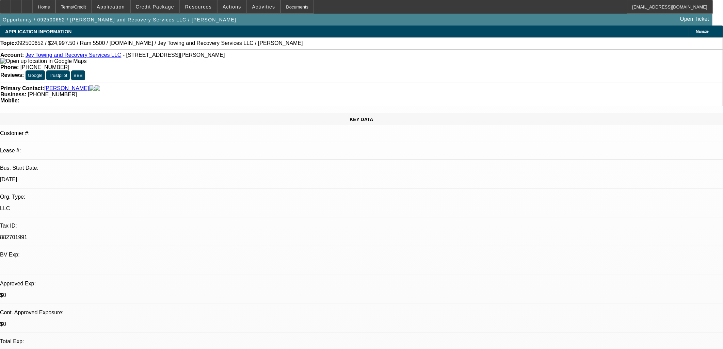
select select "0"
select select "2"
select select "0.1"
select select "4"
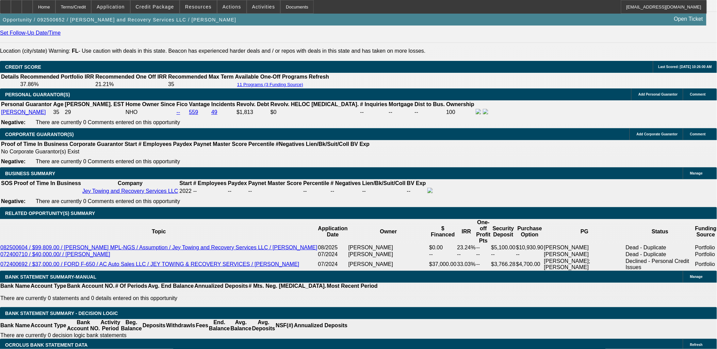
scroll to position [113, 0]
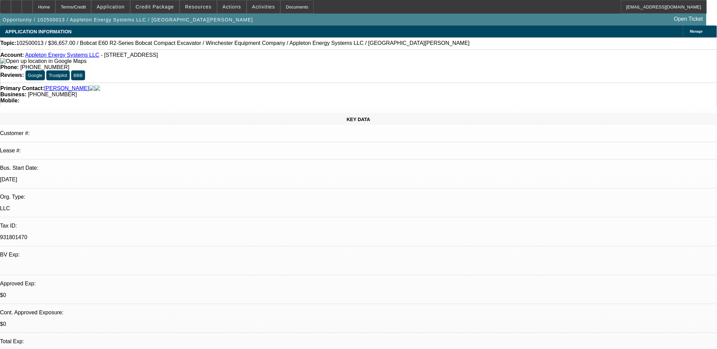
select select "0"
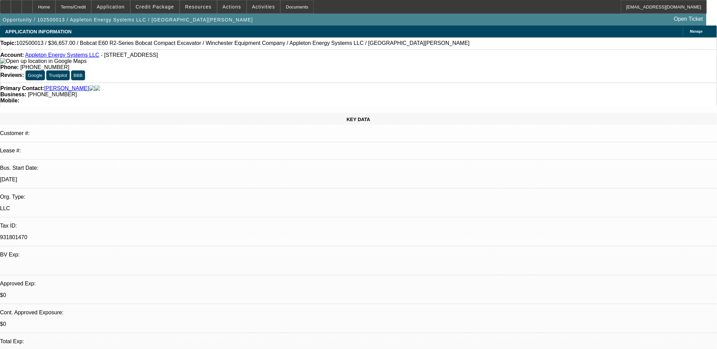
select select "0"
select select "1"
select select "2"
select select "5"
select select "1"
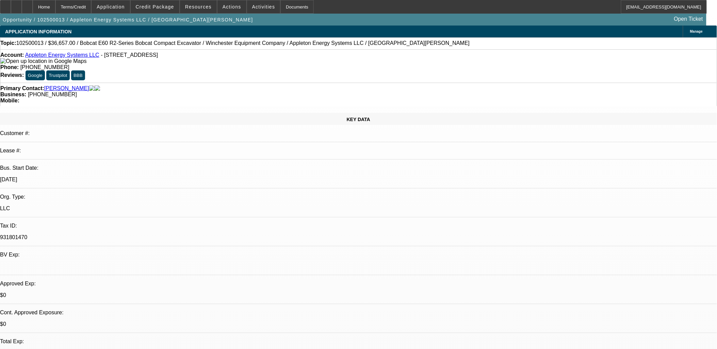
select select "2"
select select "5"
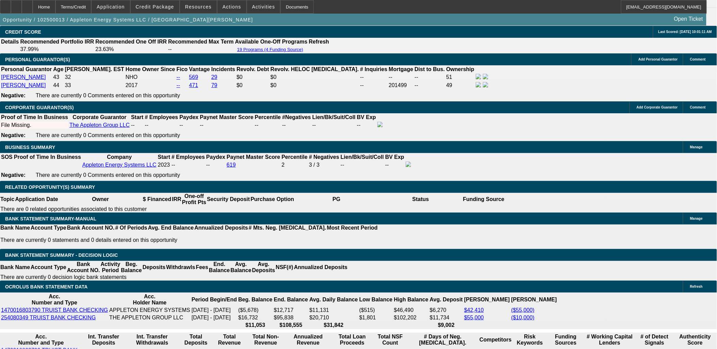
scroll to position [983, 0]
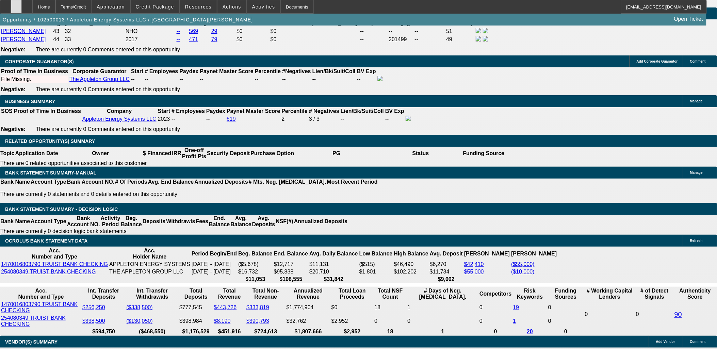
click at [22, 5] on div at bounding box center [16, 7] width 11 height 14
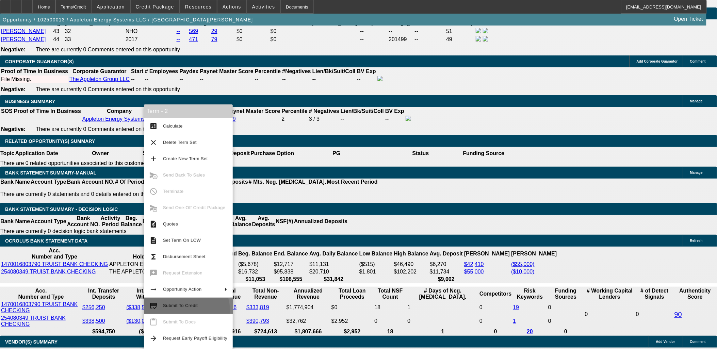
click at [185, 310] on button "credit_score Submit To Credit" at bounding box center [188, 306] width 89 height 16
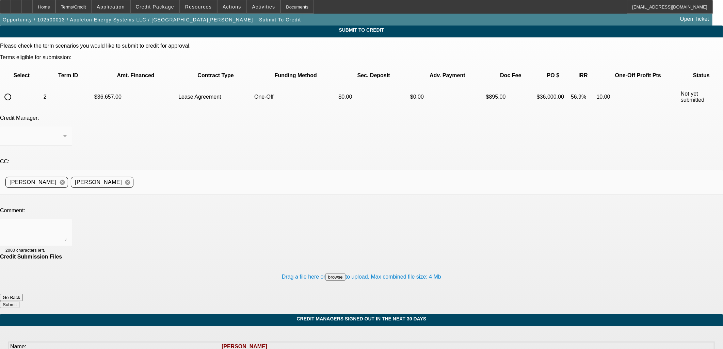
click at [15, 90] on input "radio" at bounding box center [8, 97] width 14 height 14
radio input "true"
click at [67, 225] on textarea at bounding box center [35, 233] width 61 height 16
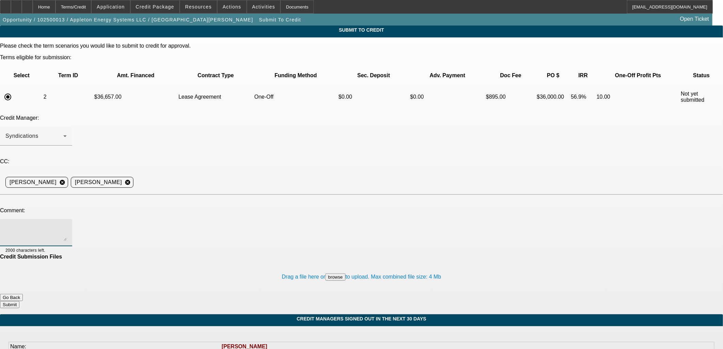
click at [67, 225] on textarea at bounding box center [35, 233] width 61 height 16
type textarea "P"
type textarea "Updated App in, corrected name, CG added as well"
click at [19, 301] on button "Submit" at bounding box center [9, 304] width 19 height 7
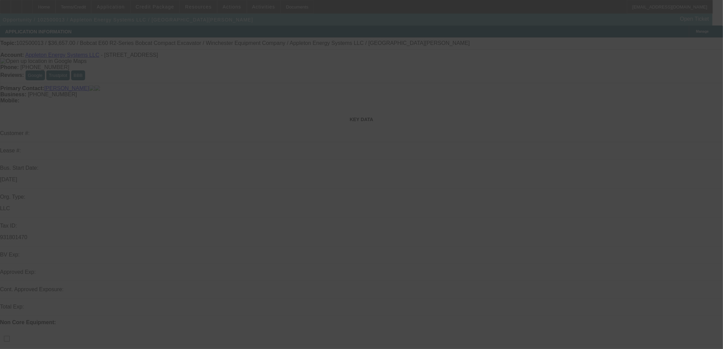
select select "0"
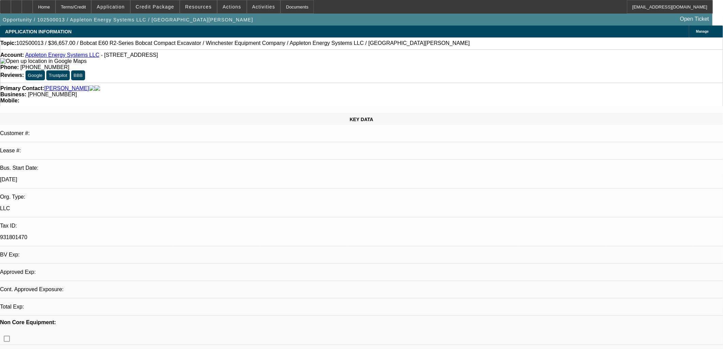
select select "2"
select select "0"
select select "5"
select select "0"
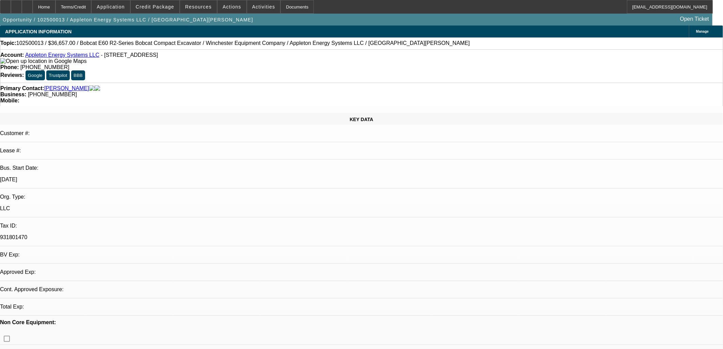
select select "2"
select select "0"
select select "5"
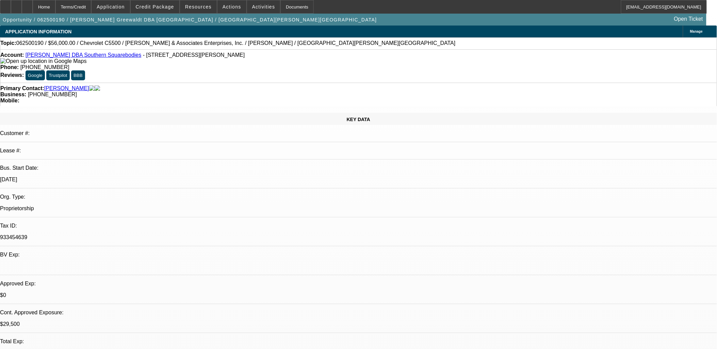
select select "0"
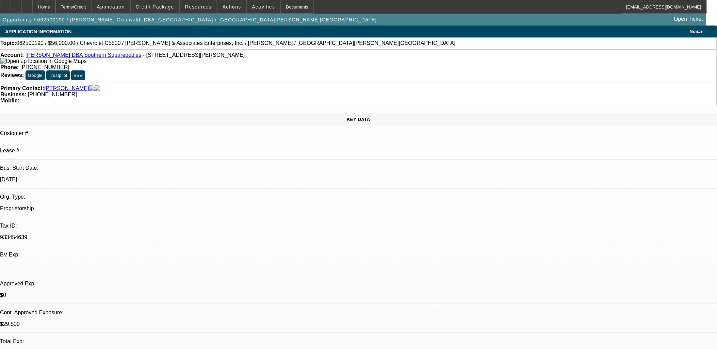
select select "0"
select select "2"
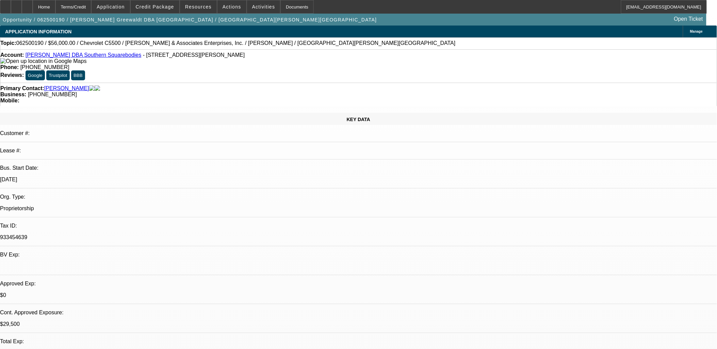
select select "0.1"
select select "1"
select select "6"
select select "1"
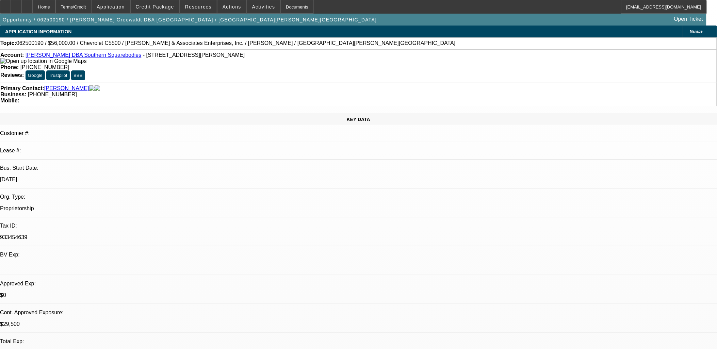
select select "1"
select select "6"
select select "1"
select select "6"
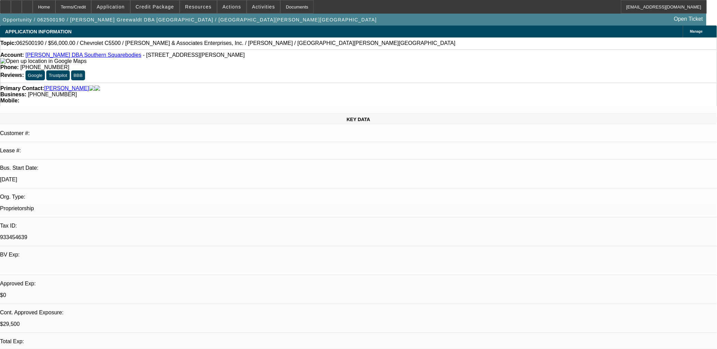
select select "1"
select select "2"
select select "4"
click at [6, 9] on div at bounding box center [5, 7] width 11 height 14
click at [254, 9] on span "Activities" at bounding box center [263, 6] width 23 height 5
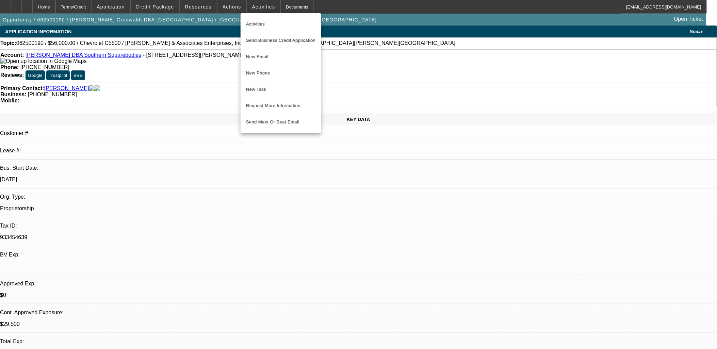
click at [222, 80] on div at bounding box center [358, 174] width 717 height 349
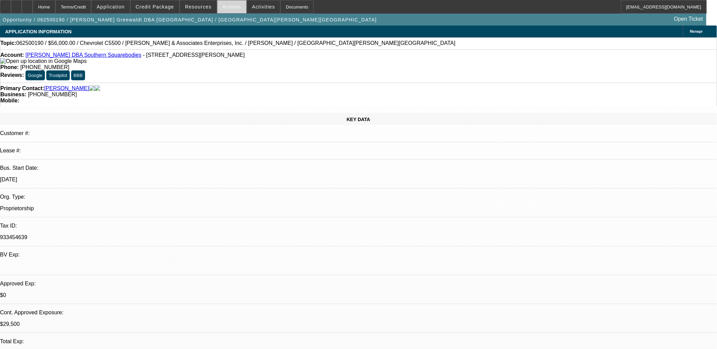
click at [223, 10] on span at bounding box center [231, 7] width 29 height 16
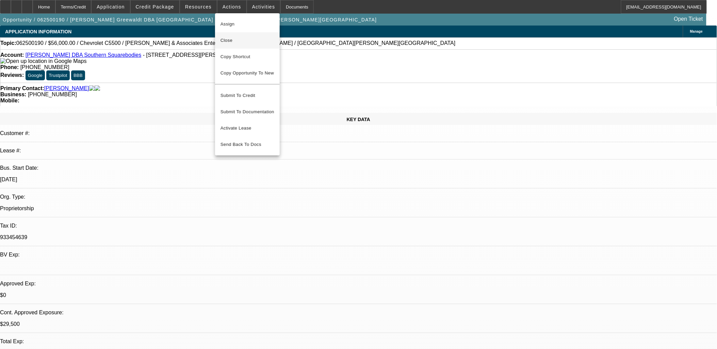
click at [236, 37] on span "Close" at bounding box center [248, 40] width 54 height 8
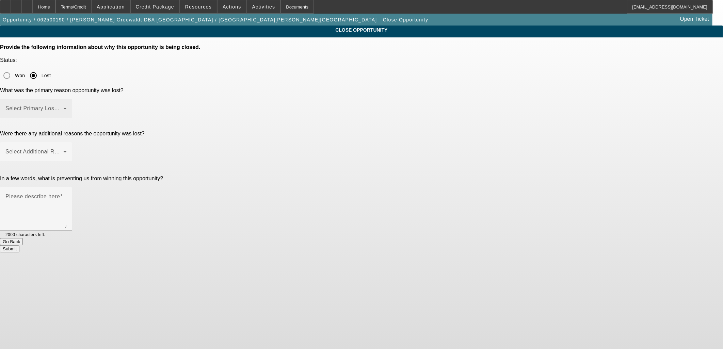
click at [77, 105] on mat-label "Select Primary Lost Reason" at bounding box center [41, 108] width 72 height 6
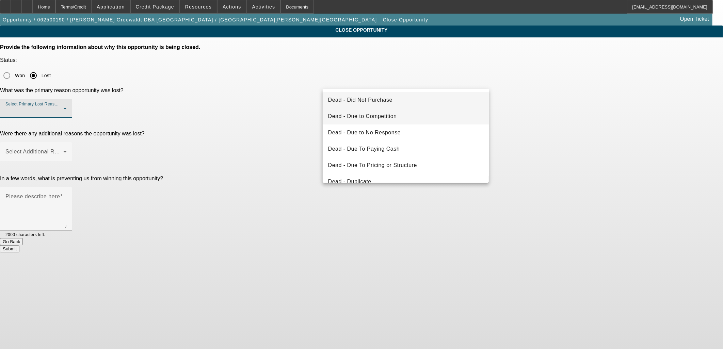
drag, startPoint x: 384, startPoint y: 116, endPoint x: 377, endPoint y: 116, distance: 6.5
click at [384, 116] on span "Dead - Due to Competition" at bounding box center [362, 116] width 69 height 8
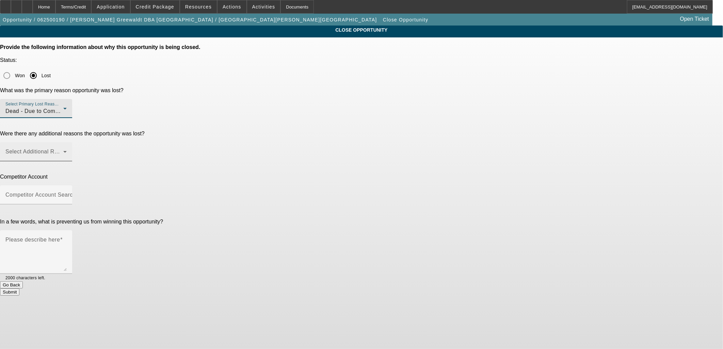
click at [63, 150] on span at bounding box center [34, 154] width 58 height 8
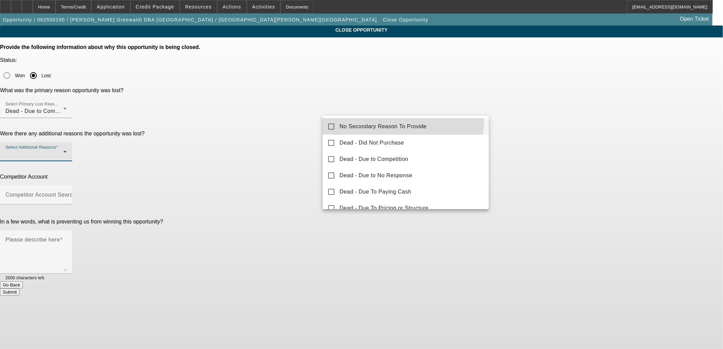
click at [359, 120] on mat-option "No Secondary Reason To Provide" at bounding box center [406, 126] width 166 height 16
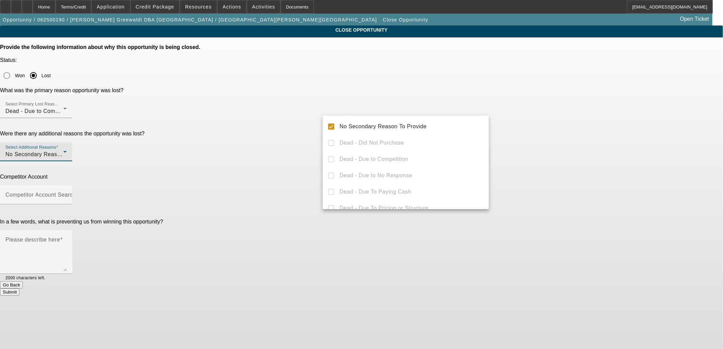
click at [302, 118] on div at bounding box center [361, 174] width 723 height 349
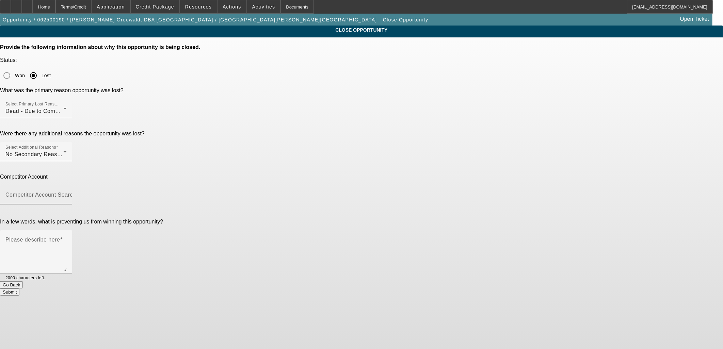
click at [76, 192] on mat-label "Competitor Account Search" at bounding box center [40, 195] width 70 height 6
click at [67, 194] on input "Competitor Account Search" at bounding box center [35, 198] width 61 height 8
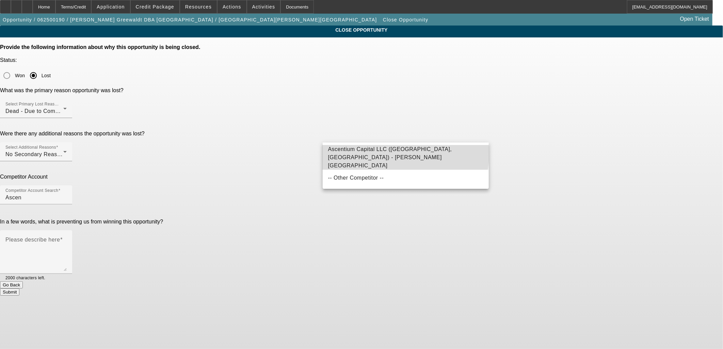
click at [361, 153] on span "Ascentium Capital LLC (Kingwood, TX) - Wheeler, Bryan" at bounding box center [390, 157] width 124 height 22
type input "Ascentium Capital LLC (Kingwood, TX) - Wheeler, Bryan"
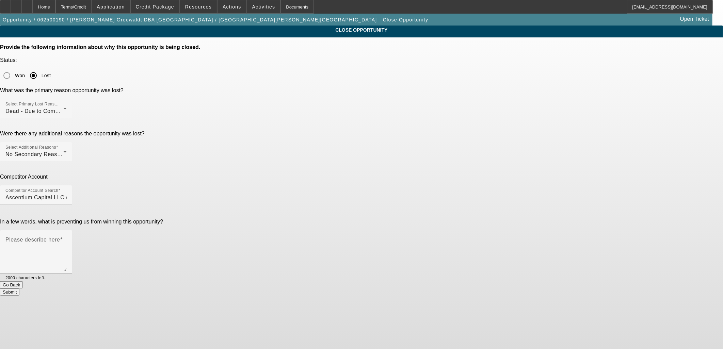
click at [281, 174] on div "Competitor Account Competitor Account Search Ascentium Capital LLC (Kingwood, T…" at bounding box center [361, 193] width 723 height 38
click at [67, 239] on textarea "Please describe here" at bounding box center [35, 255] width 61 height 33
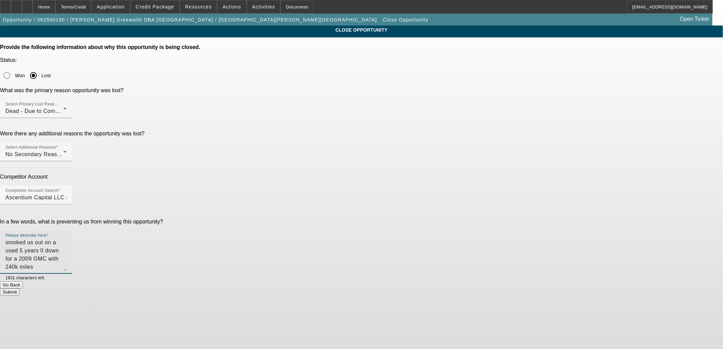
type textarea "smoked us out on a used 5 years 0 down for a 2009 GMC with 240k miles"
click at [19, 289] on button "Submit" at bounding box center [9, 292] width 19 height 7
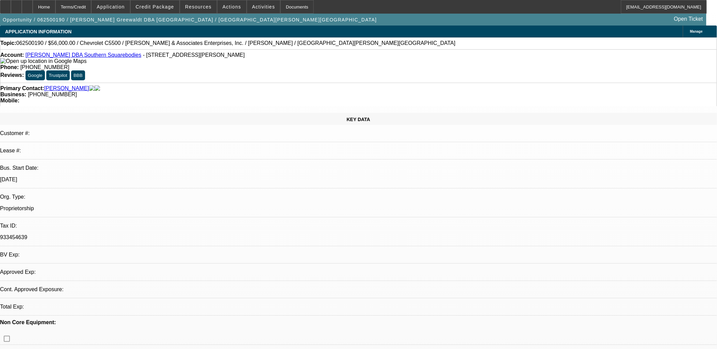
select select "0"
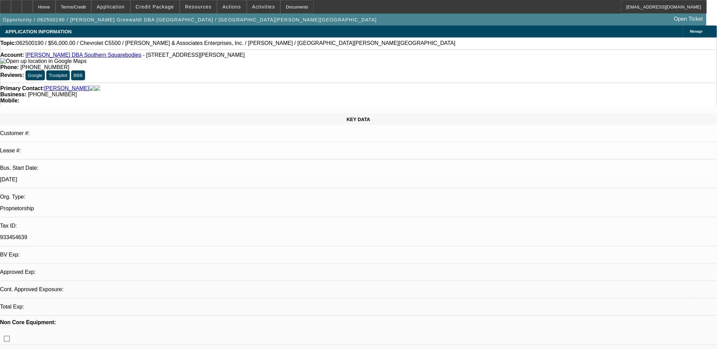
select select "0"
select select "2"
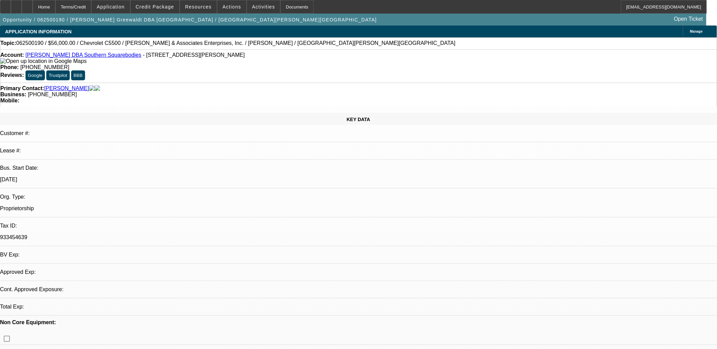
select select "0.1"
select select "1"
select select "6"
select select "1"
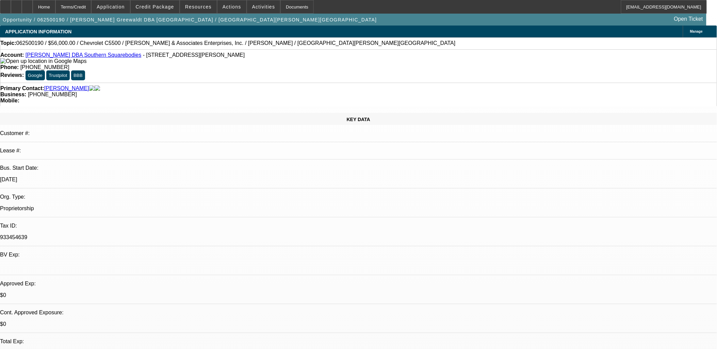
select select "1"
select select "6"
select select "1"
select select "6"
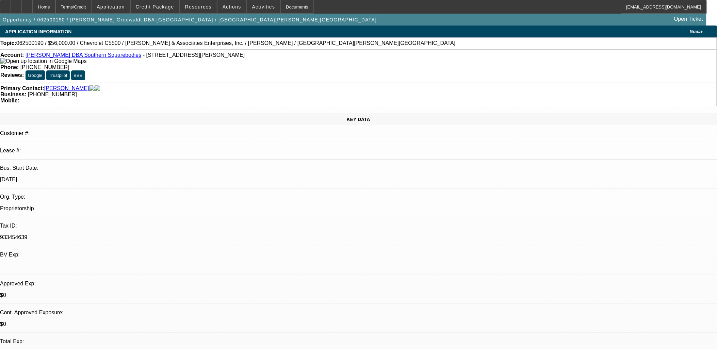
select select "1"
select select "2"
select select "4"
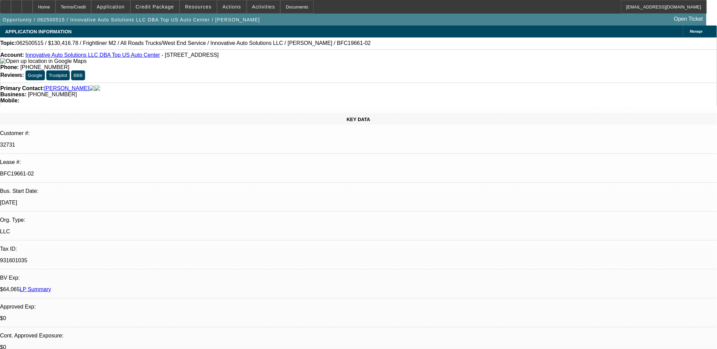
select select "0"
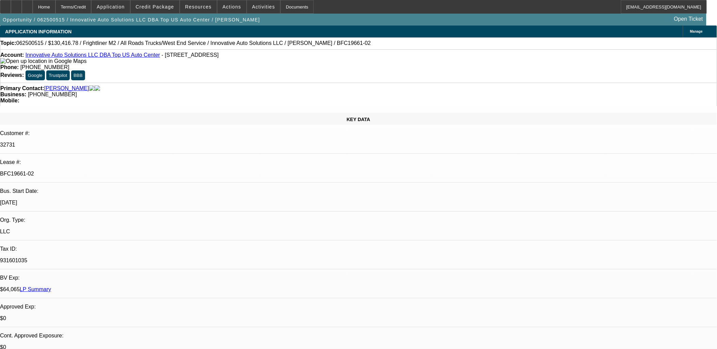
select select "0"
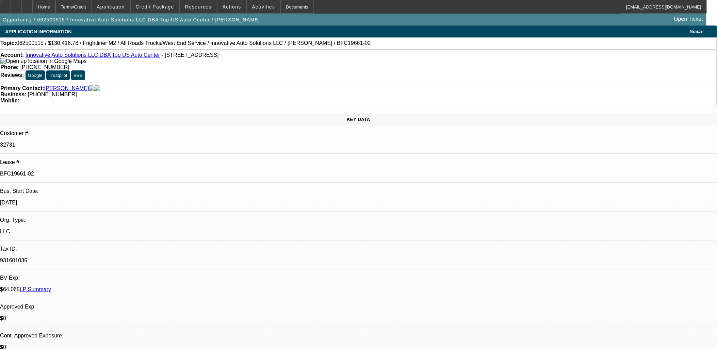
select select "0"
select select "1"
select select "2"
select select "6"
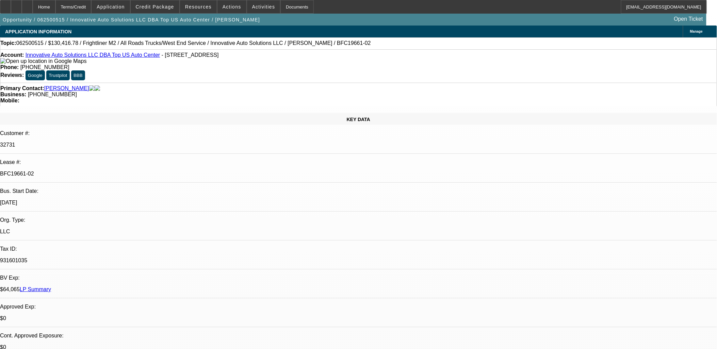
select select "1"
select select "6"
select select "1"
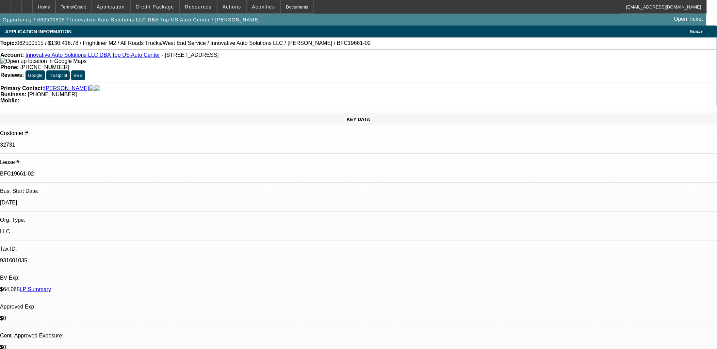
select select "6"
select select "1"
select select "6"
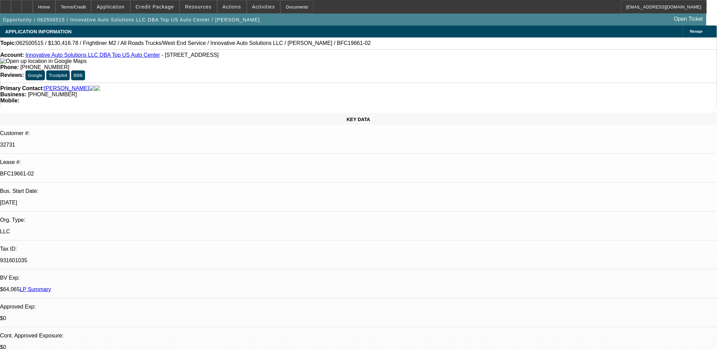
scroll to position [340, 0]
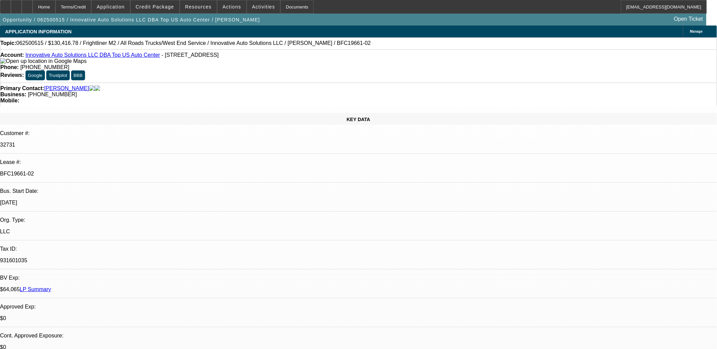
drag, startPoint x: 551, startPoint y: 154, endPoint x: 551, endPoint y: 158, distance: 3.5
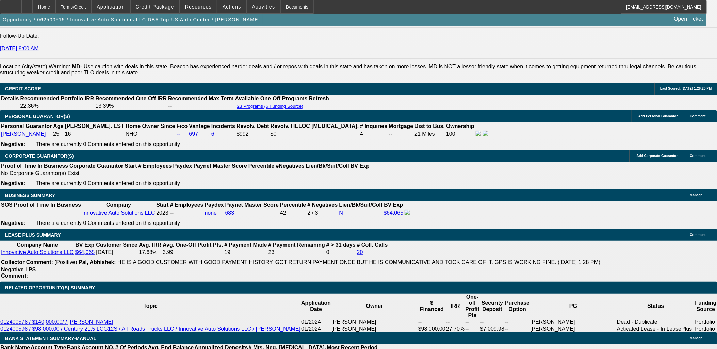
scroll to position [681, 0]
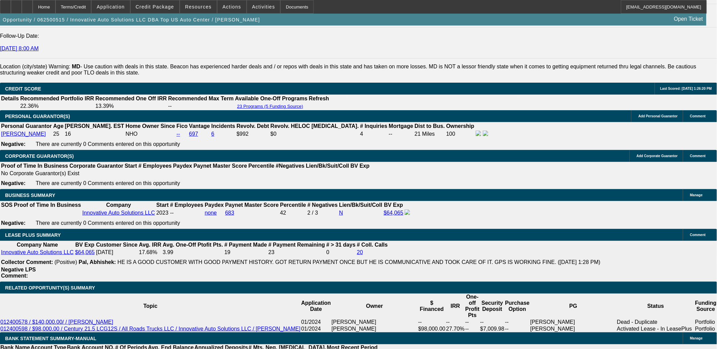
scroll to position [642, 0]
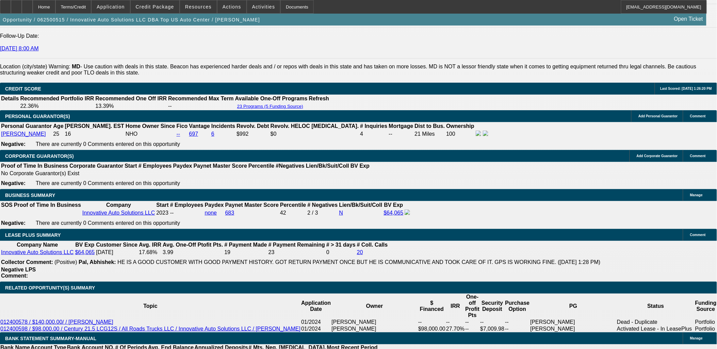
click at [158, 8] on span "Credit Package" at bounding box center [155, 6] width 38 height 5
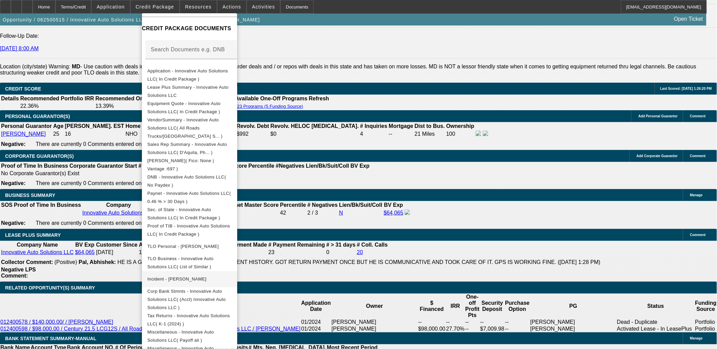
scroll to position [132, 0]
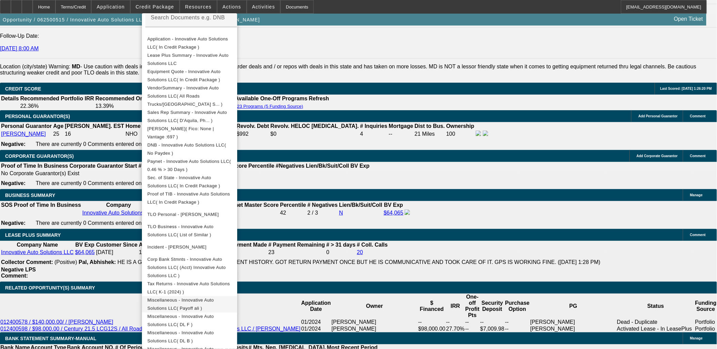
click at [214, 297] on span "Miscellaneous - Innovative Auto Solutions LLC( Payoff ali )" at bounding box center [180, 303] width 66 height 13
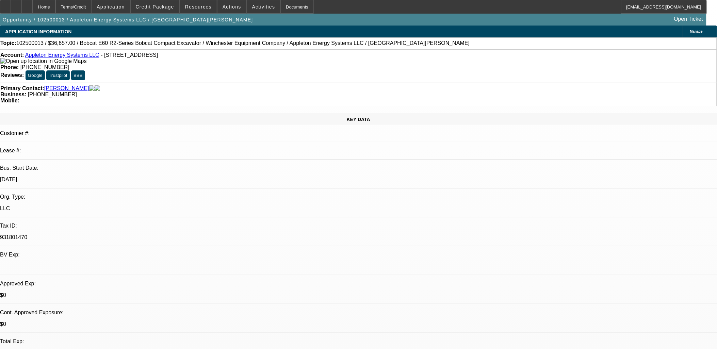
select select "0"
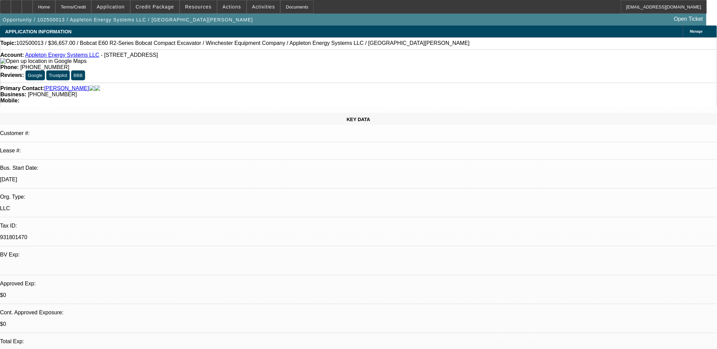
select select "0"
select select "1"
select select "2"
select select "5"
select select "1"
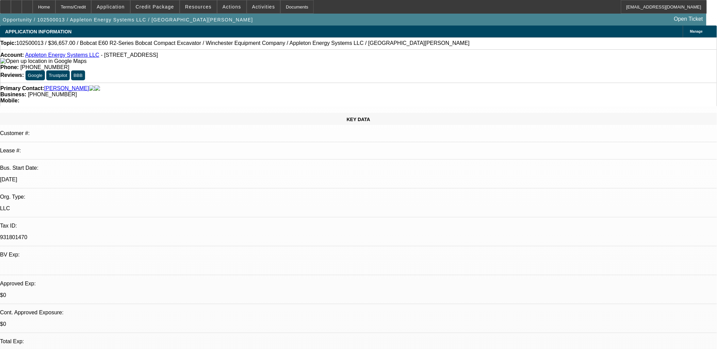
select select "2"
select select "5"
drag, startPoint x: 647, startPoint y: 263, endPoint x: 480, endPoint y: 223, distance: 171.8
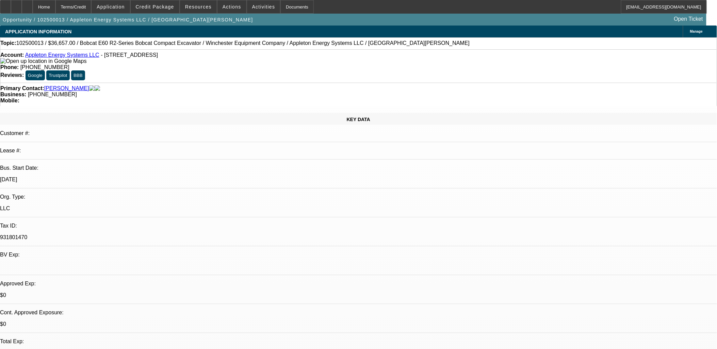
copy div "Appleton Energy Systems LLC, operating in [US_STATE] since its founding in [DAT…"
radio input "true"
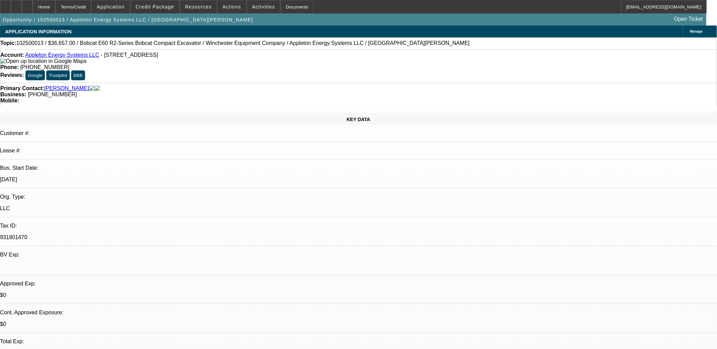
paste textarea "Appleton Energy Systems LLC, operating in [US_STATE] since its founding in [DAT…"
type textarea "Appleton Energy Systems LLC, operating in [US_STATE] since its founding in [DAT…"
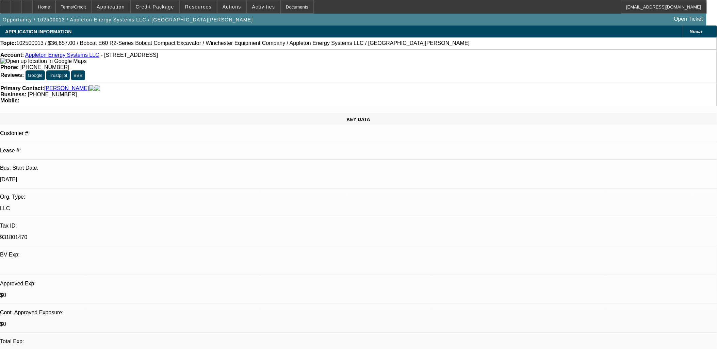
radio input "true"
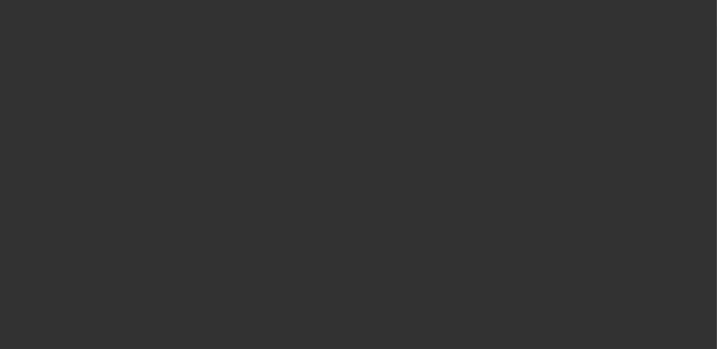
scroll to position [0, 0]
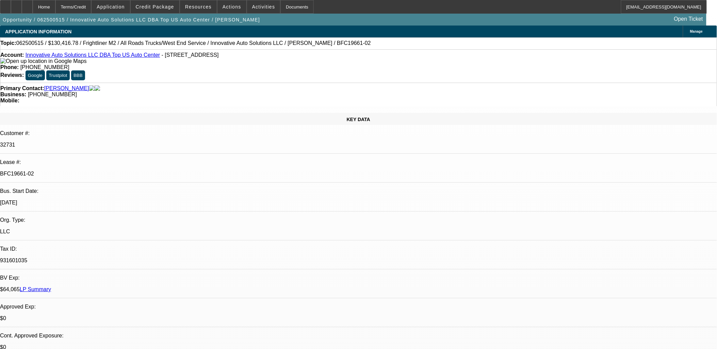
select select "0"
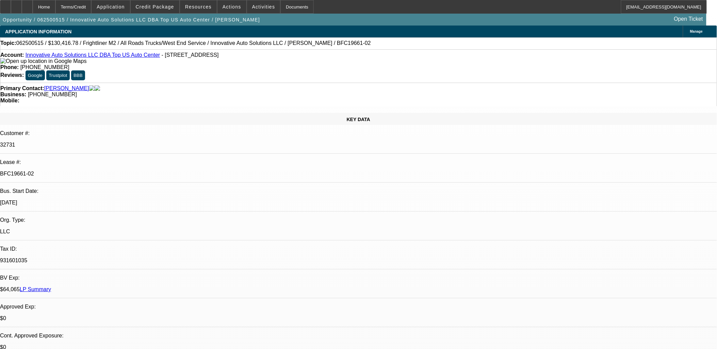
select select "0"
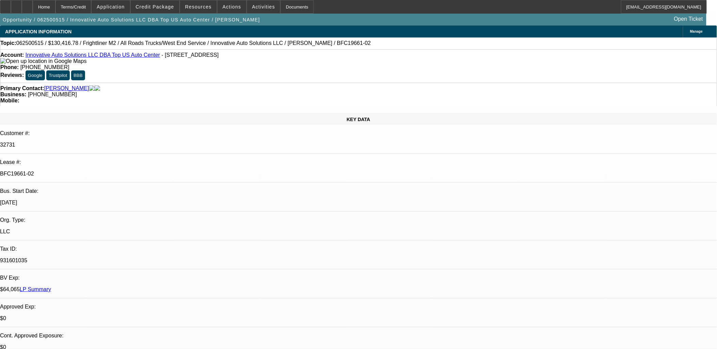
select select "0"
select select "1"
select select "2"
select select "6"
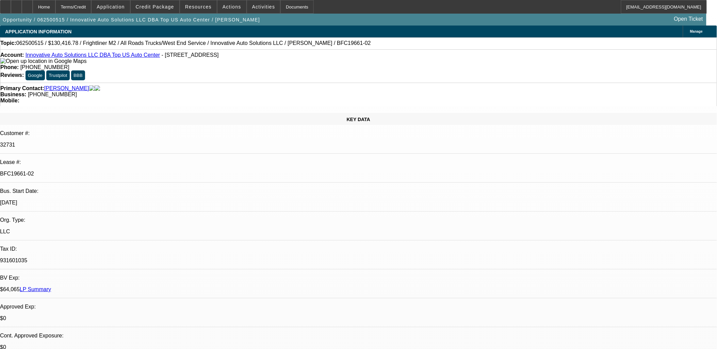
select select "1"
select select "6"
select select "1"
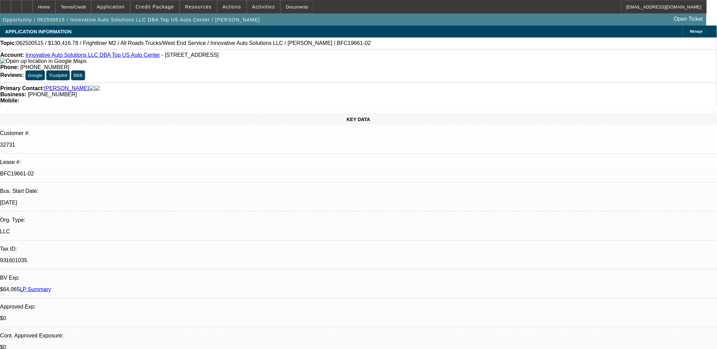
select select "6"
select select "1"
select select "6"
click at [159, 8] on span "Credit Package" at bounding box center [155, 6] width 38 height 5
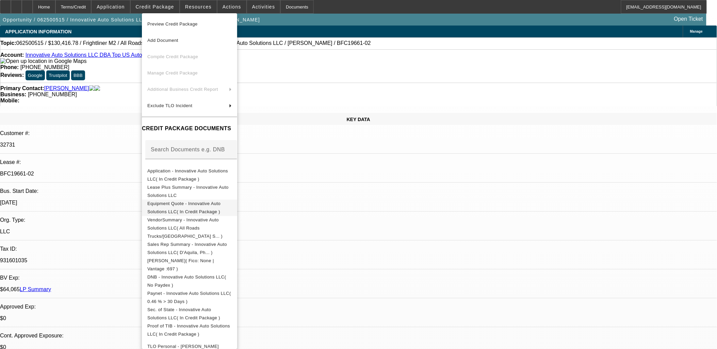
click at [186, 201] on span "Equipment Quote - Innovative Auto Solutions LLC( In Credit Package )" at bounding box center [189, 207] width 84 height 16
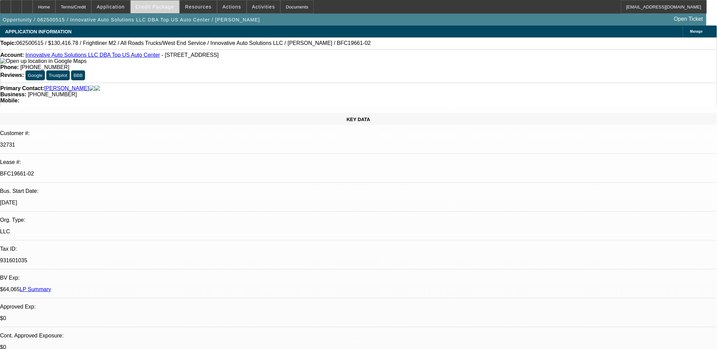
click at [162, 8] on span "Credit Package" at bounding box center [155, 6] width 38 height 5
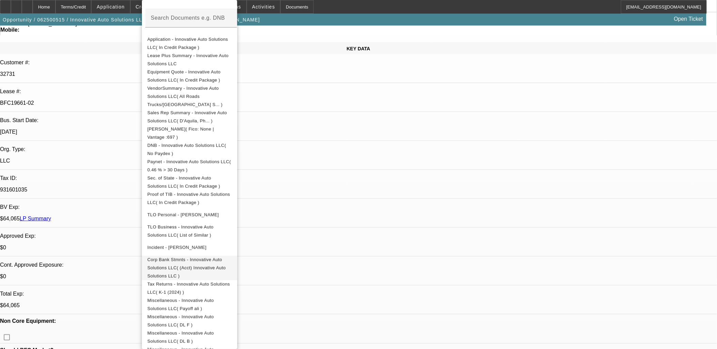
scroll to position [227, 0]
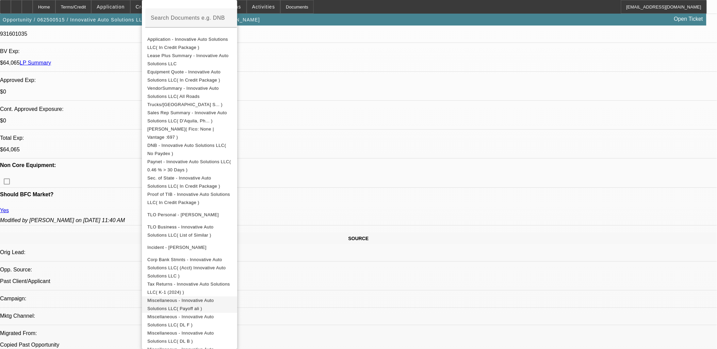
click at [214, 298] on span "Miscellaneous - Innovative Auto Solutions LLC( Payoff ali )" at bounding box center [180, 304] width 66 height 13
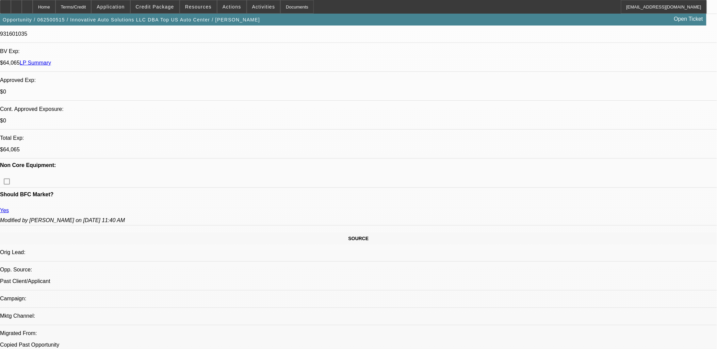
click at [131, 0] on button "Credit Package" at bounding box center [155, 6] width 49 height 13
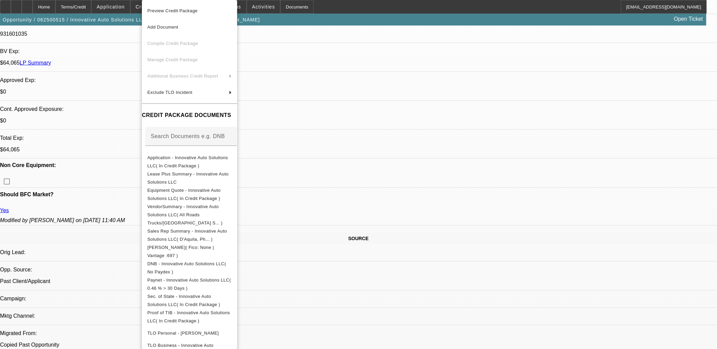
click at [387, 221] on div at bounding box center [358, 174] width 717 height 349
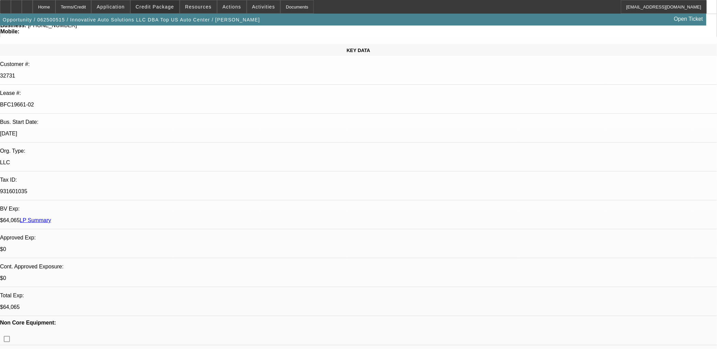
scroll to position [0, 0]
